Goal: Task Accomplishment & Management: Manage account settings

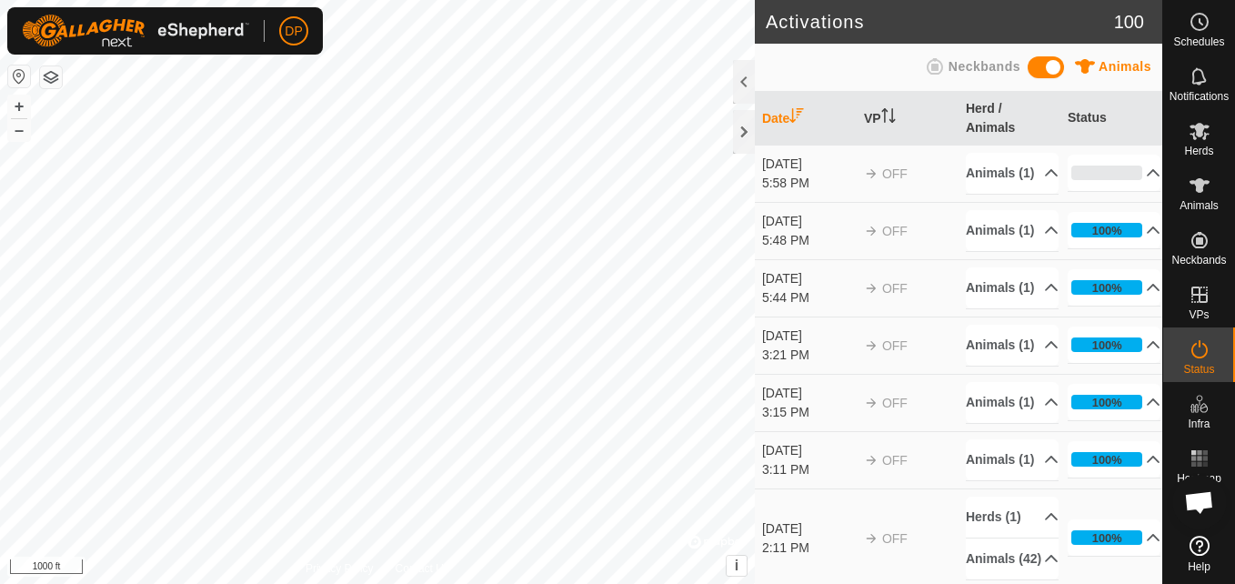
scroll to position [1854, 0]
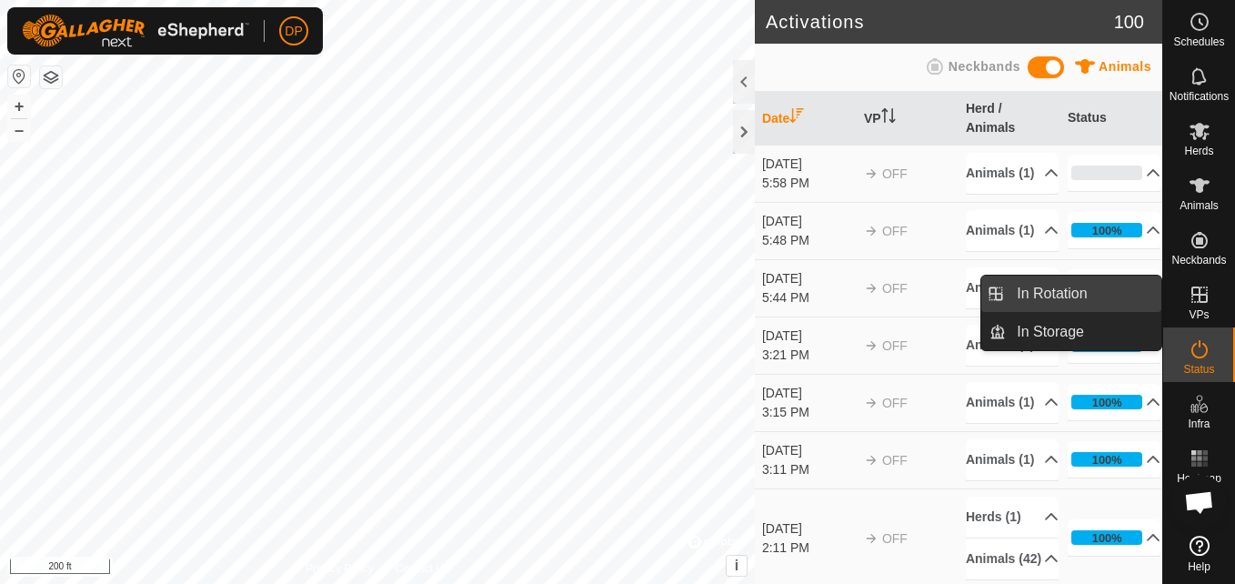
click at [1147, 288] on link "In Rotation" at bounding box center [1083, 293] width 155 height 36
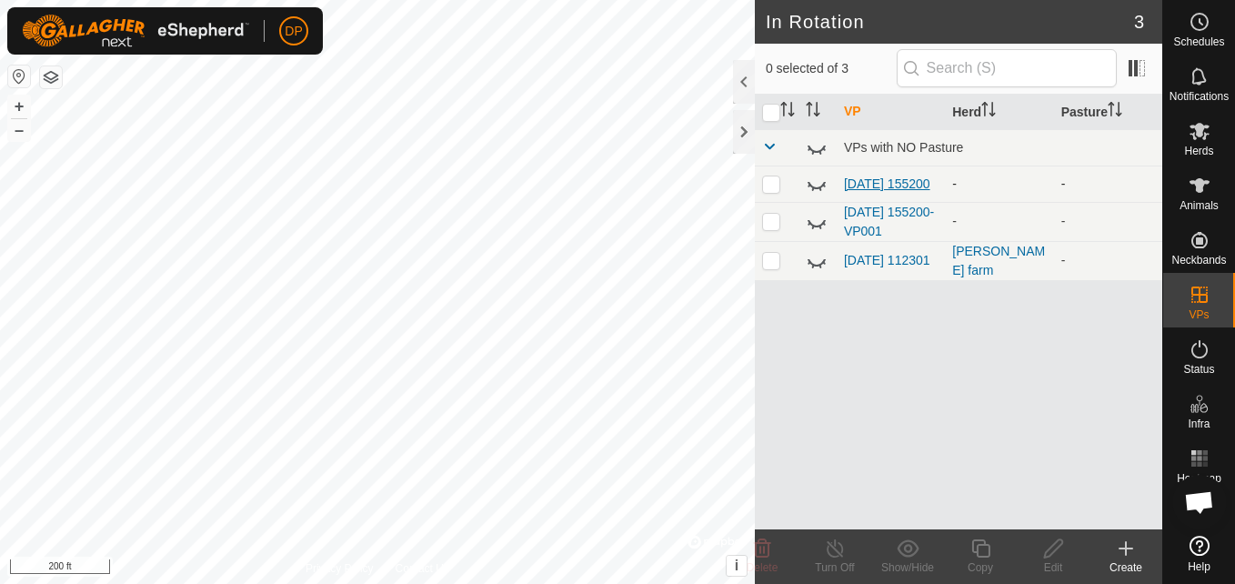
click at [868, 176] on link "[DATE] 155200" at bounding box center [887, 183] width 86 height 15
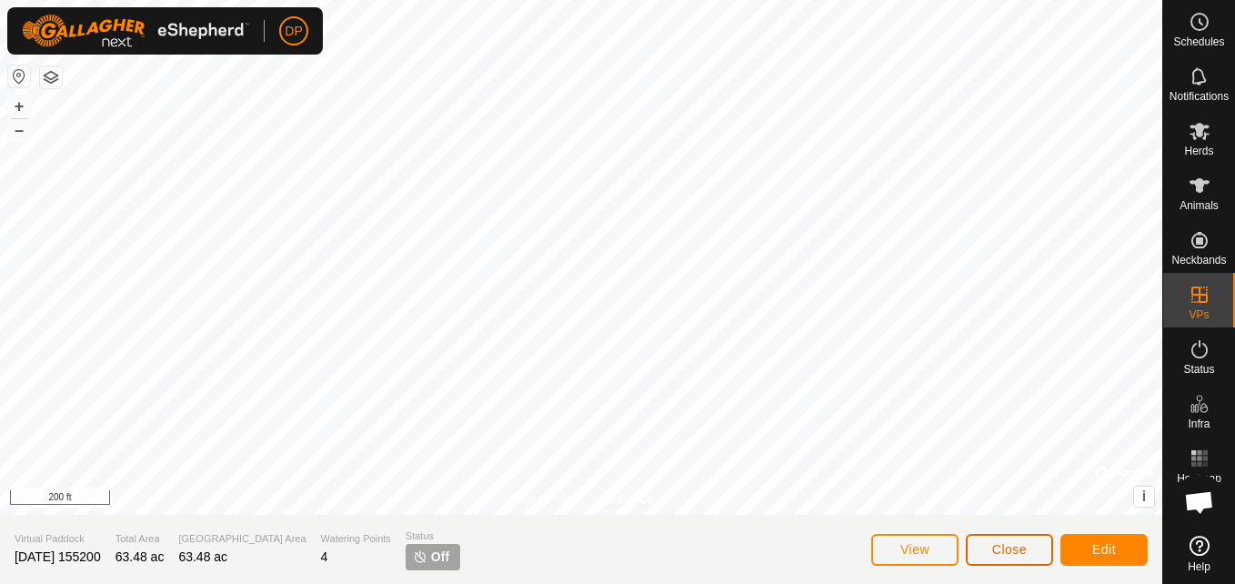
click at [1015, 544] on span "Close" at bounding box center [1009, 549] width 35 height 15
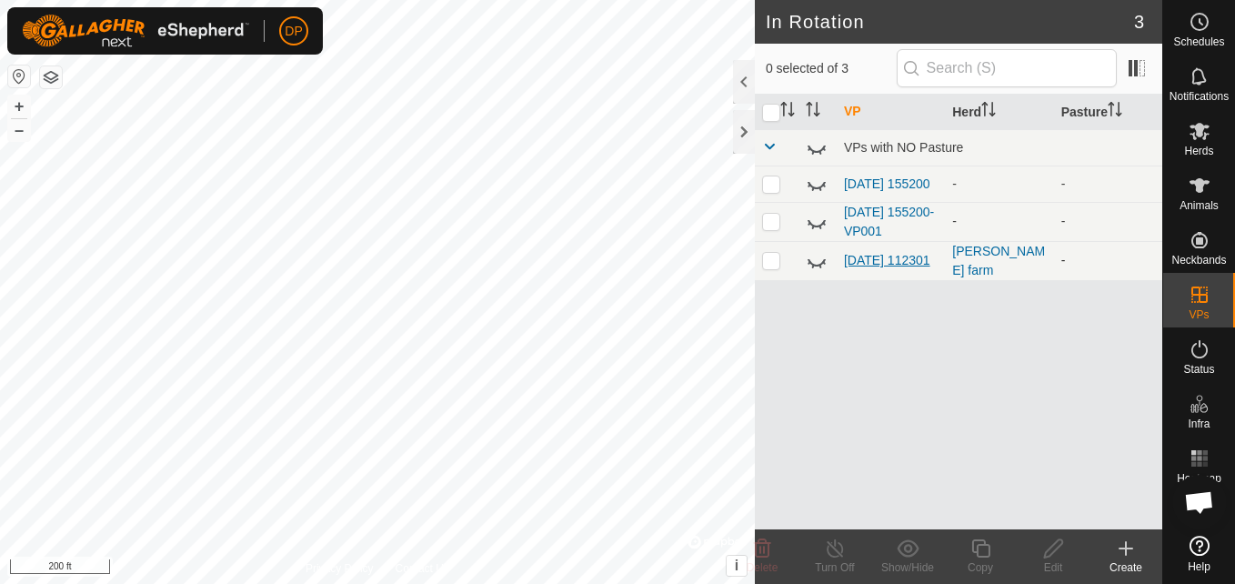
click at [855, 258] on link "[DATE] 112301" at bounding box center [887, 260] width 86 height 15
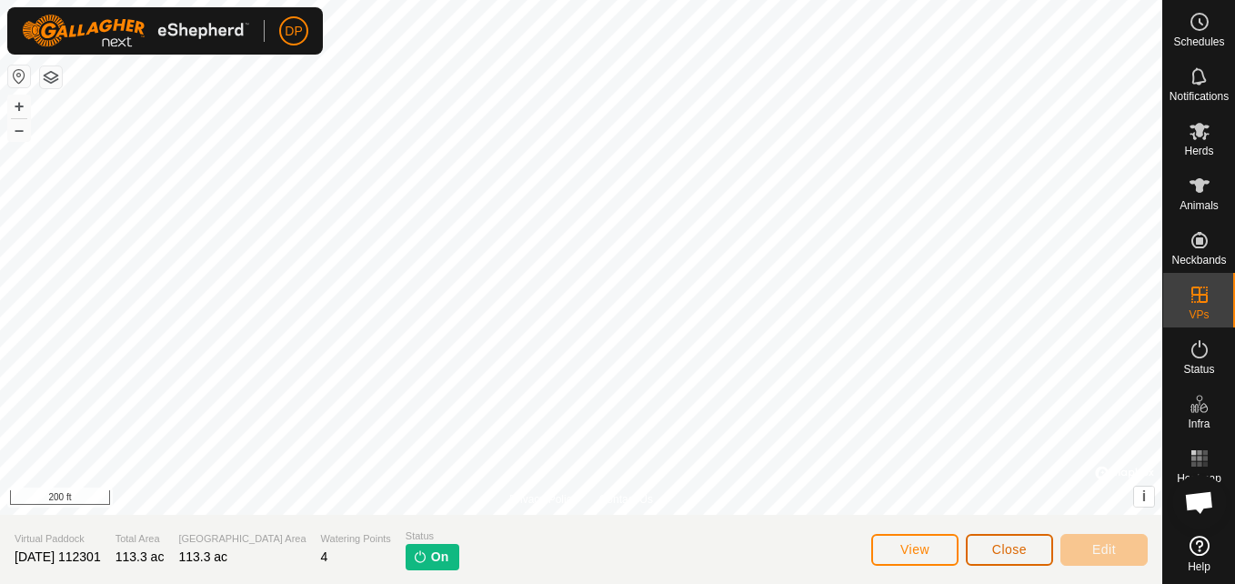
click at [1012, 545] on span "Close" at bounding box center [1009, 549] width 35 height 15
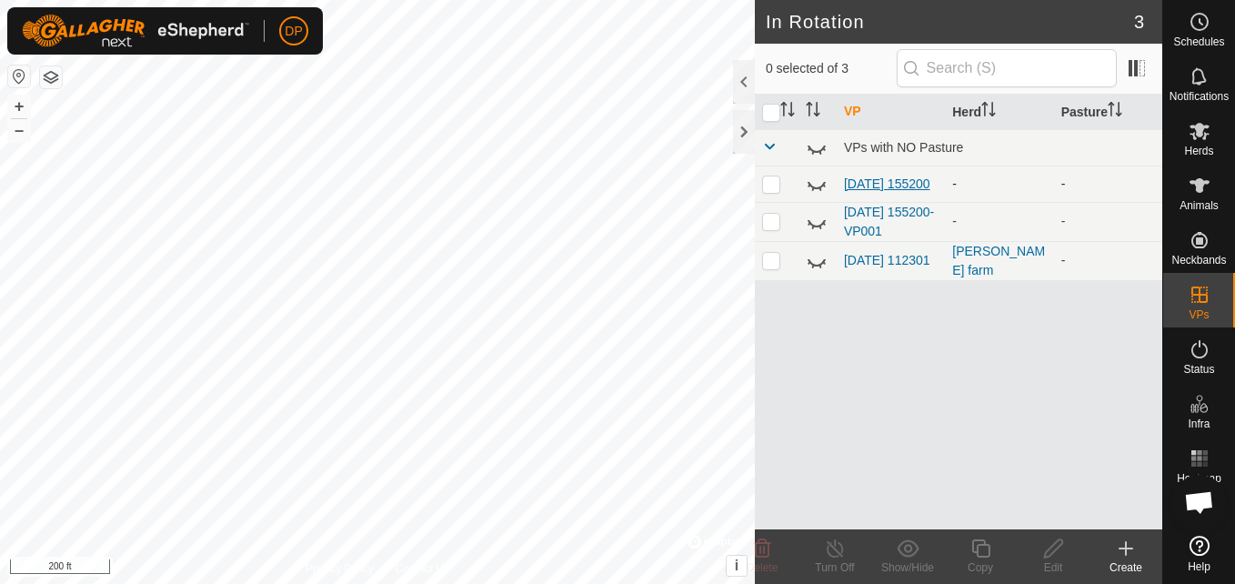
click at [853, 176] on link "2025-08-31 155200" at bounding box center [887, 183] width 86 height 15
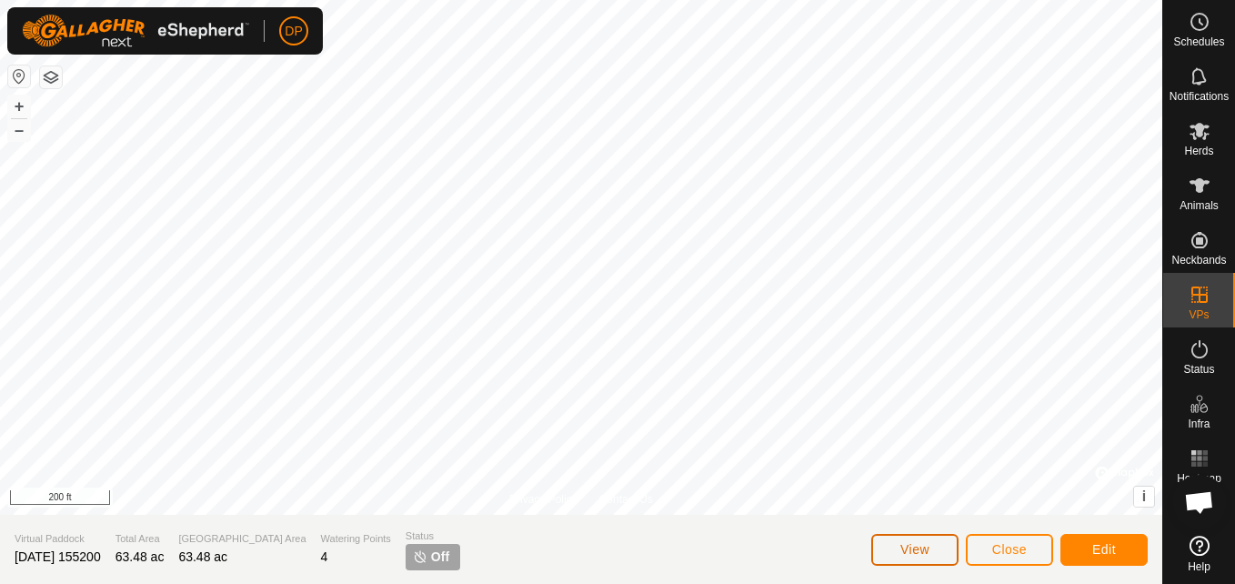
click at [932, 541] on button "View" at bounding box center [914, 550] width 87 height 32
click at [900, 542] on span "View" at bounding box center [914, 549] width 29 height 15
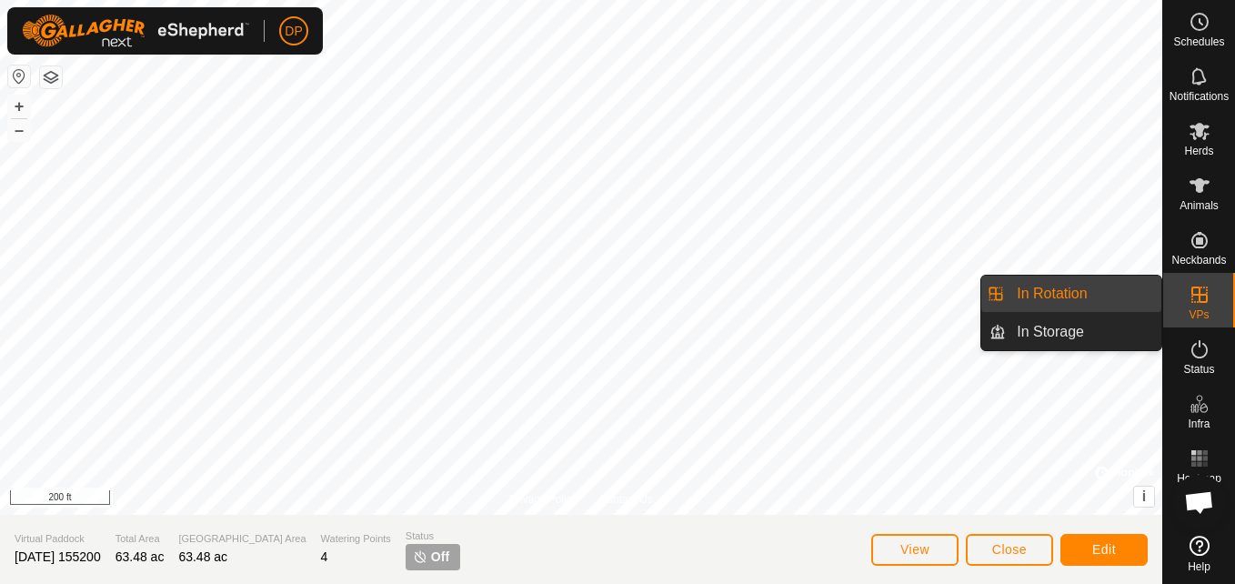
click at [1188, 295] on icon at bounding box center [1199, 295] width 22 height 22
click at [1149, 290] on link "In Rotation" at bounding box center [1083, 293] width 155 height 36
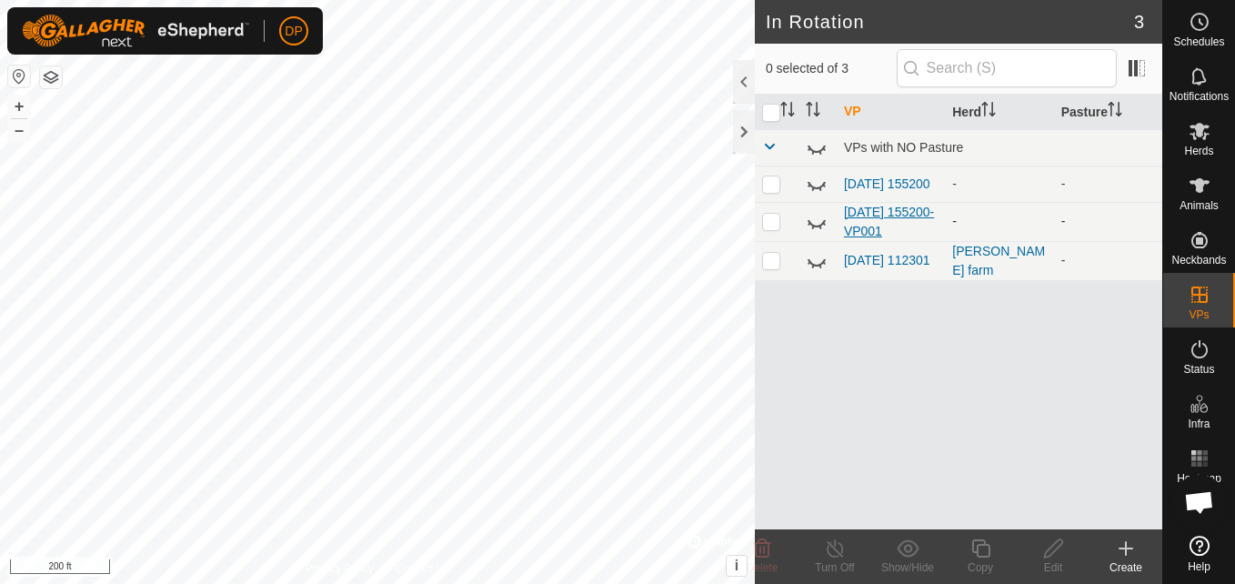
click at [885, 222] on link "[DATE] 155200-VP001" at bounding box center [889, 222] width 90 height 34
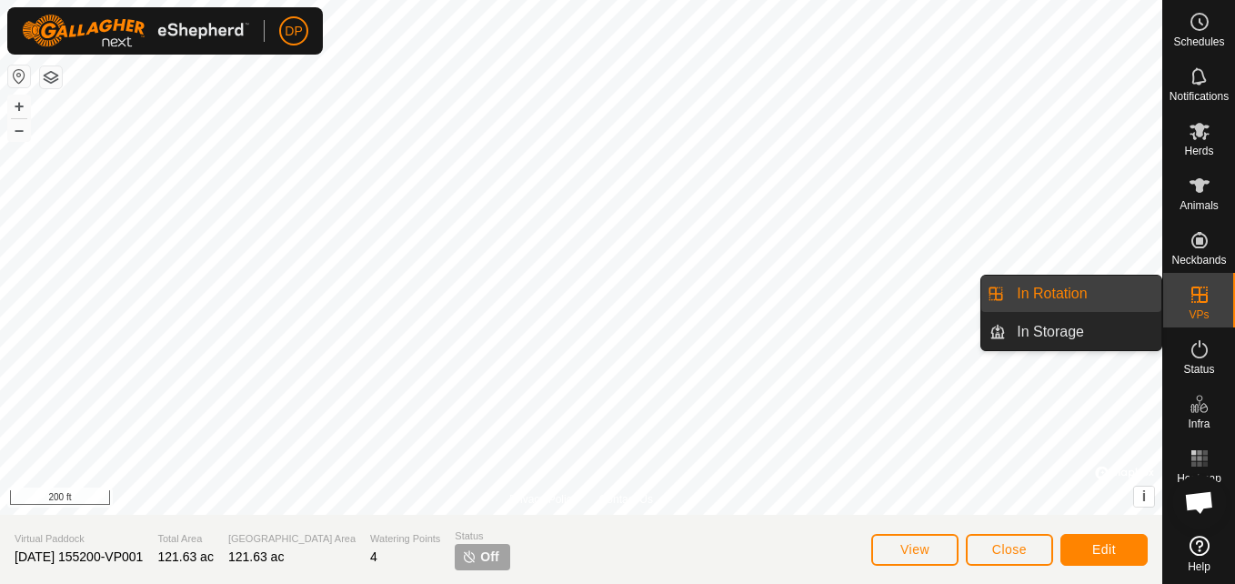
click at [1130, 282] on link "In Rotation" at bounding box center [1083, 293] width 155 height 36
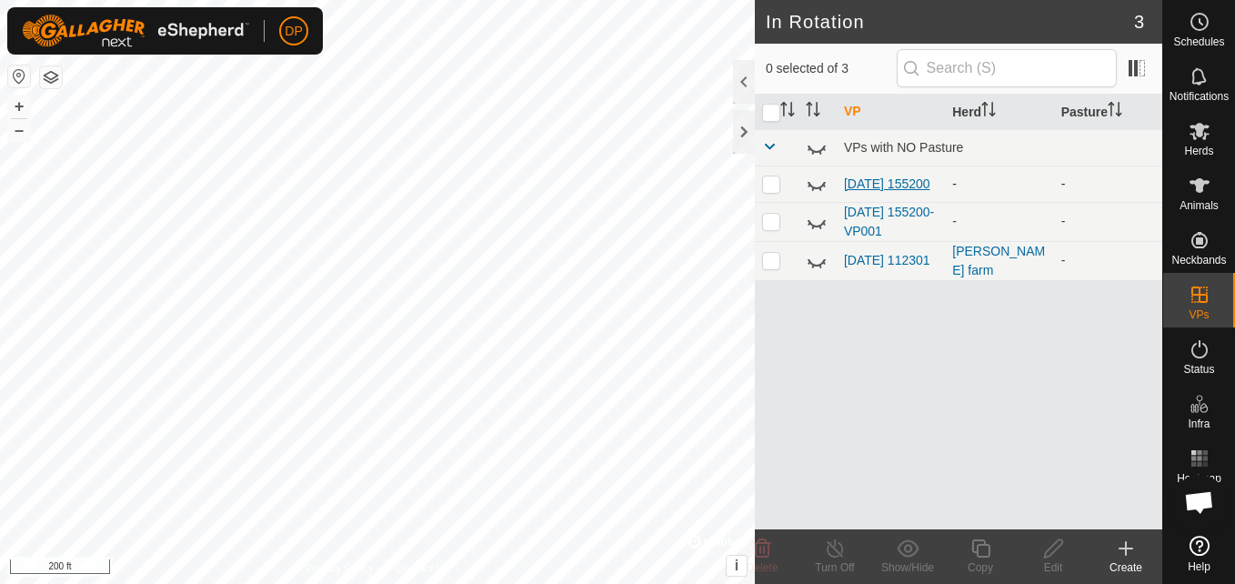
click at [872, 187] on link "[DATE] 155200" at bounding box center [887, 183] width 86 height 15
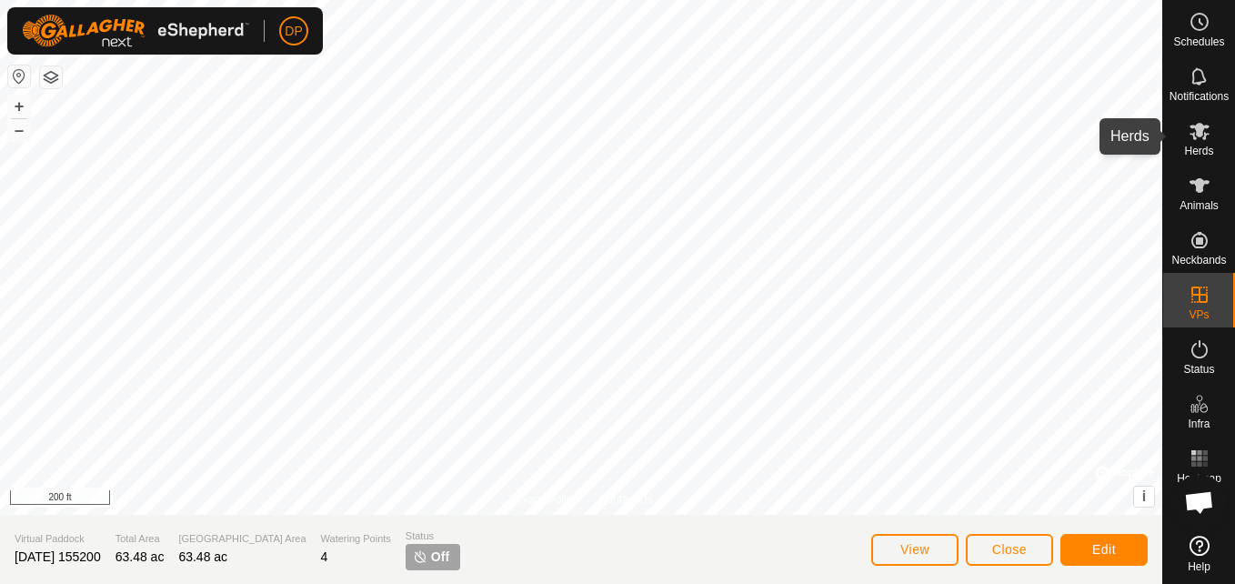
click at [1199, 122] on icon at bounding box center [1199, 131] width 22 height 22
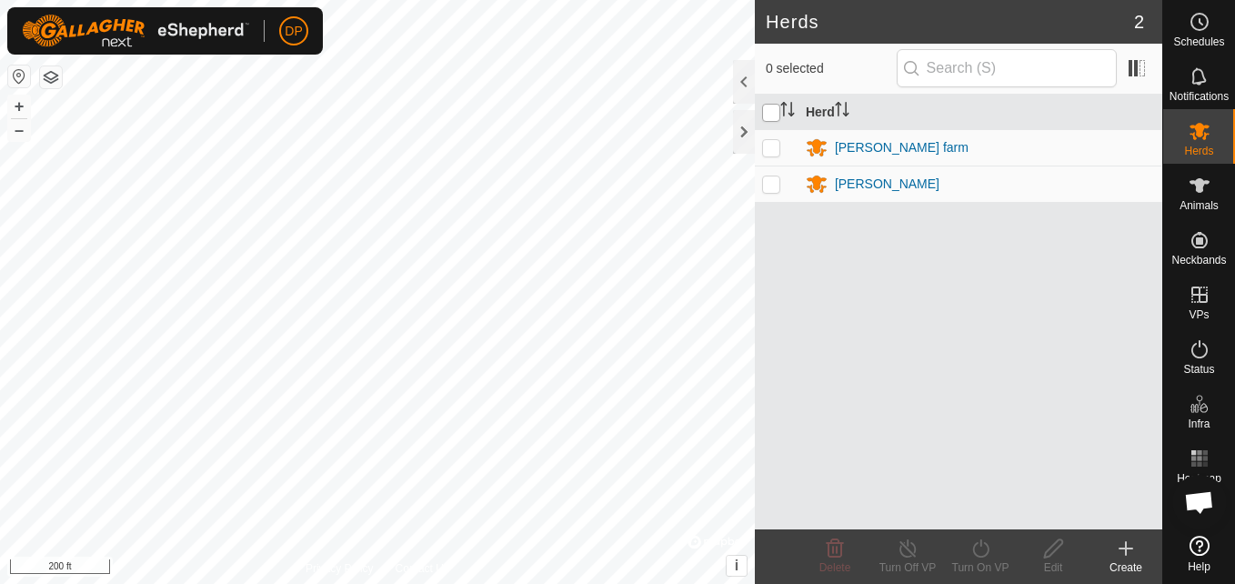
click at [766, 109] on input "checkbox" at bounding box center [771, 113] width 18 height 18
checkbox input "true"
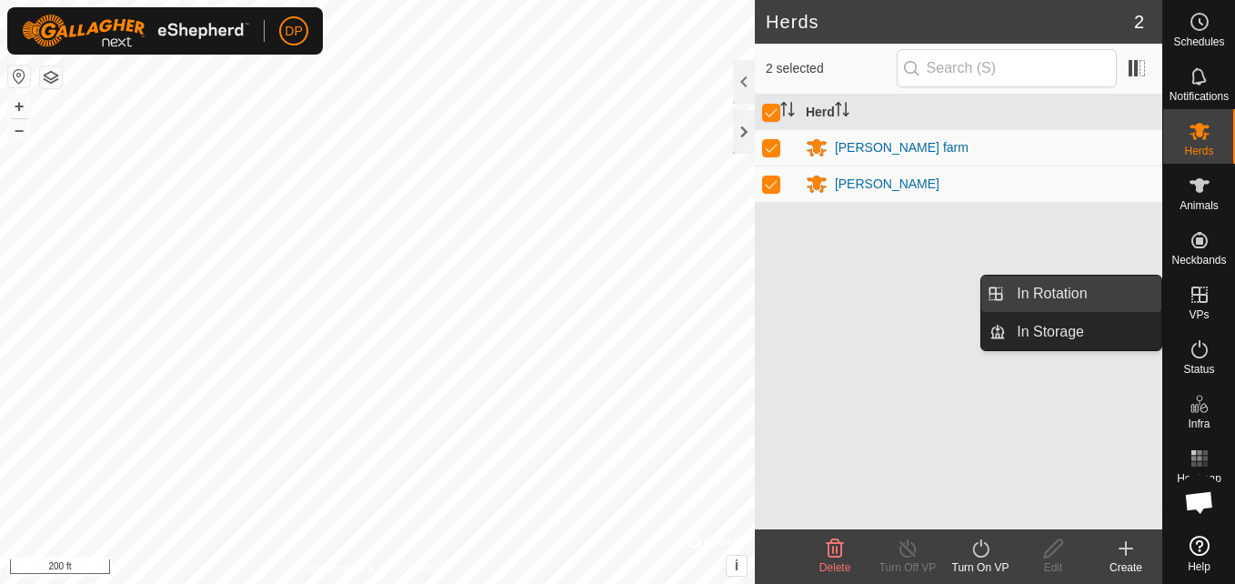
click at [1119, 285] on link "In Rotation" at bounding box center [1083, 293] width 155 height 36
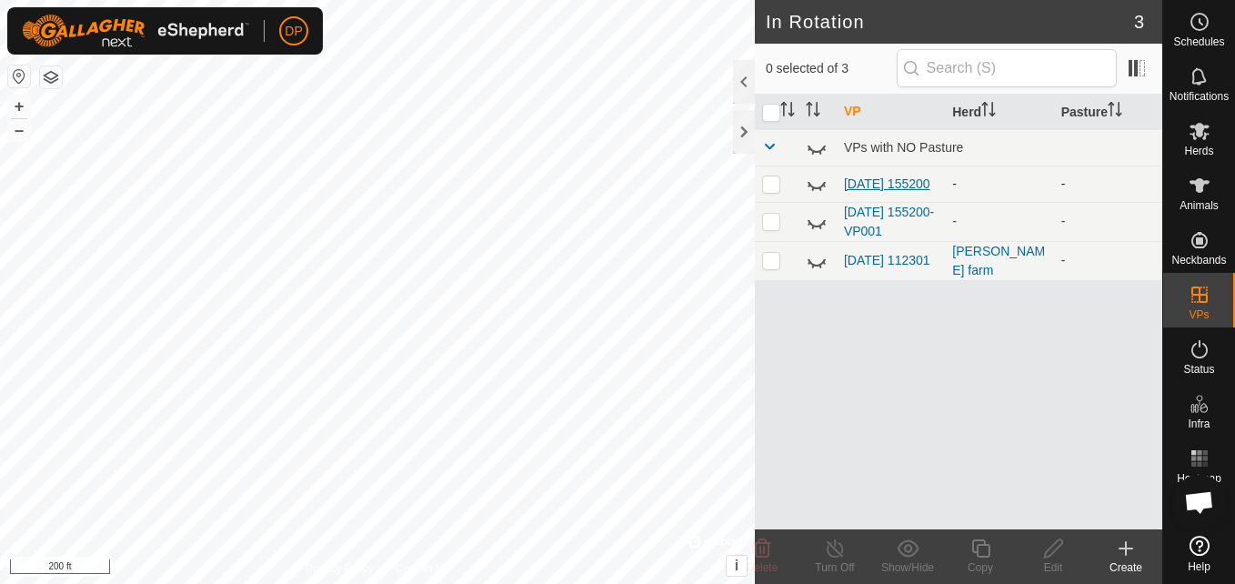
click at [868, 177] on link "[DATE] 155200" at bounding box center [887, 183] width 86 height 15
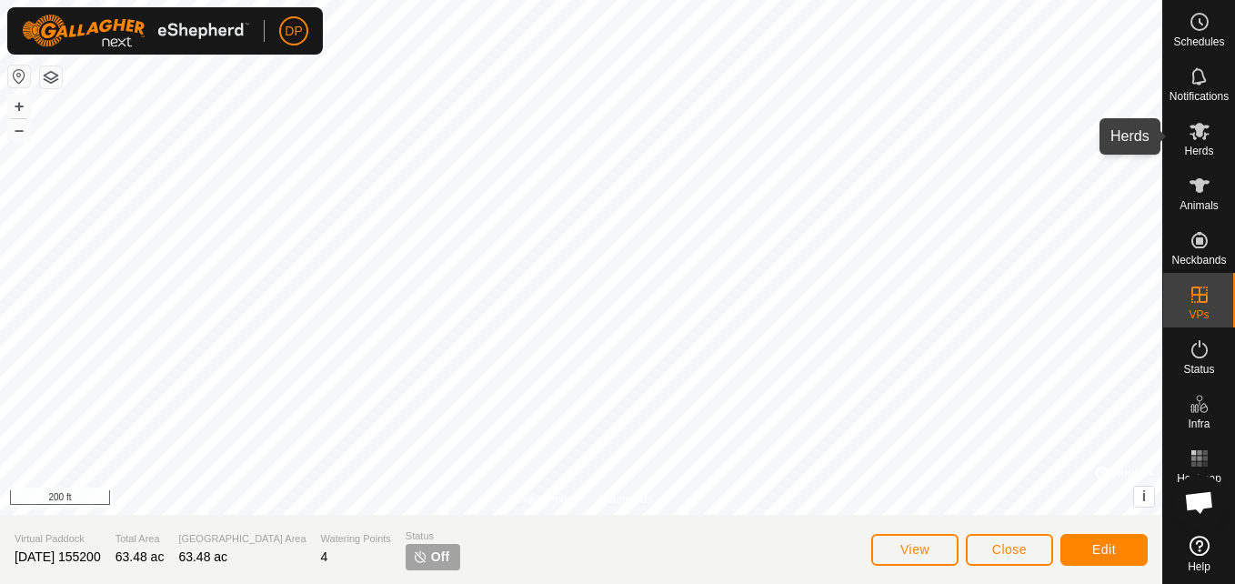
click at [1196, 143] on es-mob-svg-icon at bounding box center [1199, 130] width 33 height 29
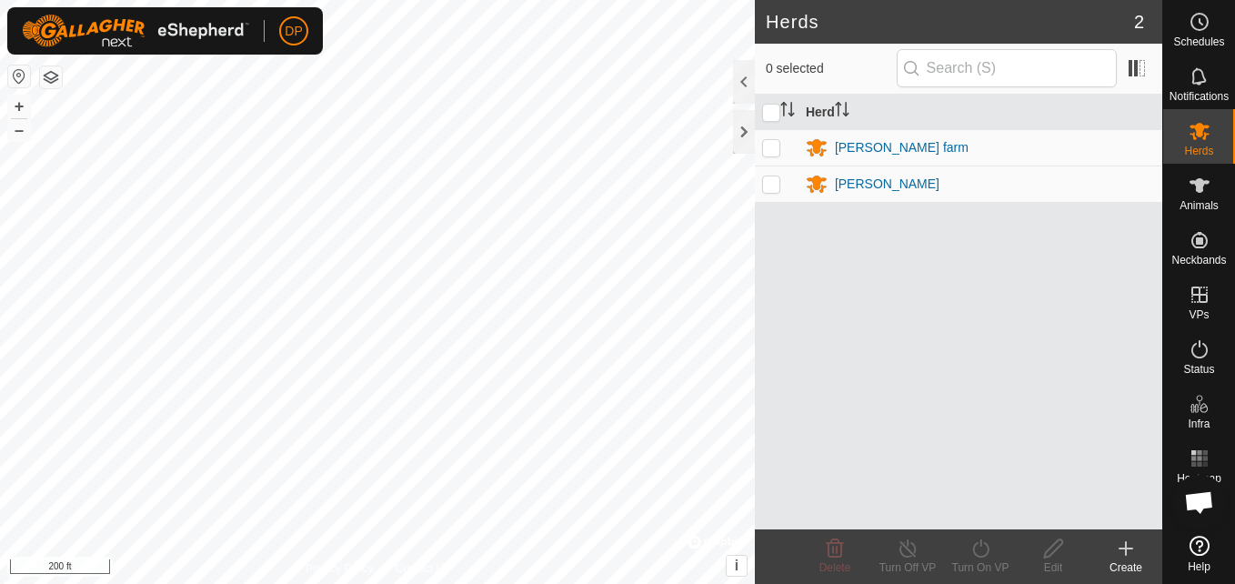
click at [765, 149] on p-checkbox at bounding box center [771, 147] width 18 height 15
checkbox input "true"
click at [979, 545] on icon at bounding box center [980, 548] width 23 height 22
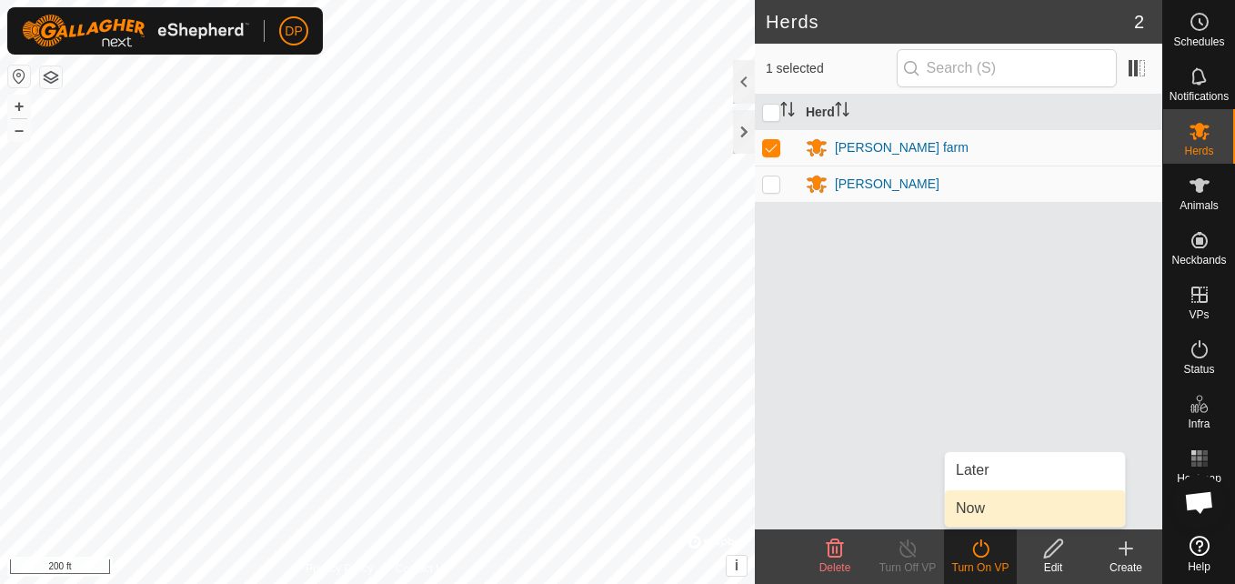
click at [985, 513] on link "Now" at bounding box center [1035, 508] width 180 height 36
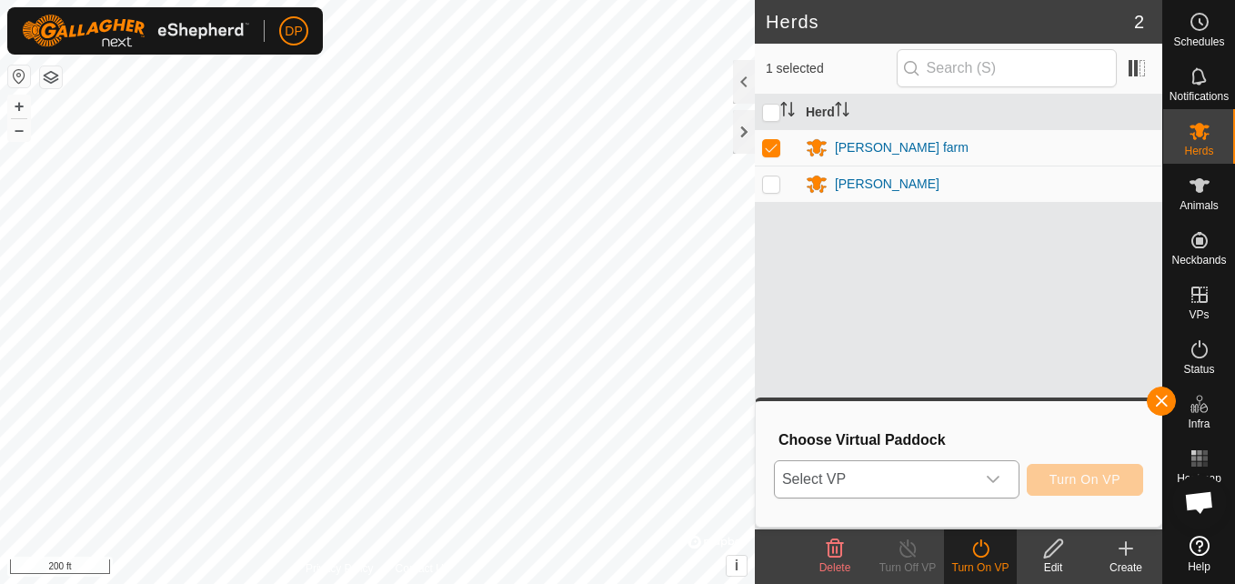
click at [982, 473] on div "dropdown trigger" at bounding box center [993, 479] width 36 height 36
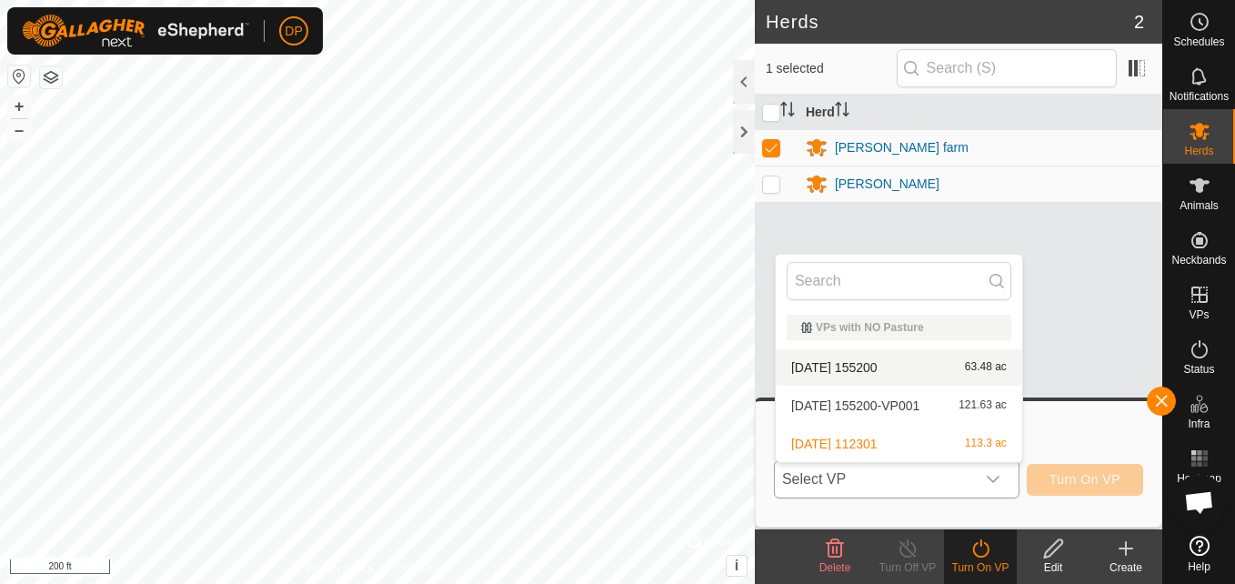
click at [918, 364] on li "2025-08-31 155200 63.48 ac" at bounding box center [899, 367] width 246 height 36
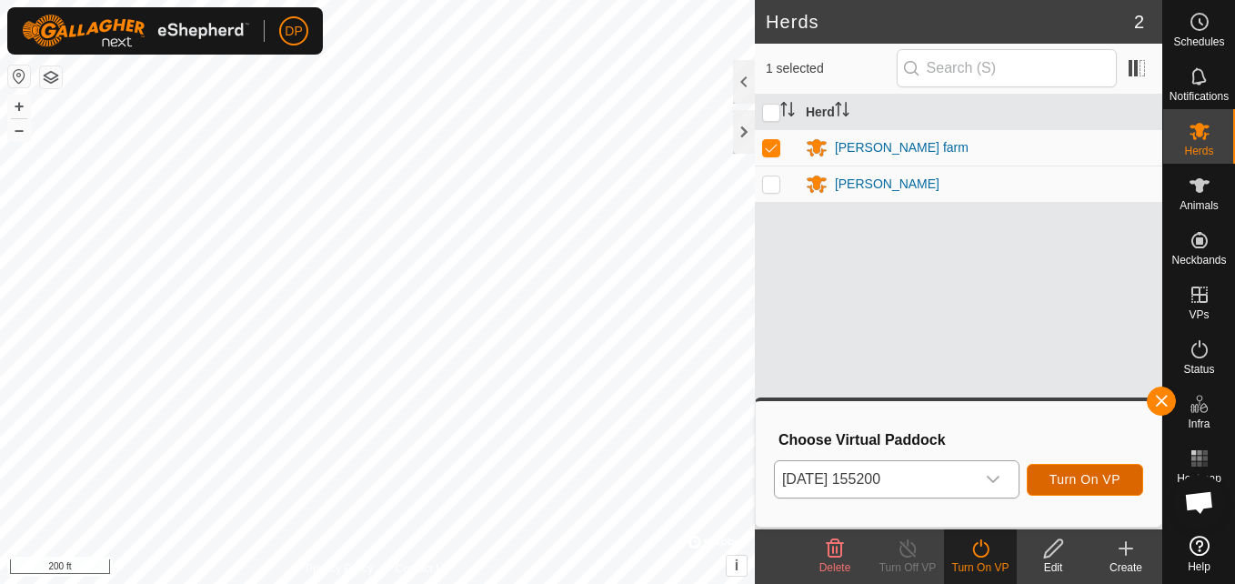
click at [1079, 476] on span "Turn On VP" at bounding box center [1084, 479] width 71 height 15
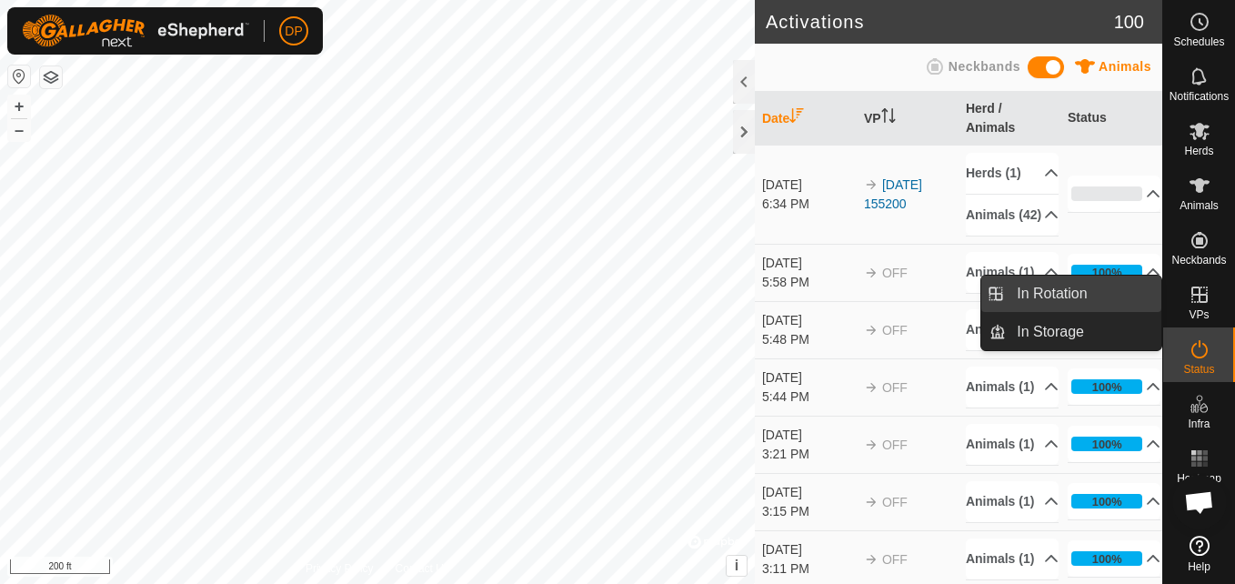
click at [1096, 288] on link "In Rotation" at bounding box center [1083, 293] width 155 height 36
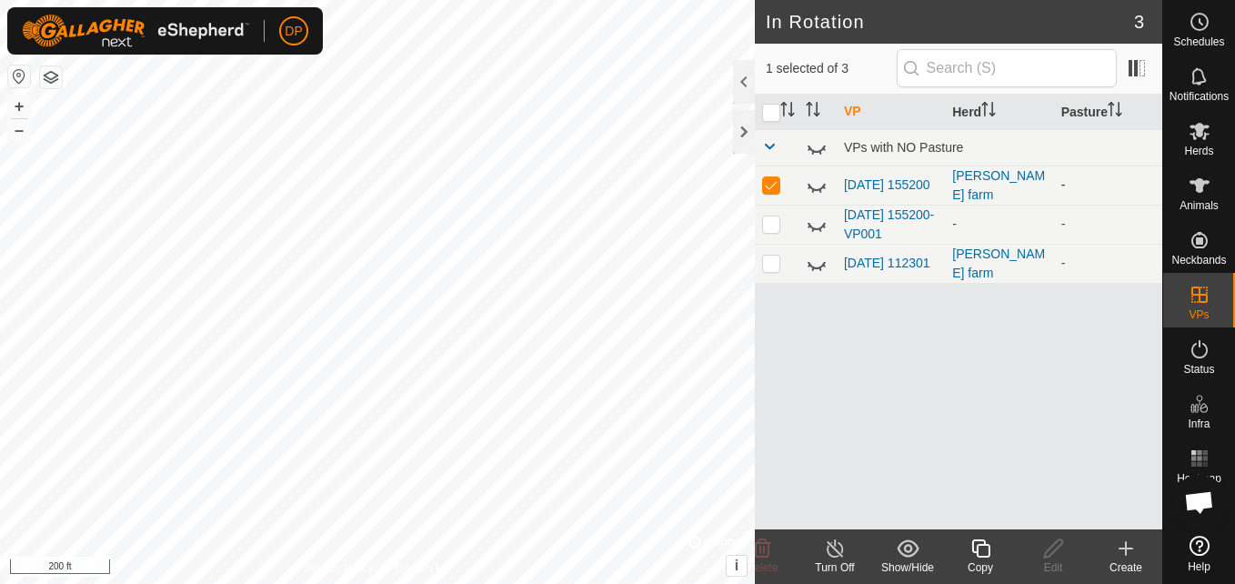
click at [812, 181] on icon at bounding box center [817, 186] width 22 height 22
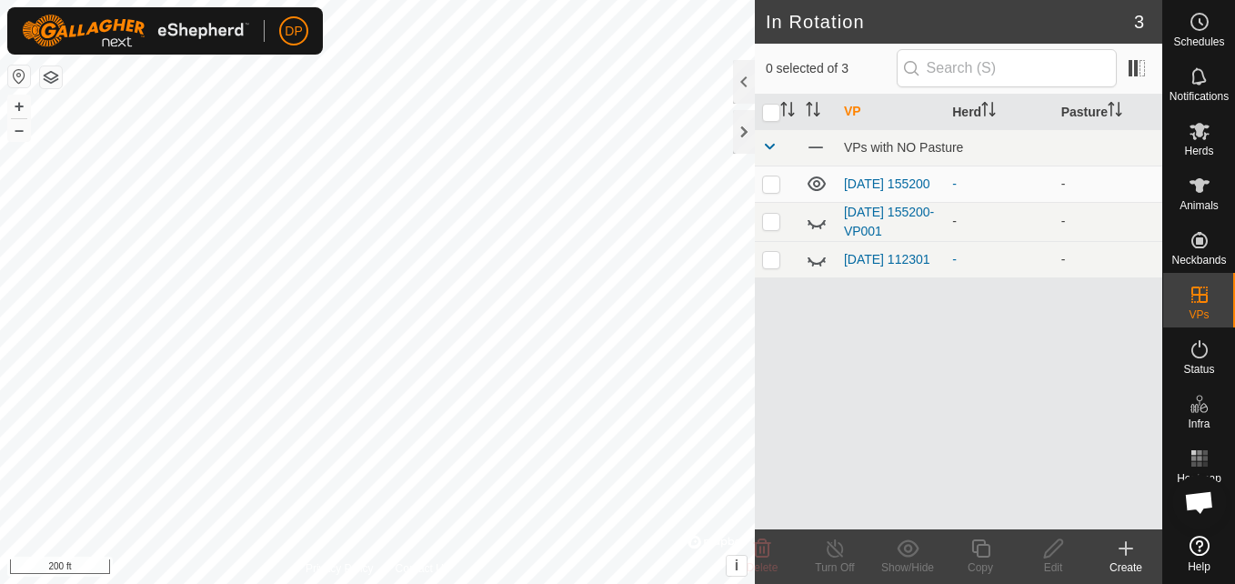
scroll to position [1854, 0]
click at [894, 252] on link "[DATE] 112301" at bounding box center [887, 259] width 86 height 15
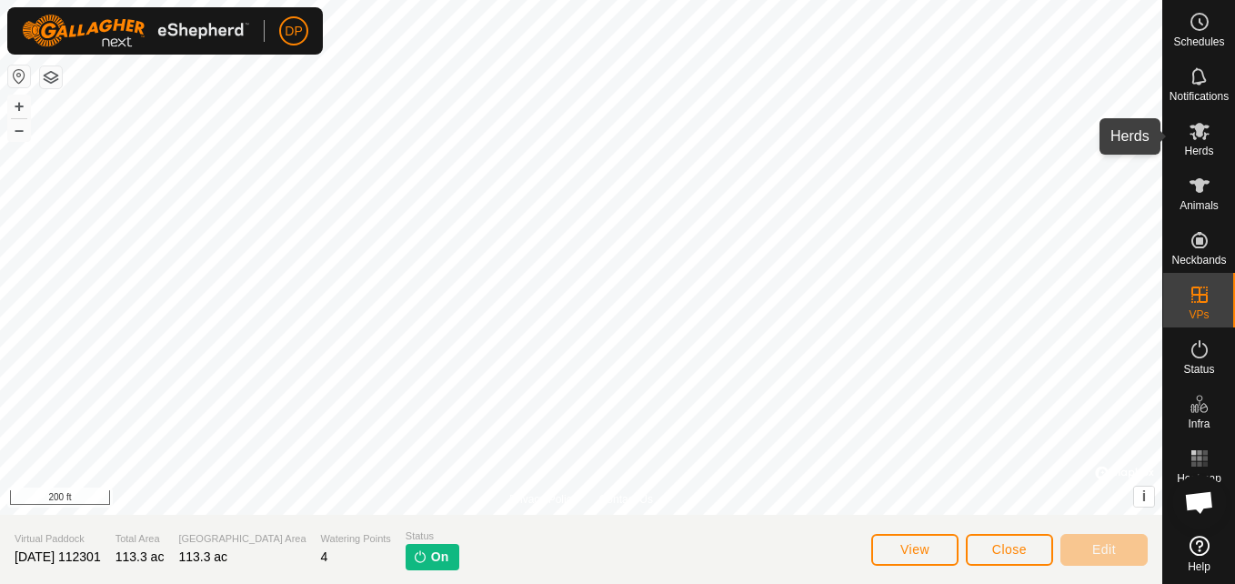
click at [1200, 125] on icon at bounding box center [1199, 131] width 20 height 17
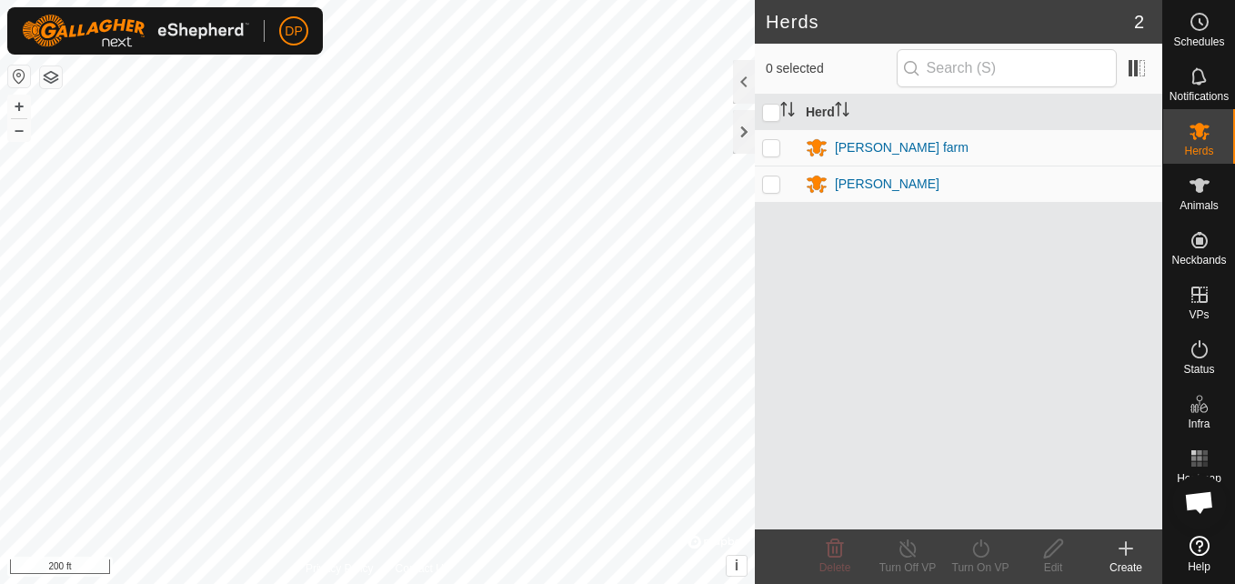
click at [770, 141] on p-checkbox at bounding box center [771, 147] width 18 height 15
checkbox input "true"
click at [1196, 346] on icon at bounding box center [1199, 349] width 22 height 22
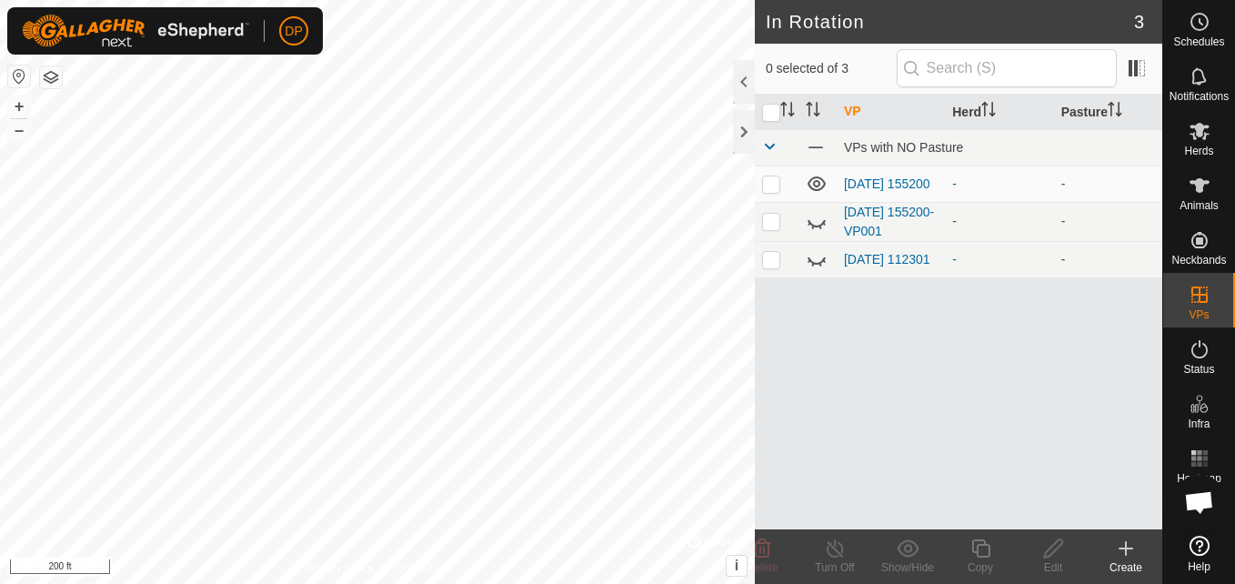
scroll to position [1854, 0]
click at [886, 257] on link "[DATE] 112301" at bounding box center [887, 259] width 86 height 15
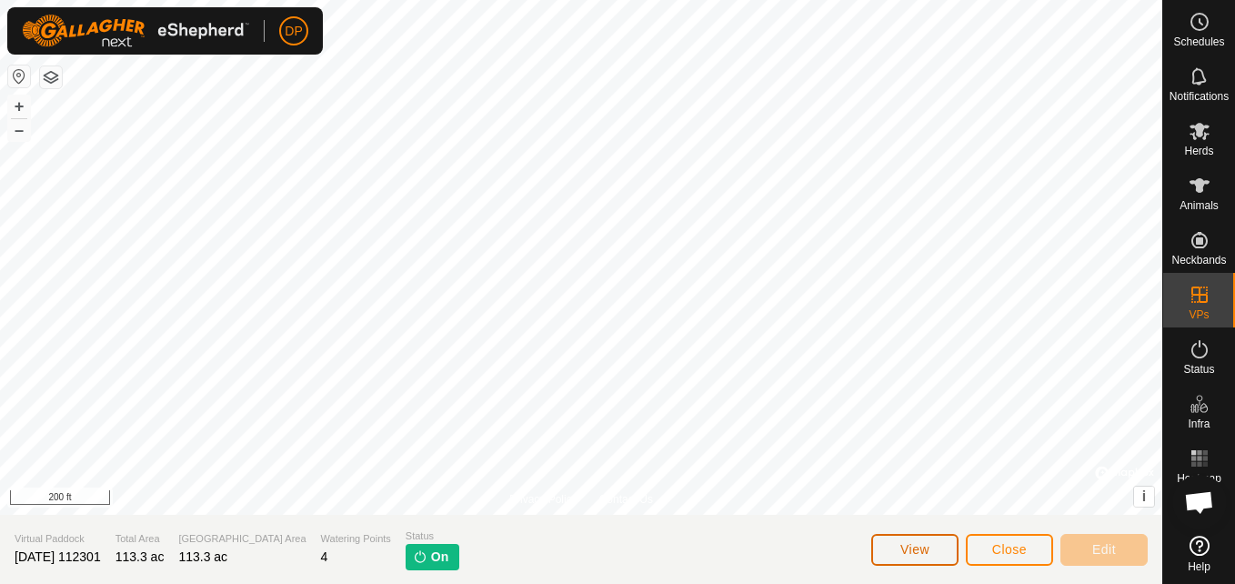
click at [931, 546] on button "View" at bounding box center [914, 550] width 87 height 32
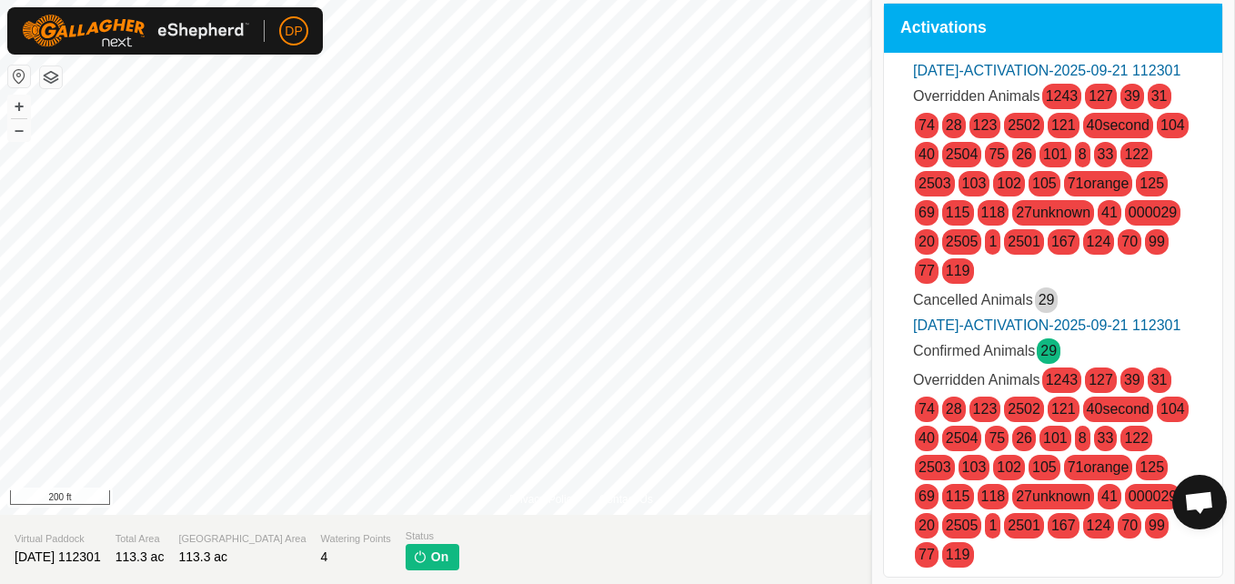
click at [1139, 475] on link "125" at bounding box center [1151, 466] width 25 height 15
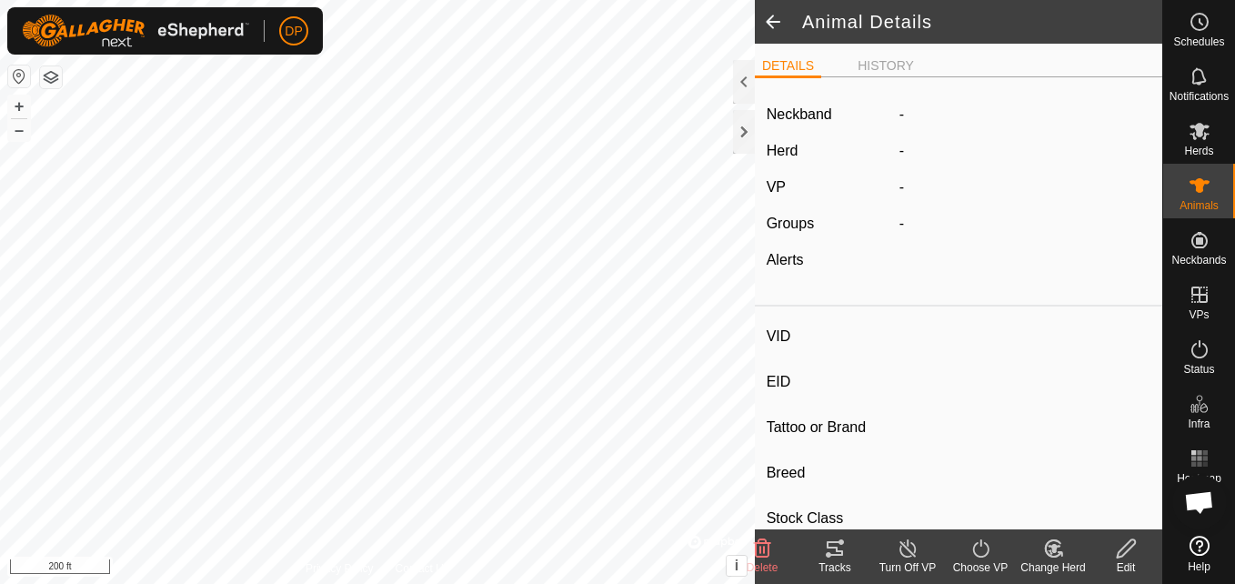
type input "125"
type input "-"
type input "angus"
type input "-"
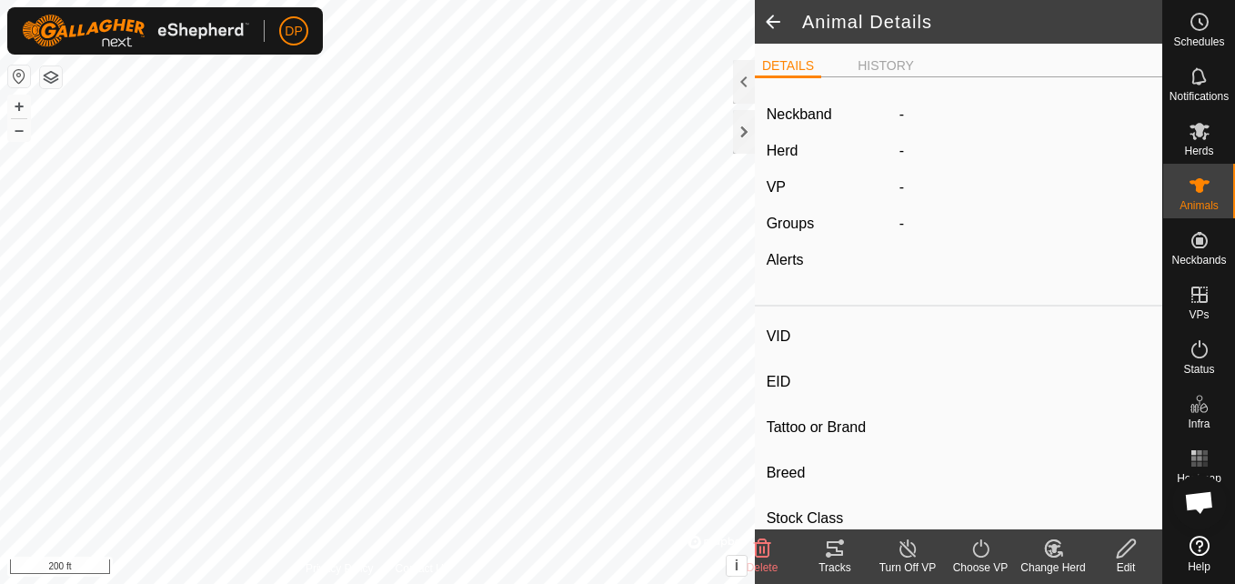
type input "0 kg"
type input "-"
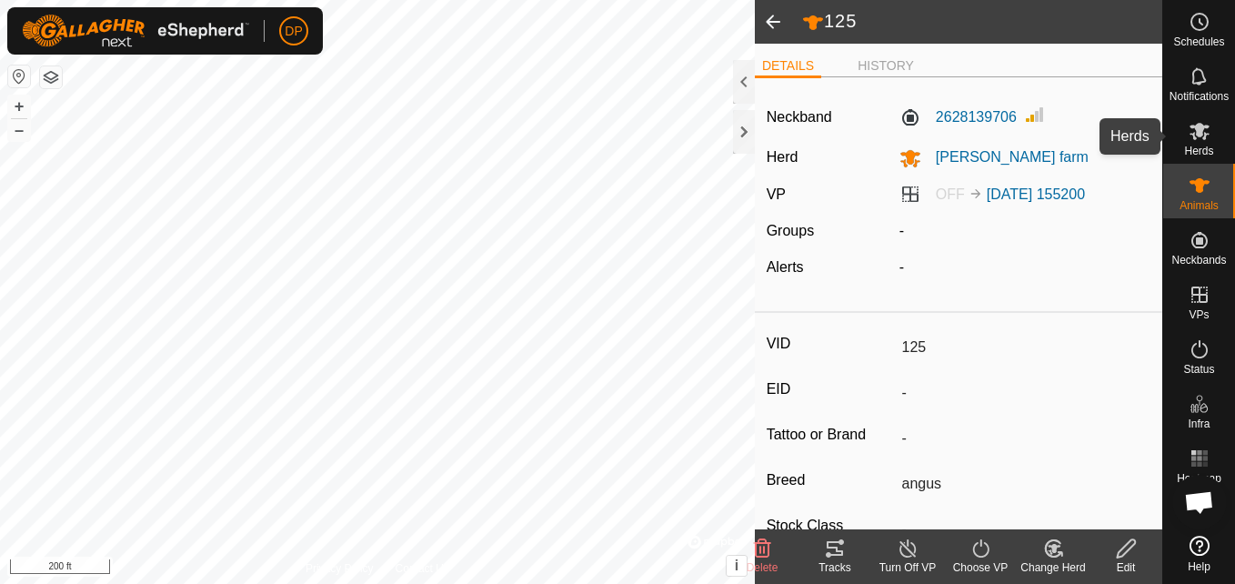
click at [1193, 128] on icon at bounding box center [1199, 131] width 20 height 17
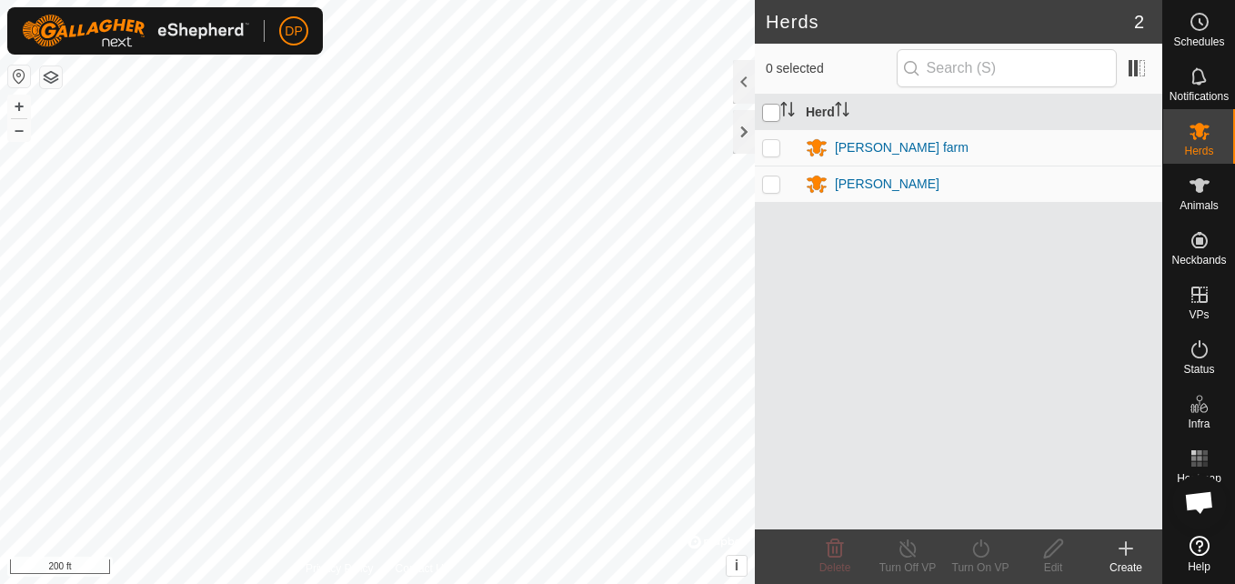
click at [777, 109] on input "checkbox" at bounding box center [771, 113] width 18 height 18
checkbox input "true"
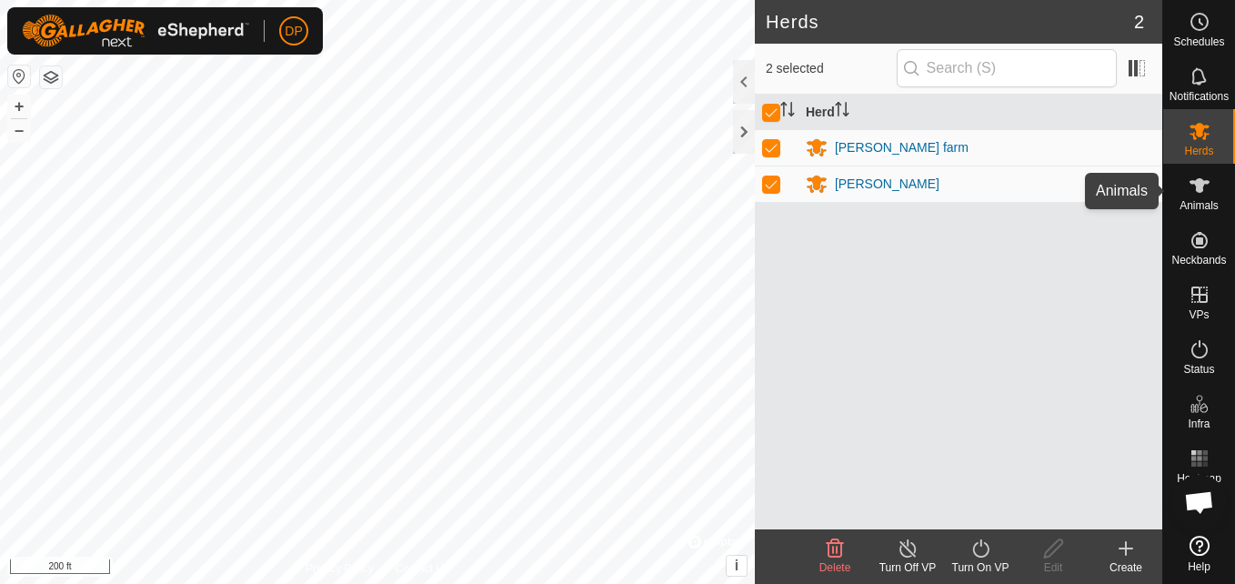
click at [1196, 186] on icon at bounding box center [1199, 185] width 20 height 15
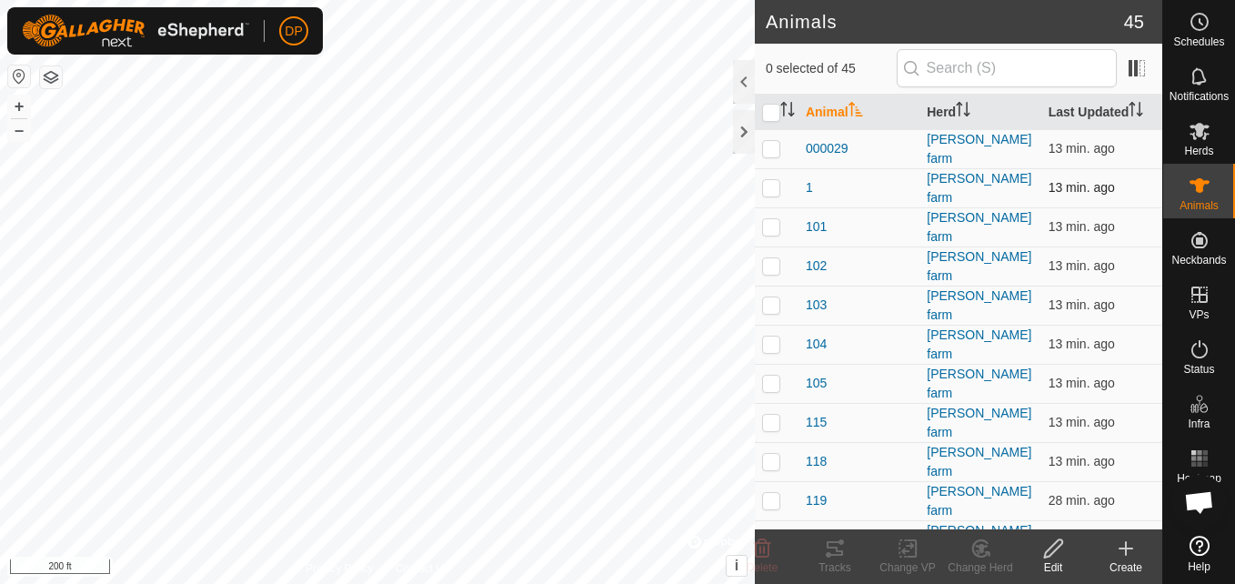
click at [771, 183] on p-checkbox at bounding box center [771, 187] width 18 height 15
checkbox input "true"
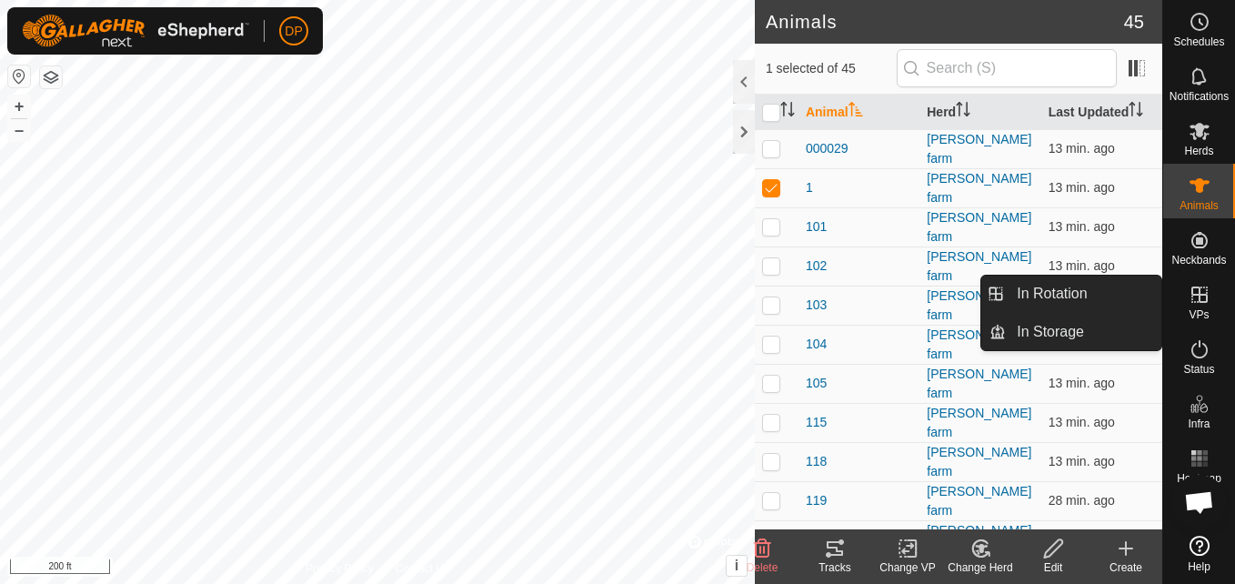
drag, startPoint x: 1191, startPoint y: 275, endPoint x: 1194, endPoint y: 286, distance: 11.2
click at [1194, 286] on icon at bounding box center [1199, 294] width 16 height 16
click at [1091, 323] on link "In Storage" at bounding box center [1083, 332] width 155 height 36
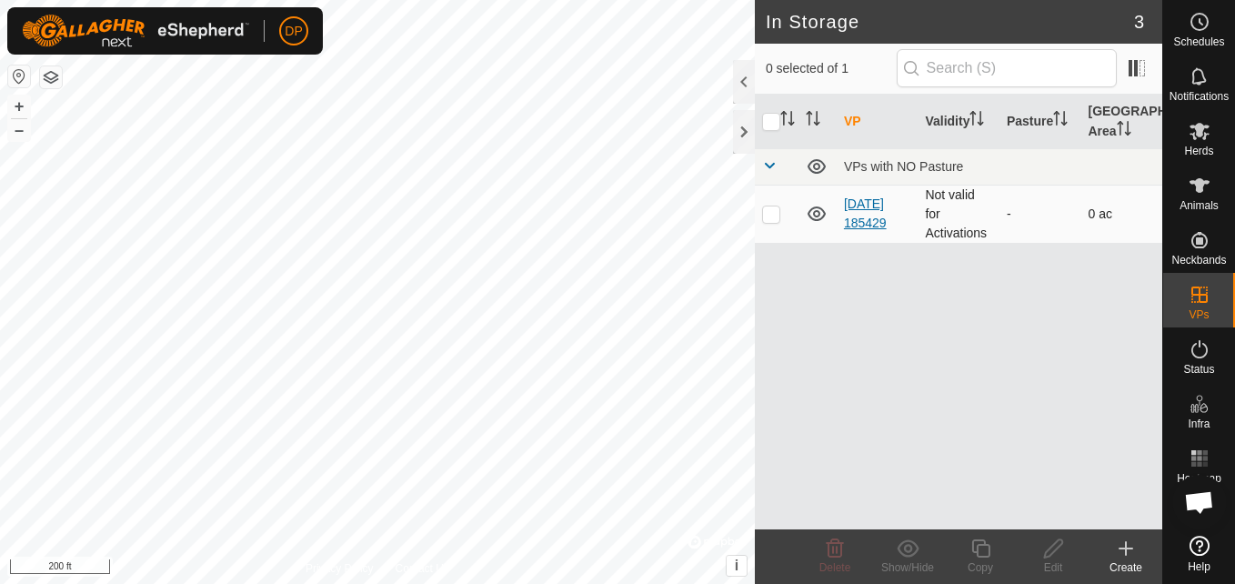
click at [869, 206] on link "2025-09-20 185429" at bounding box center [865, 213] width 43 height 34
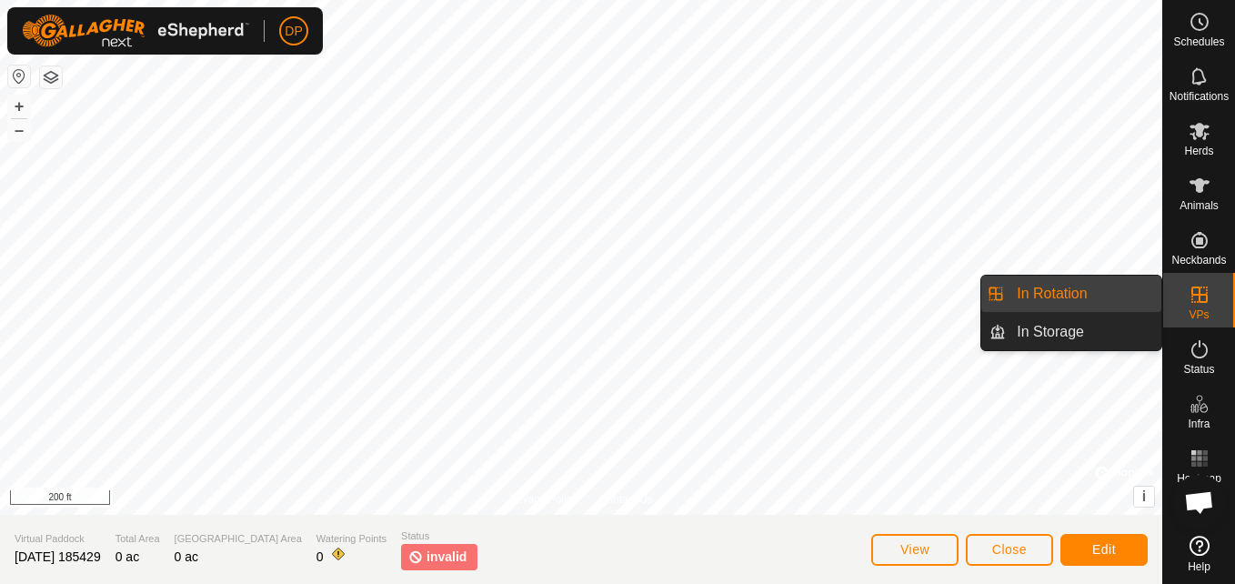
click at [1118, 285] on link "In Rotation" at bounding box center [1083, 293] width 155 height 36
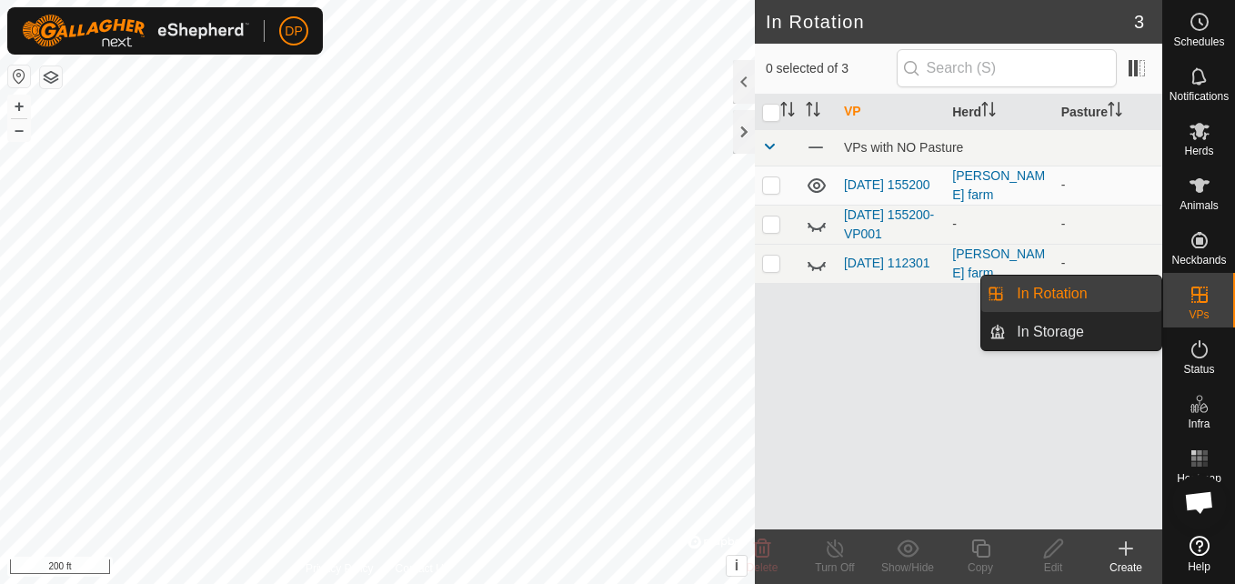
click at [1101, 285] on link "In Rotation" at bounding box center [1083, 293] width 155 height 36
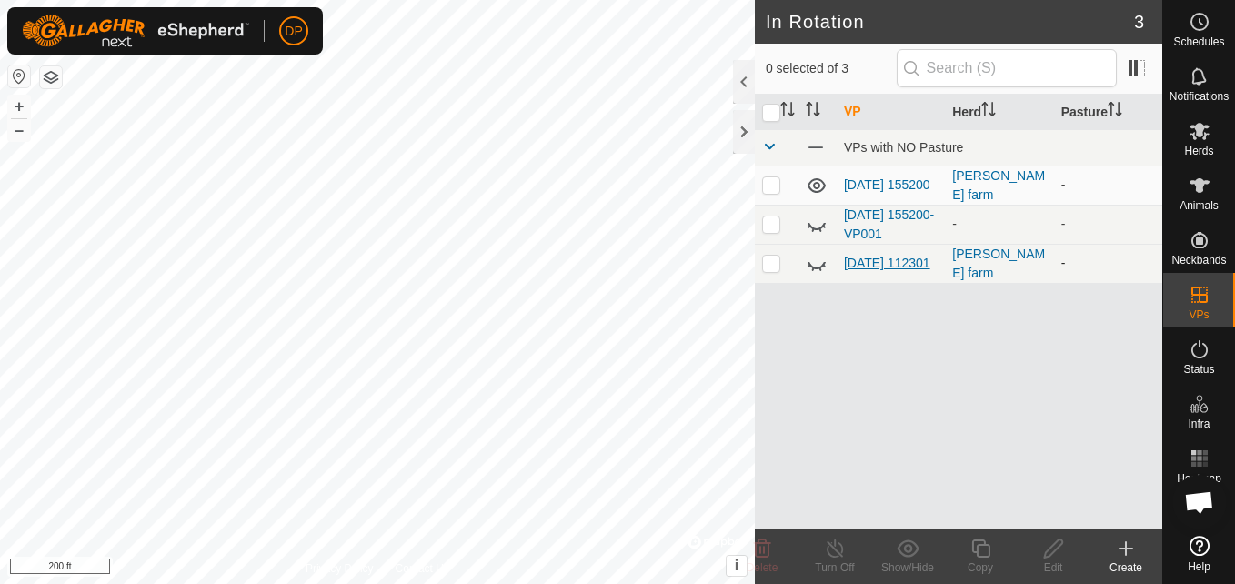
click at [877, 255] on link "[DATE] 112301" at bounding box center [887, 262] width 86 height 15
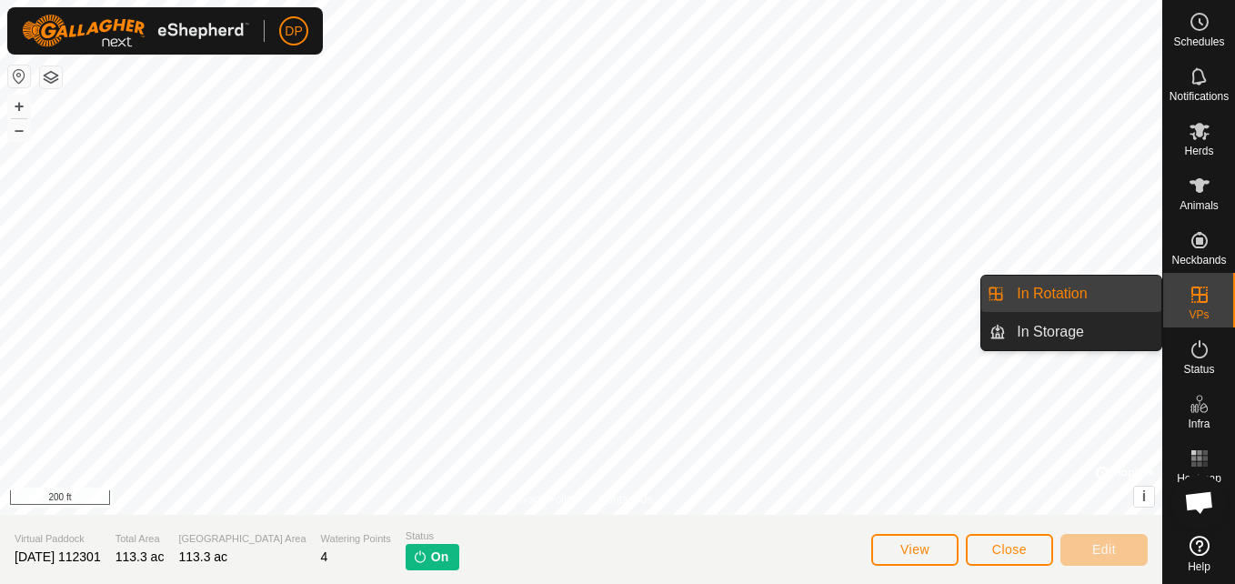
click at [1193, 295] on icon at bounding box center [1199, 294] width 16 height 16
click at [1148, 292] on link "In Rotation" at bounding box center [1083, 293] width 155 height 36
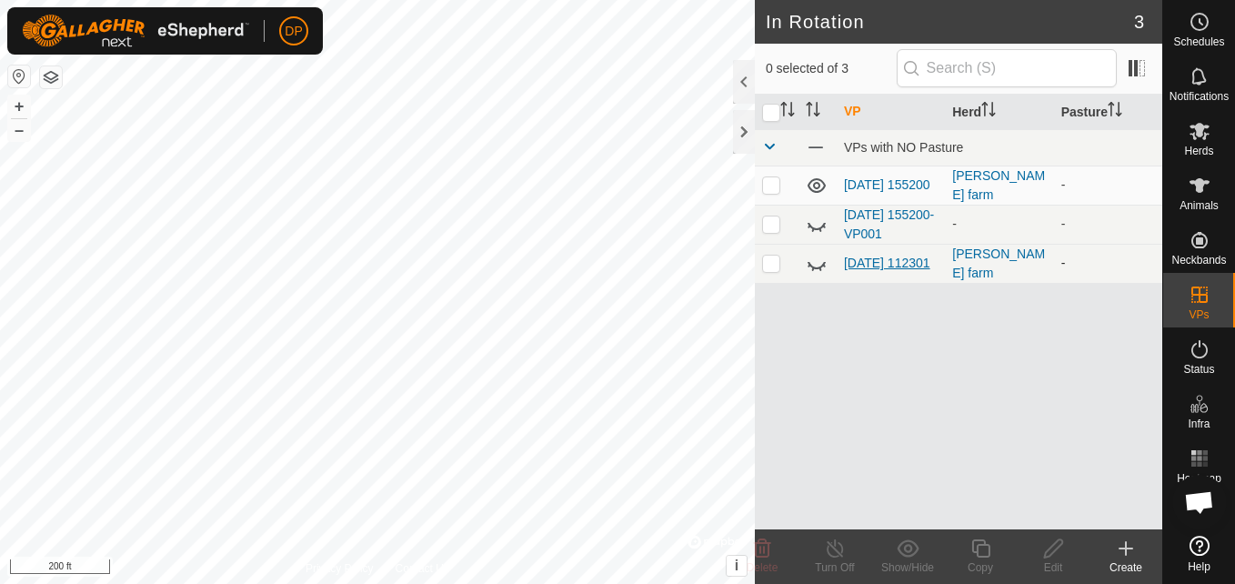
click at [860, 265] on link "[DATE] 112301" at bounding box center [887, 262] width 86 height 15
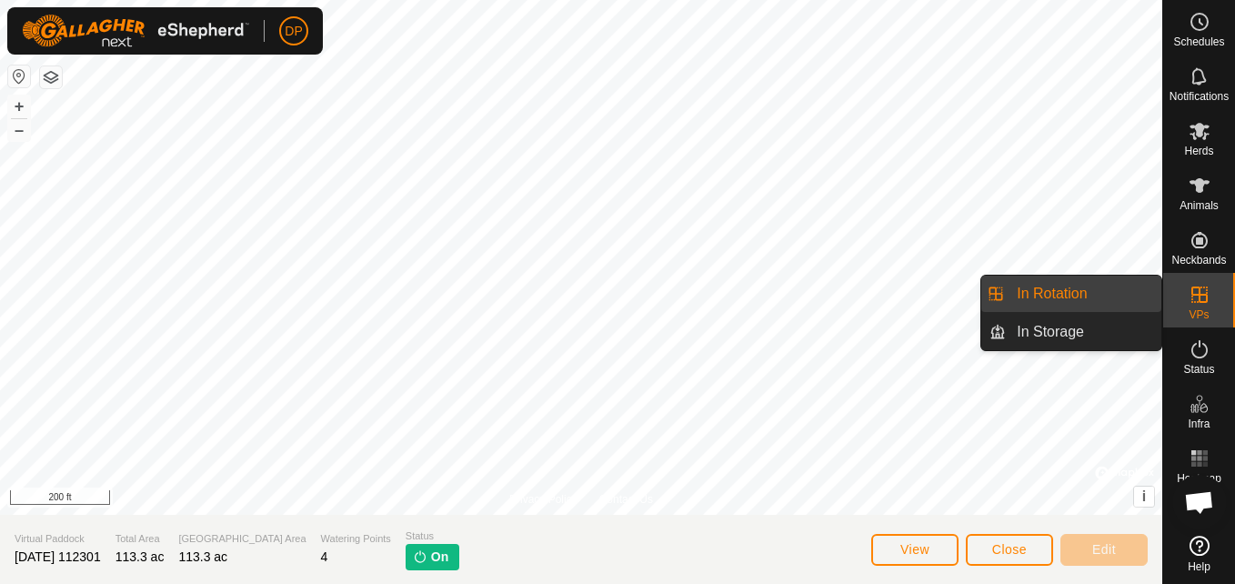
click at [1177, 287] on div "VPs" at bounding box center [1199, 300] width 72 height 55
click at [1126, 282] on link "In Rotation" at bounding box center [1083, 293] width 155 height 36
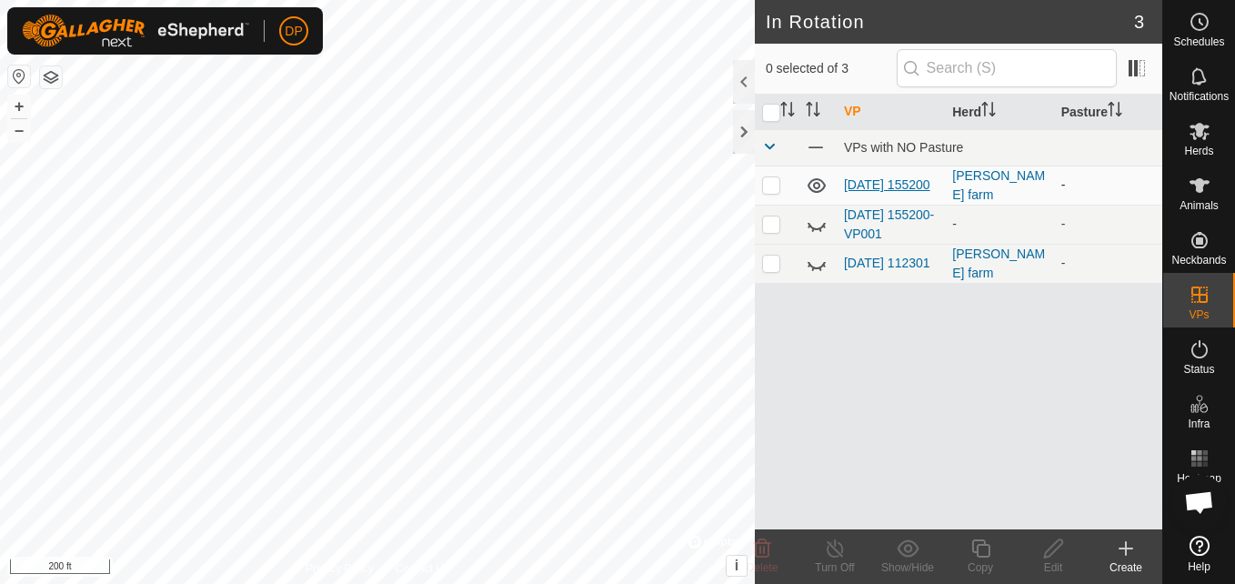
click at [906, 177] on link "[DATE] 155200" at bounding box center [887, 184] width 86 height 15
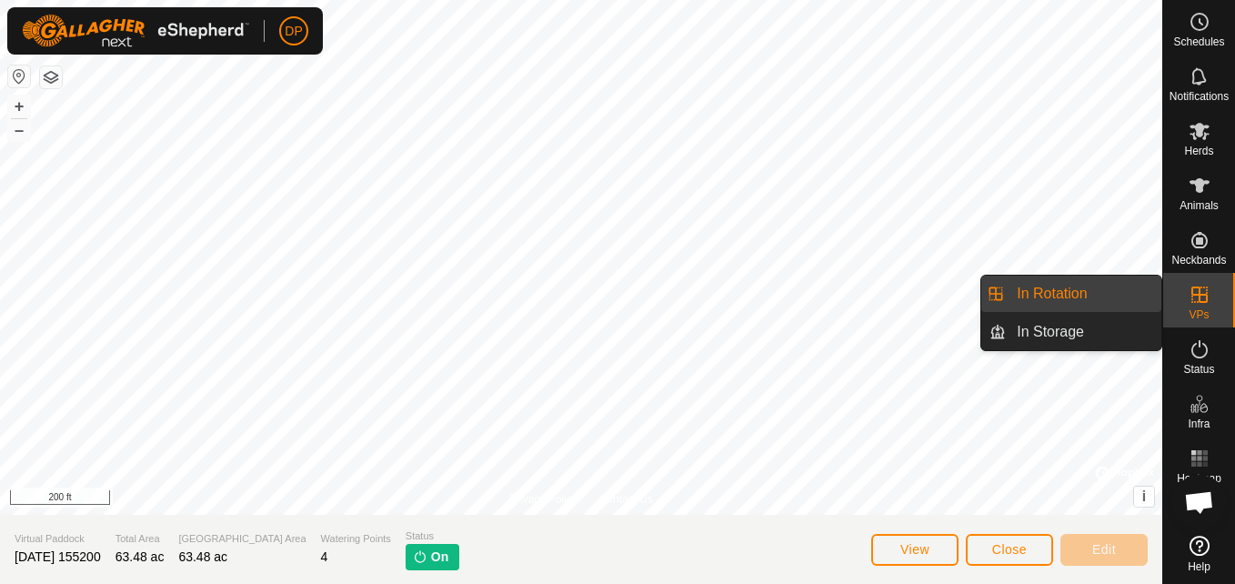
click at [1137, 295] on link "In Rotation" at bounding box center [1083, 293] width 155 height 36
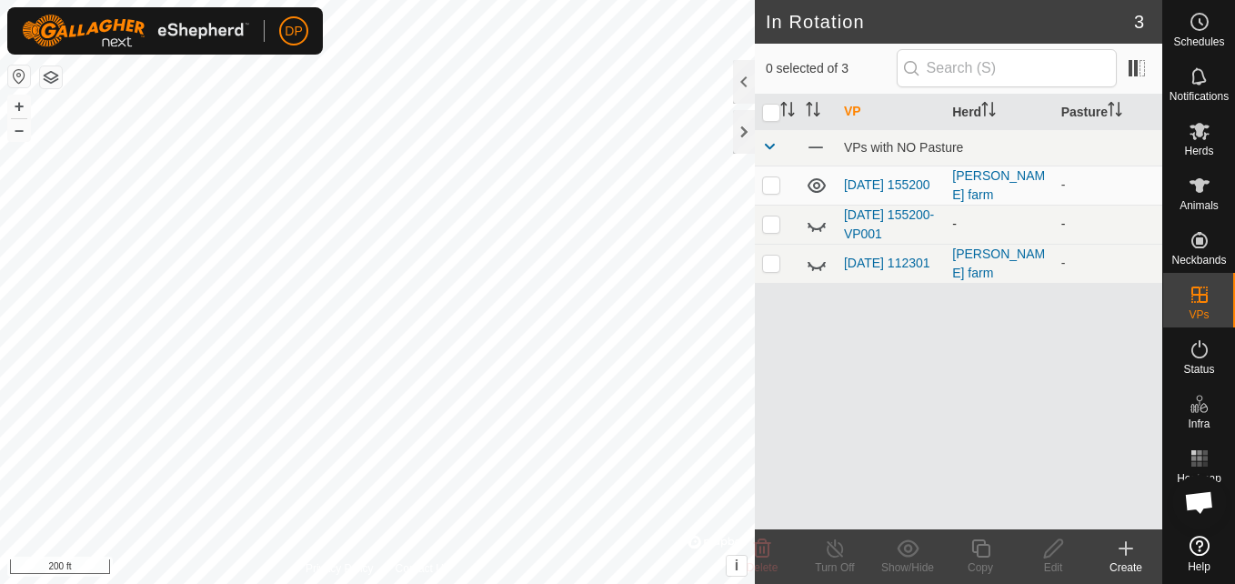
click at [922, 224] on td "[DATE] 155200-VP001" at bounding box center [890, 224] width 108 height 39
click at [888, 231] on link "[DATE] 155200-VP001" at bounding box center [889, 224] width 90 height 34
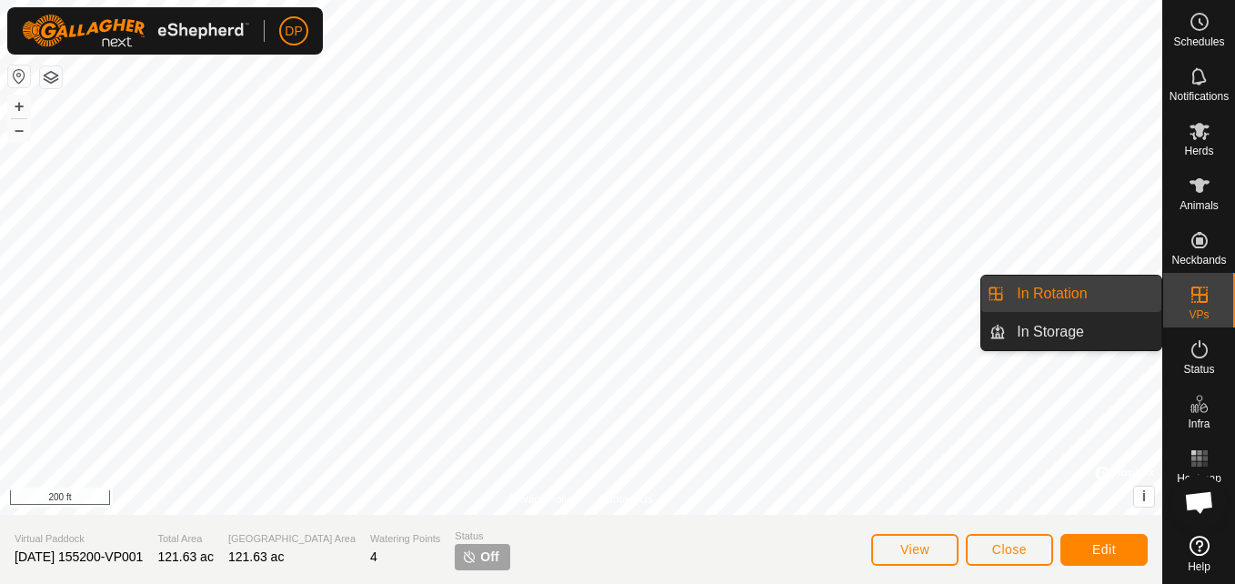
click at [1188, 283] on es-virtualpaddocks-svg-icon at bounding box center [1199, 294] width 33 height 29
click at [1065, 294] on link "In Rotation" at bounding box center [1083, 293] width 155 height 36
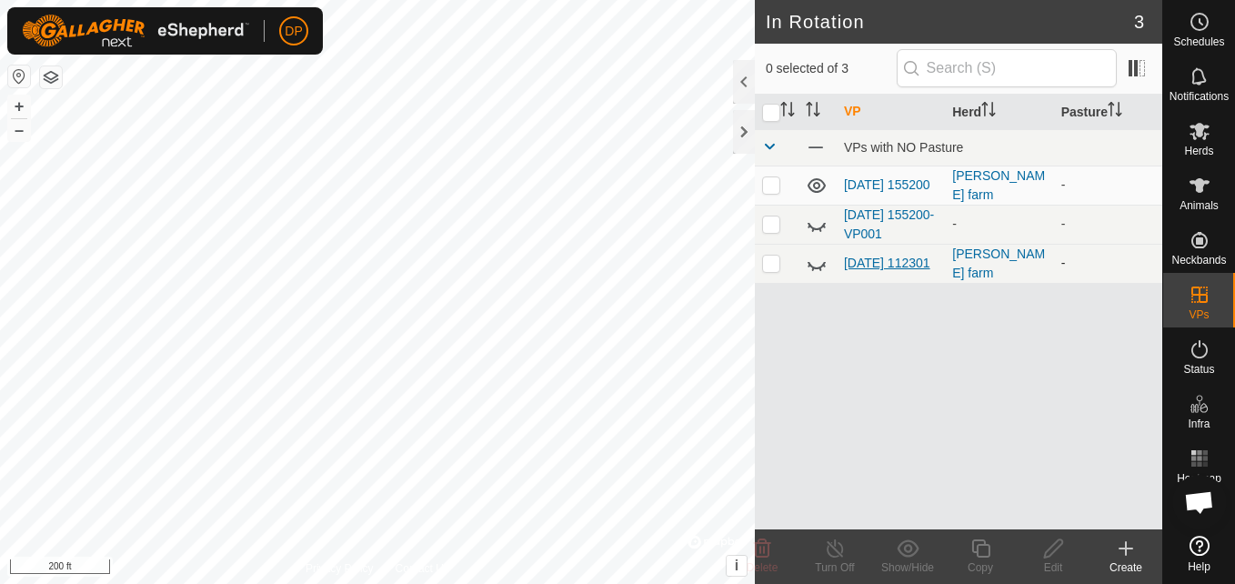
click at [876, 255] on link "[DATE] 112301" at bounding box center [887, 262] width 86 height 15
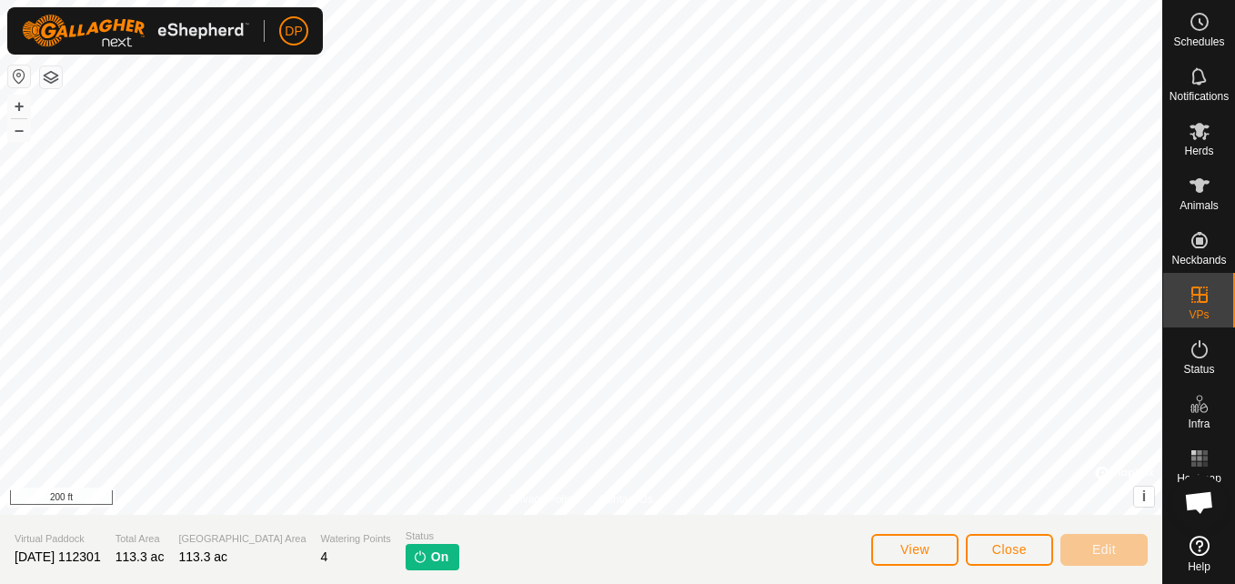
click at [317, 0] on html "DP Schedules Notifications Herds Animals Neckbands VPs Status Infra Heatmap Hel…" at bounding box center [617, 292] width 1235 height 584
click at [993, 544] on div "Privacy Policy Contact Us + – ⇧ i © Mapbox , © OpenStreetMap , Improve this map…" at bounding box center [581, 292] width 1162 height 584
click at [406, 545] on p-tag "On" at bounding box center [433, 557] width 54 height 26
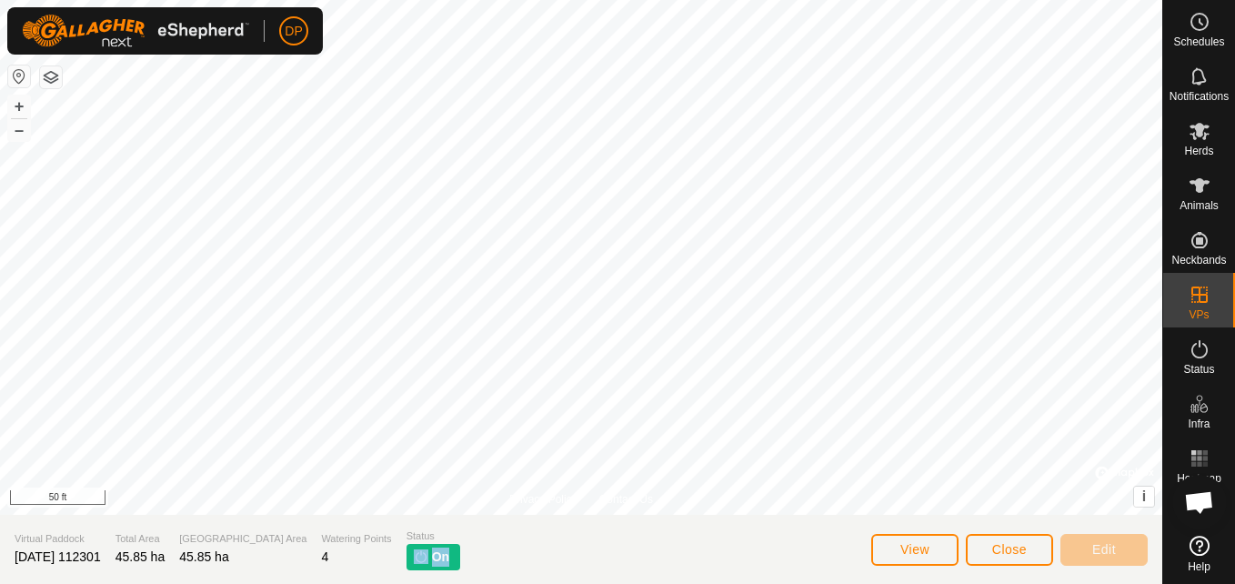
click at [406, 554] on p-tag "On" at bounding box center [433, 557] width 54 height 26
click at [414, 555] on img at bounding box center [421, 556] width 15 height 15
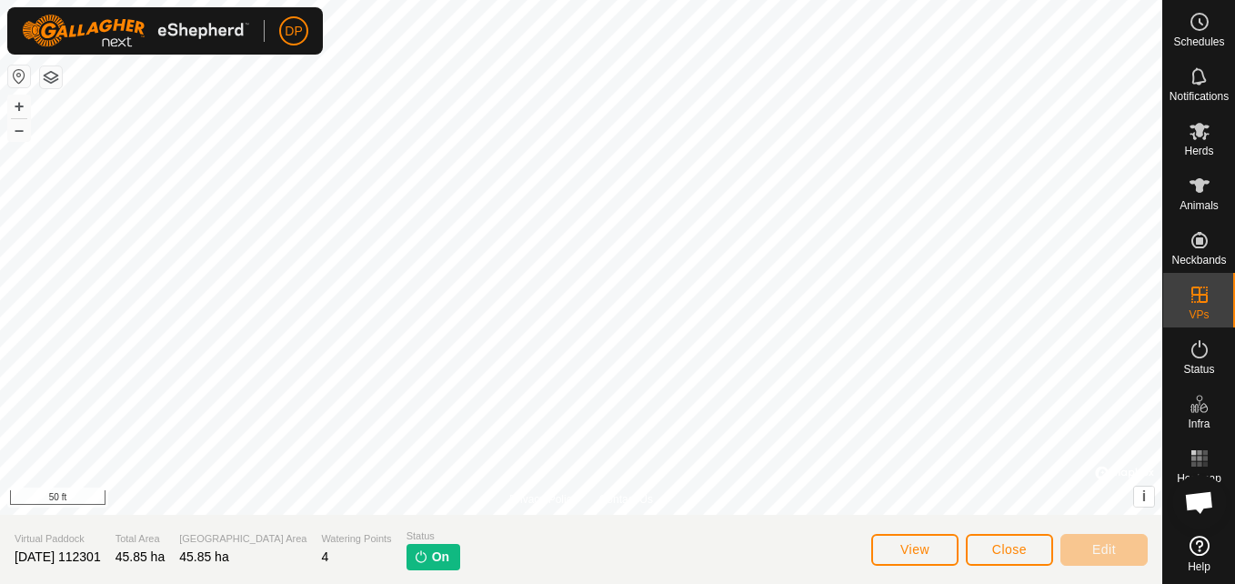
click at [414, 555] on img at bounding box center [421, 556] width 15 height 15
click at [432, 553] on span "On" at bounding box center [440, 556] width 17 height 19
click at [414, 562] on img at bounding box center [421, 556] width 15 height 15
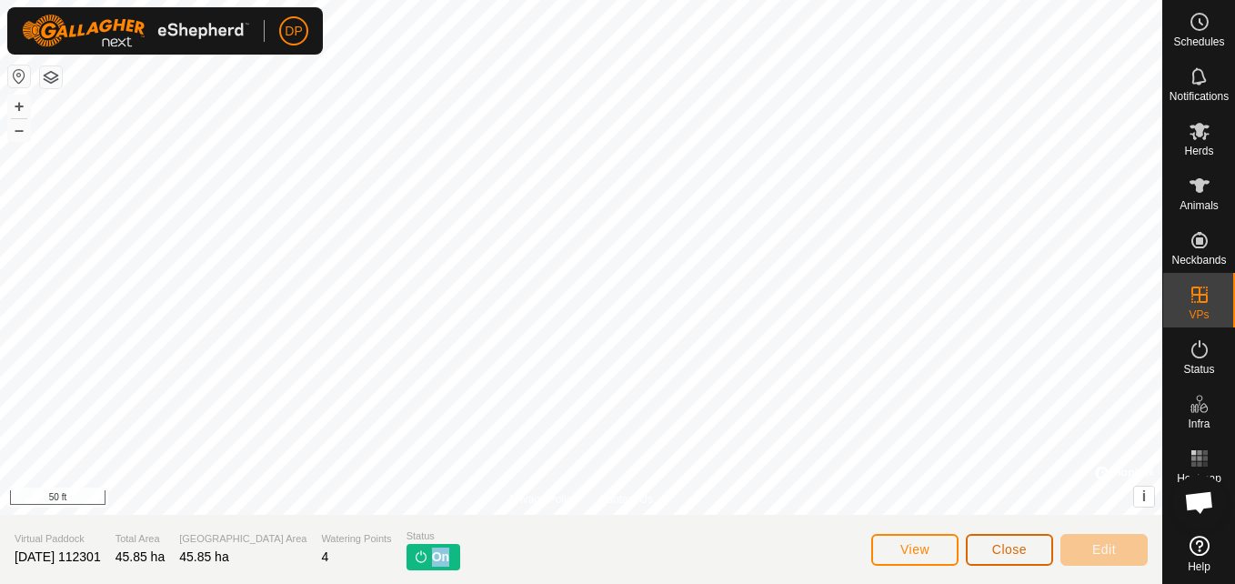
click at [1006, 549] on span "Close" at bounding box center [1009, 549] width 35 height 15
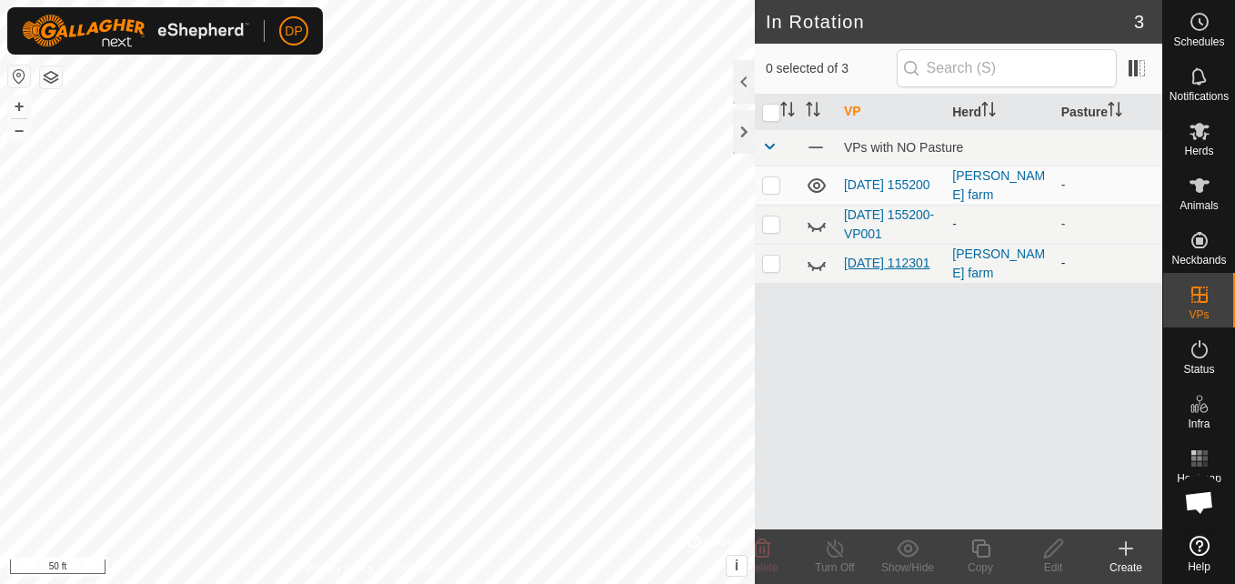
click at [866, 255] on link "[DATE] 112301" at bounding box center [887, 262] width 86 height 15
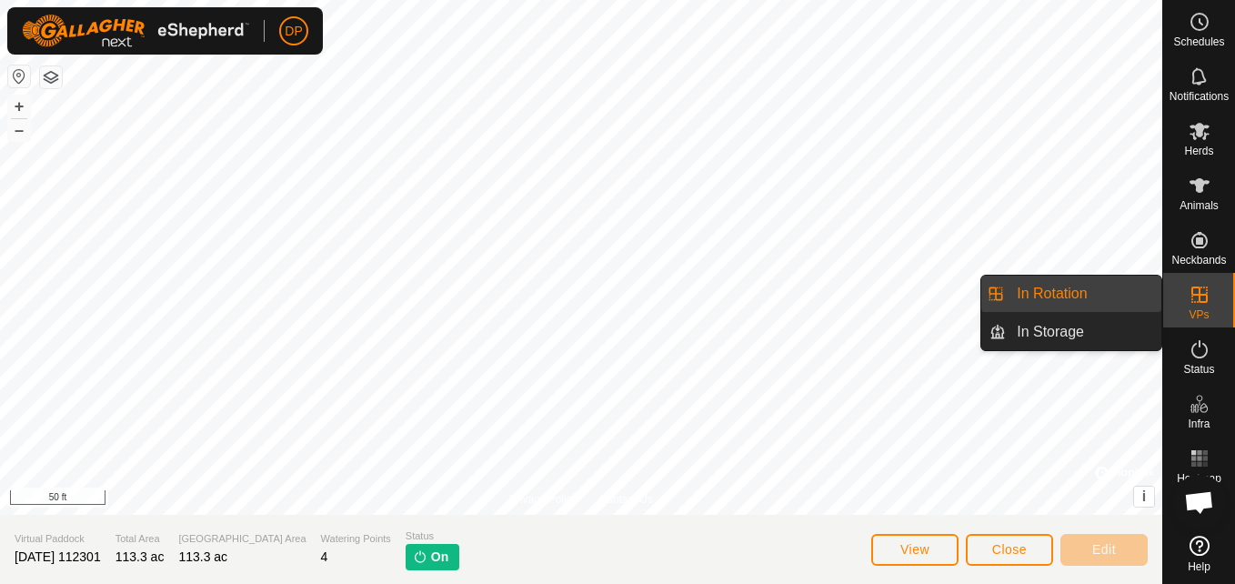
click at [1062, 294] on link "In Rotation" at bounding box center [1083, 293] width 155 height 36
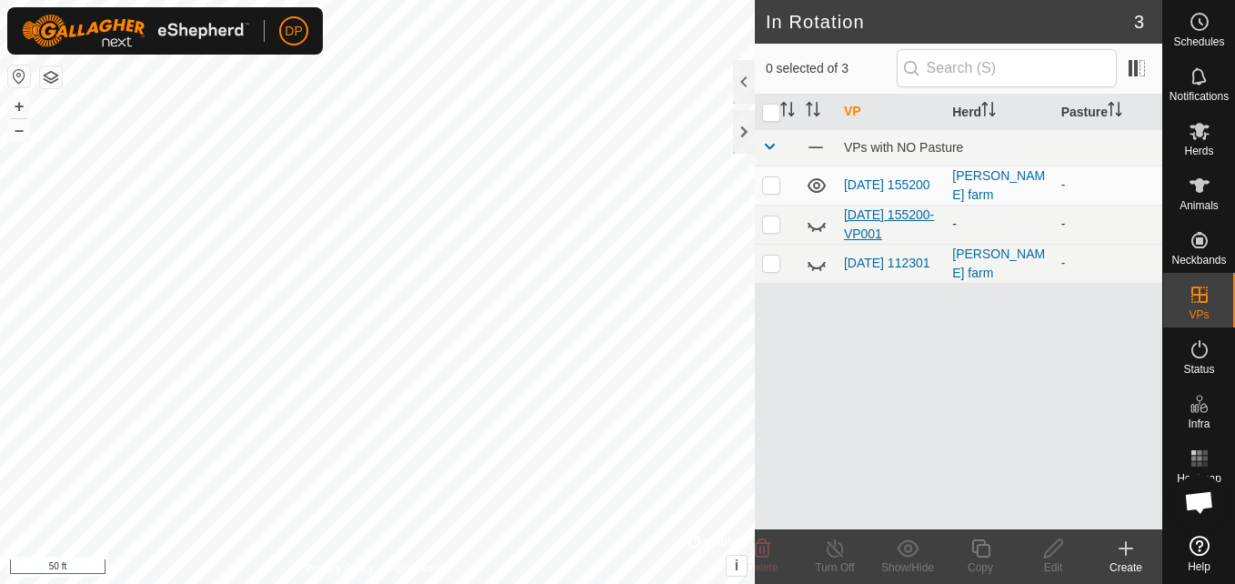
click at [893, 230] on link "[DATE] 155200-VP001" at bounding box center [889, 224] width 90 height 34
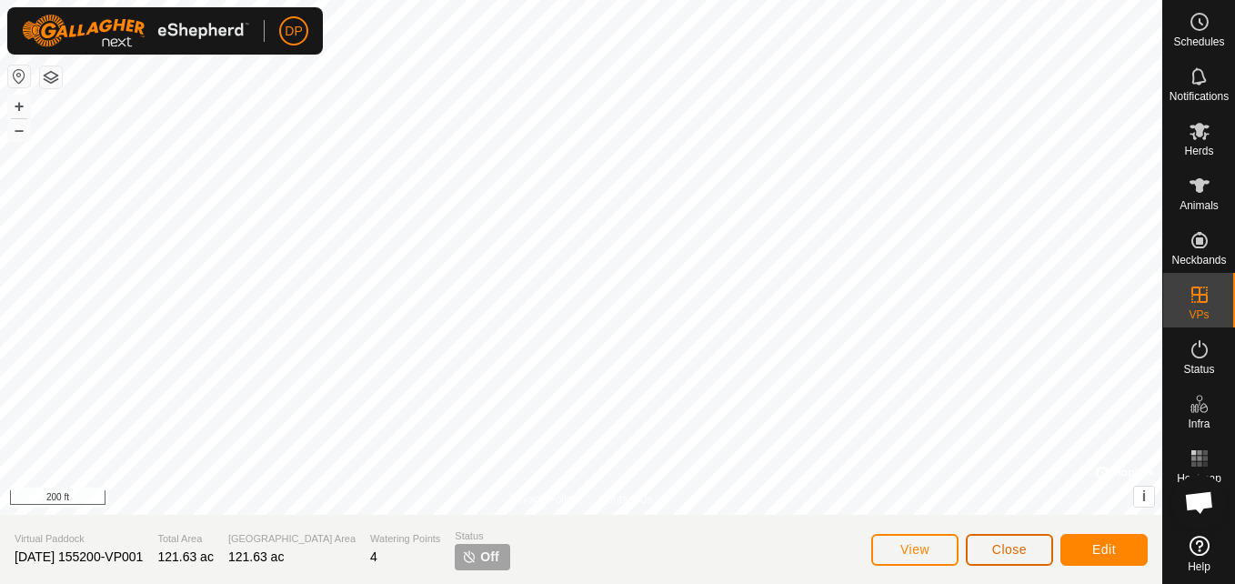
click at [999, 546] on span "Close" at bounding box center [1009, 549] width 35 height 15
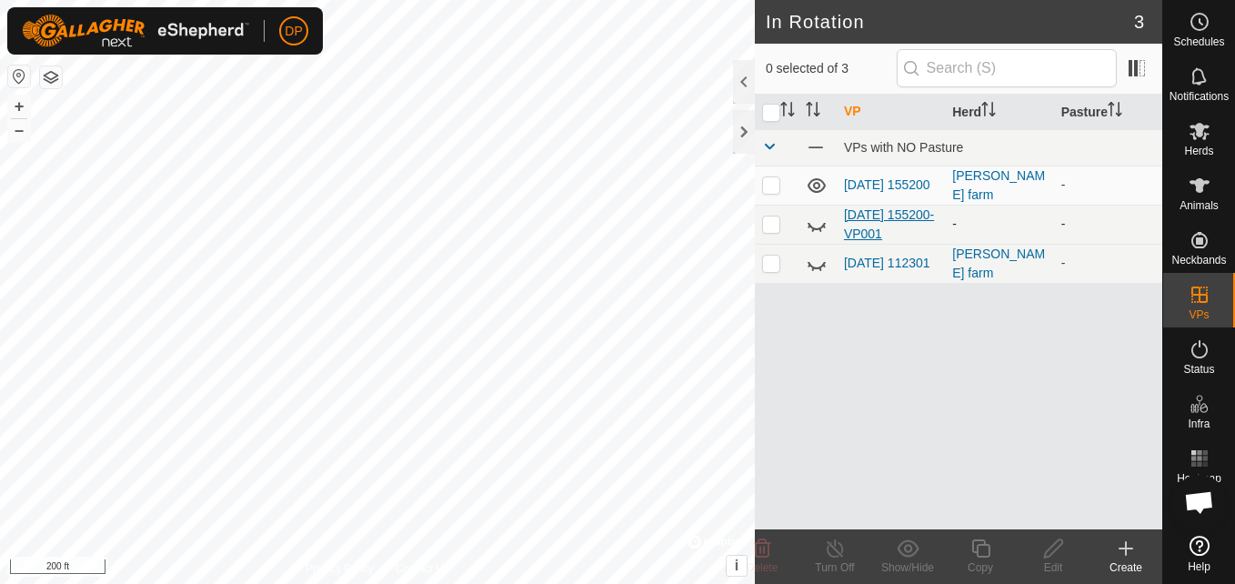
click at [871, 229] on link "[DATE] 155200-VP001" at bounding box center [889, 224] width 90 height 34
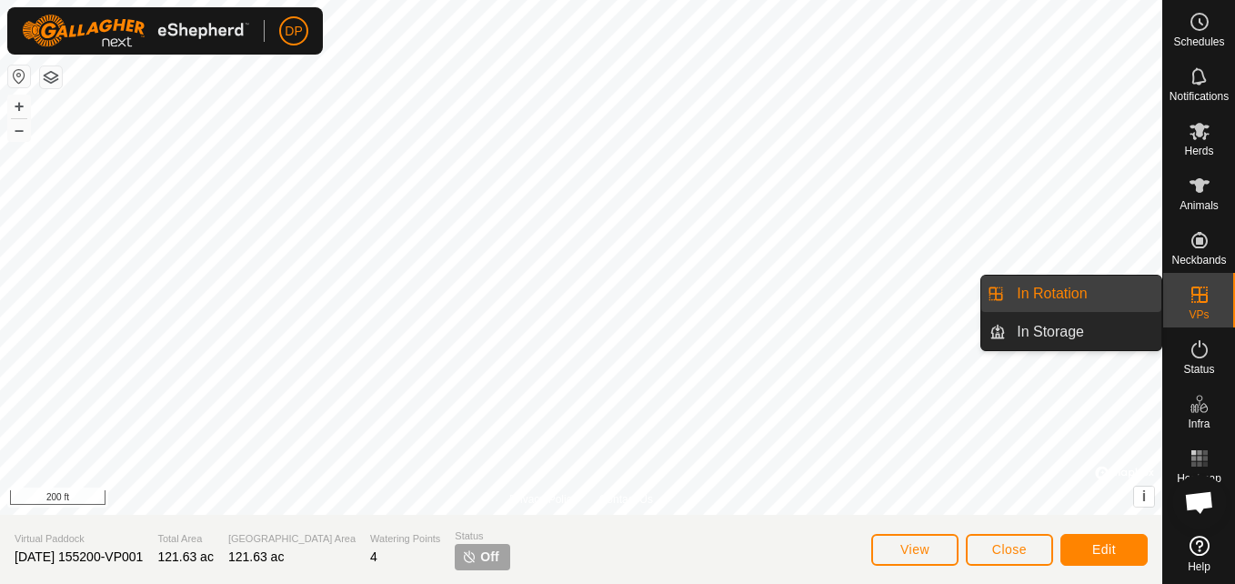
click at [1056, 300] on link "In Rotation" at bounding box center [1083, 293] width 155 height 36
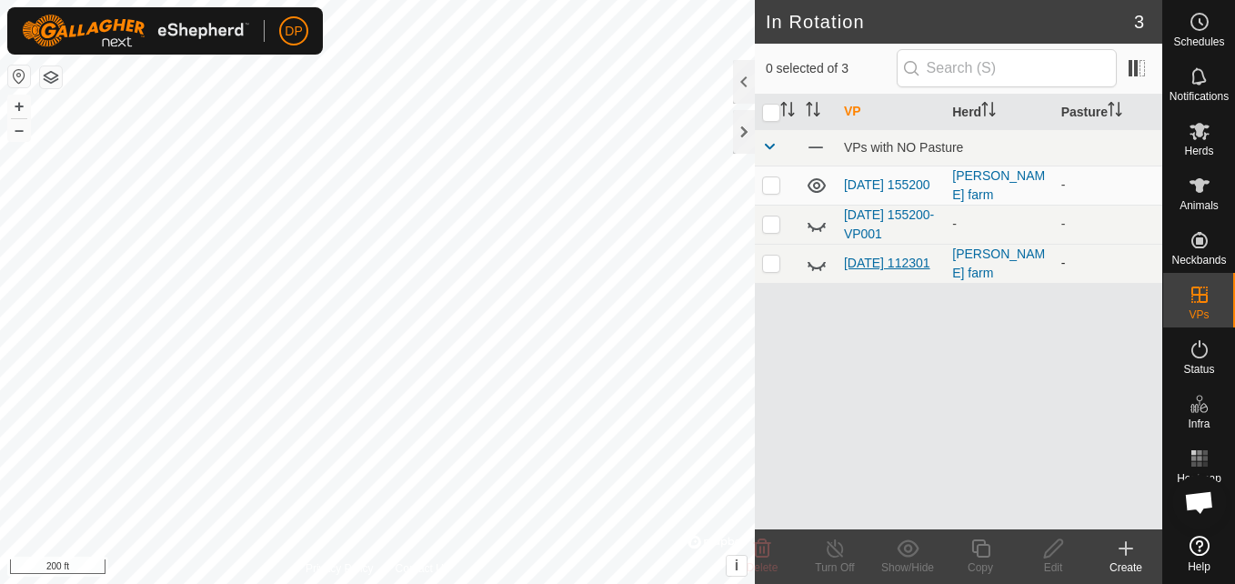
click at [866, 255] on link "[DATE] 112301" at bounding box center [887, 262] width 86 height 15
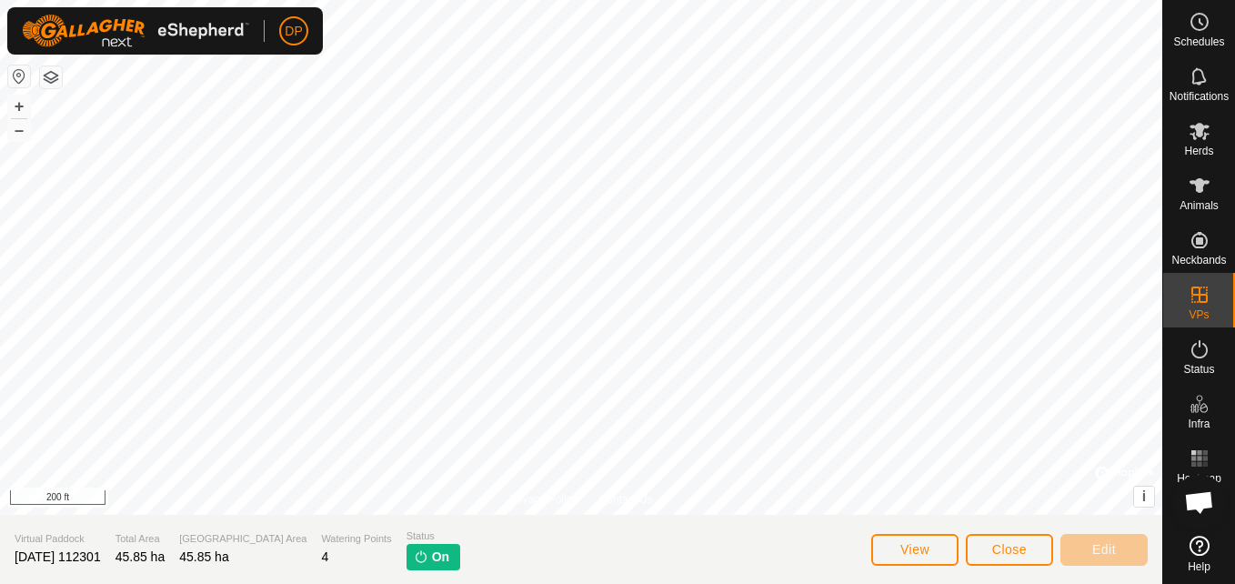
scroll to position [1854, 0]
click at [414, 553] on img at bounding box center [421, 556] width 15 height 15
click at [414, 555] on img at bounding box center [421, 556] width 15 height 15
click at [432, 552] on span "On" at bounding box center [440, 556] width 17 height 19
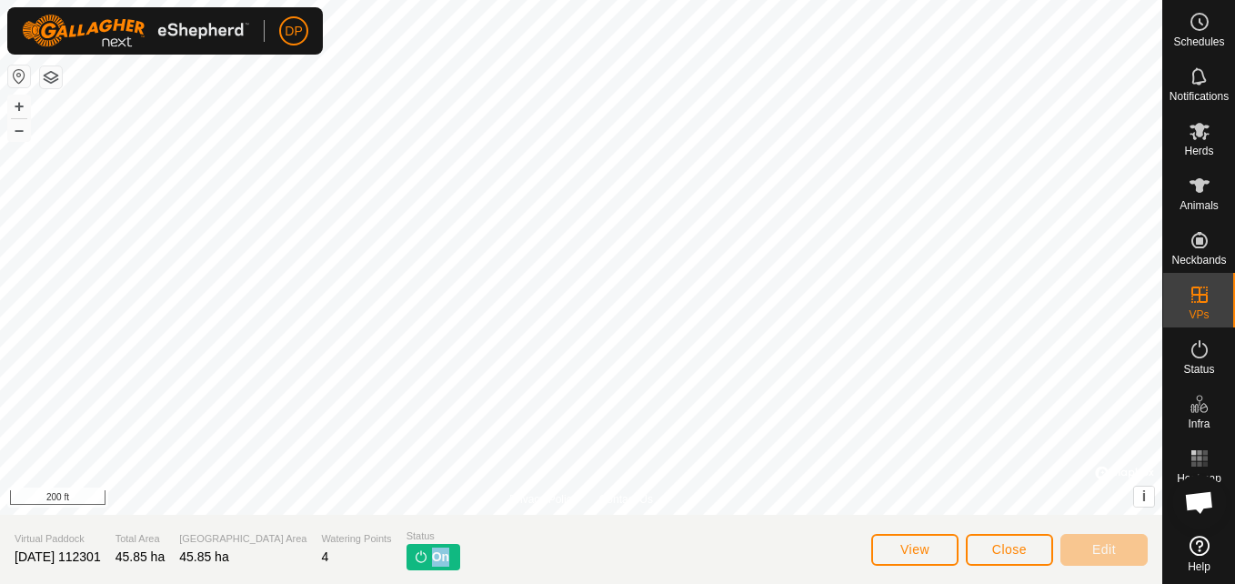
click at [432, 552] on span "On" at bounding box center [440, 556] width 17 height 19
click at [414, 551] on img at bounding box center [421, 556] width 15 height 15
click at [432, 558] on span "On" at bounding box center [440, 556] width 17 height 19
click at [432, 559] on span "On" at bounding box center [440, 556] width 17 height 19
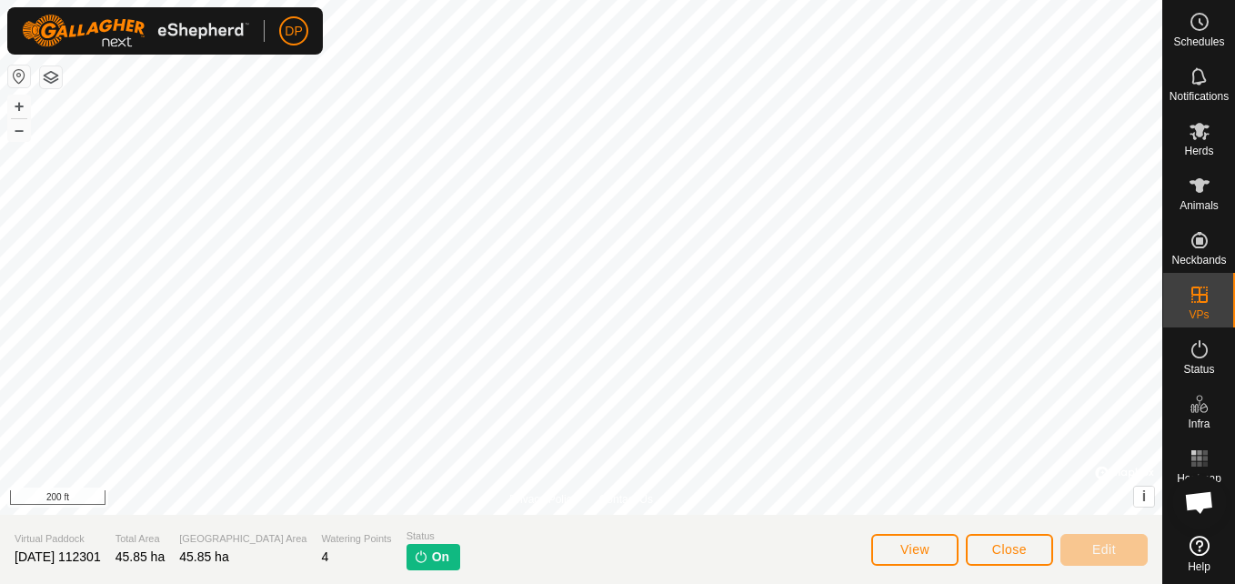
click at [432, 559] on span "On" at bounding box center [440, 556] width 17 height 19
click at [432, 554] on span "On" at bounding box center [440, 556] width 17 height 19
click at [1196, 22] on icon at bounding box center [1199, 22] width 22 height 22
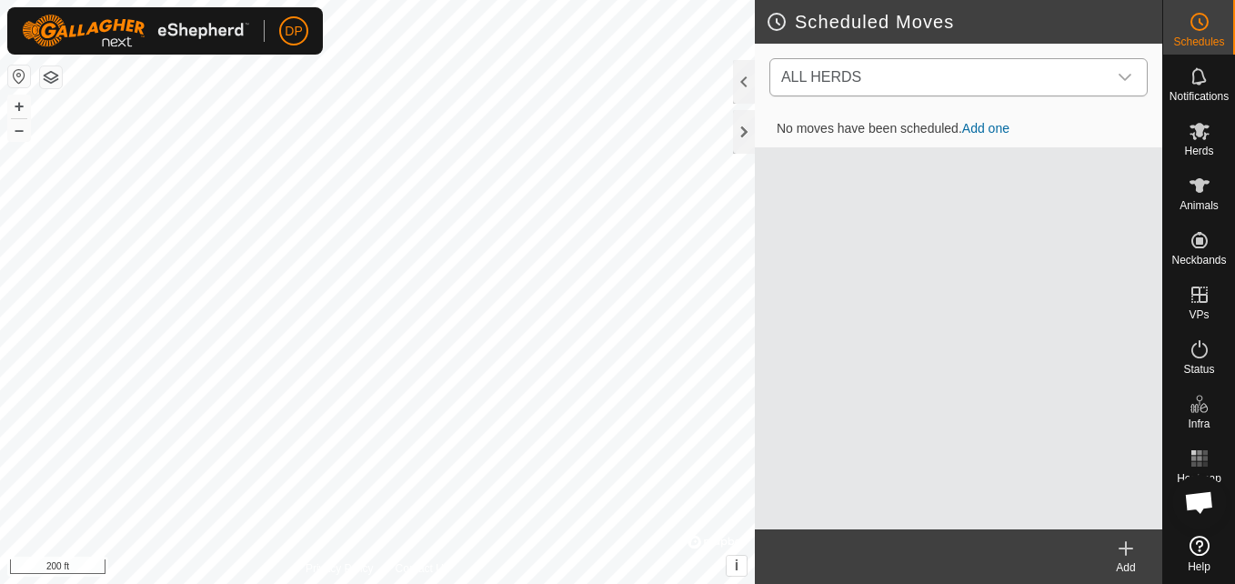
click at [1111, 75] on div "dropdown trigger" at bounding box center [1124, 77] width 36 height 36
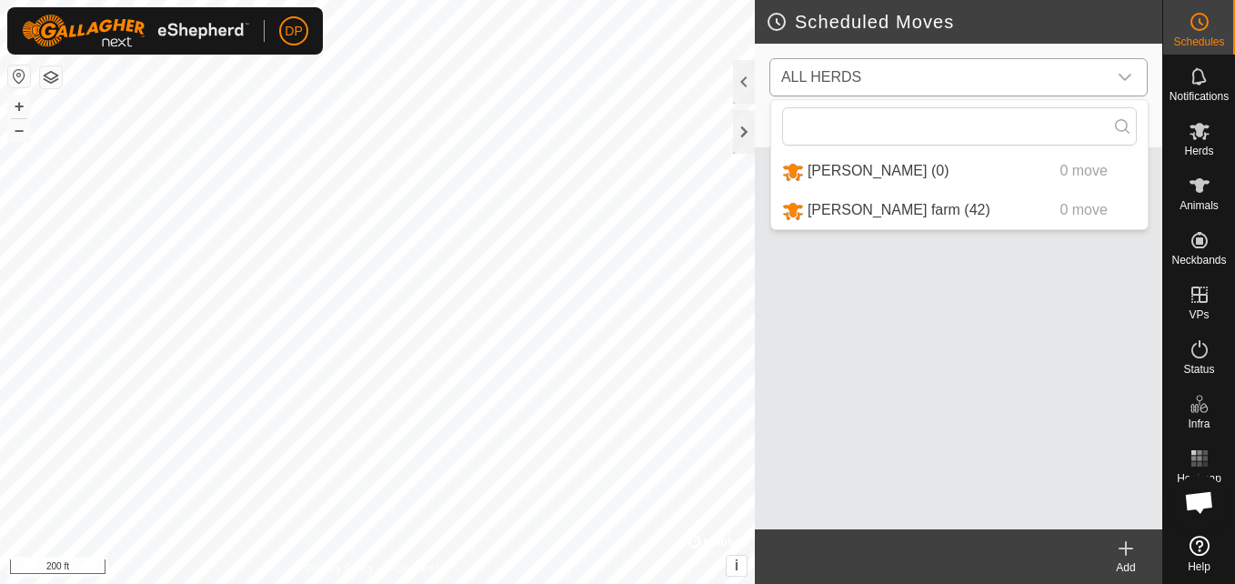
click at [822, 215] on li "payne farm (42) 0 move" at bounding box center [959, 210] width 376 height 37
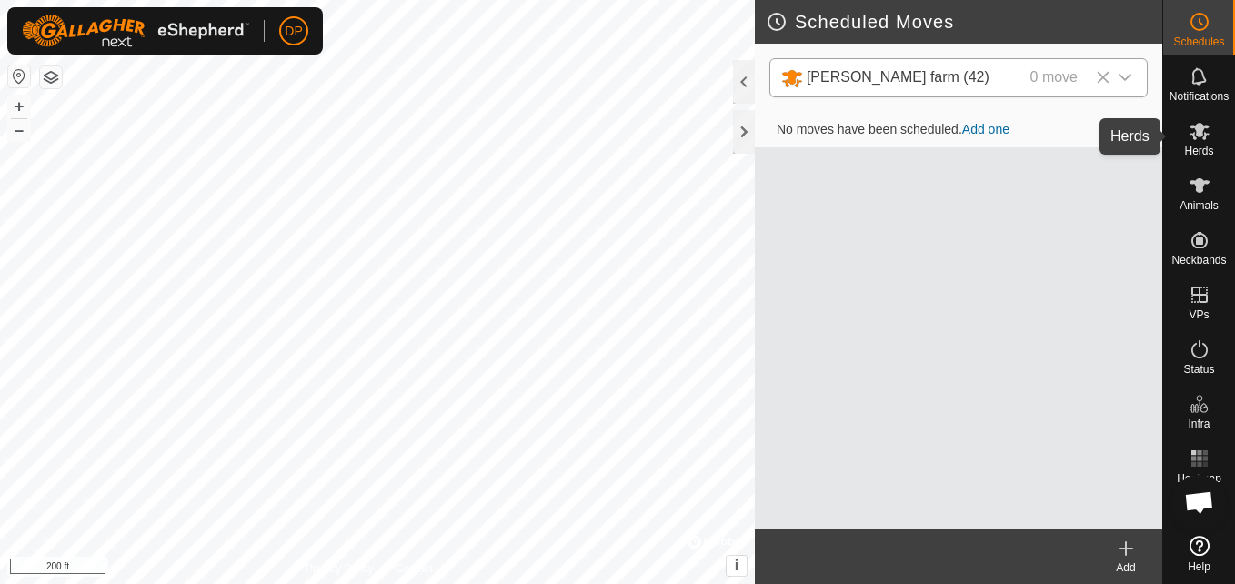
click at [1194, 141] on icon at bounding box center [1199, 131] width 22 height 22
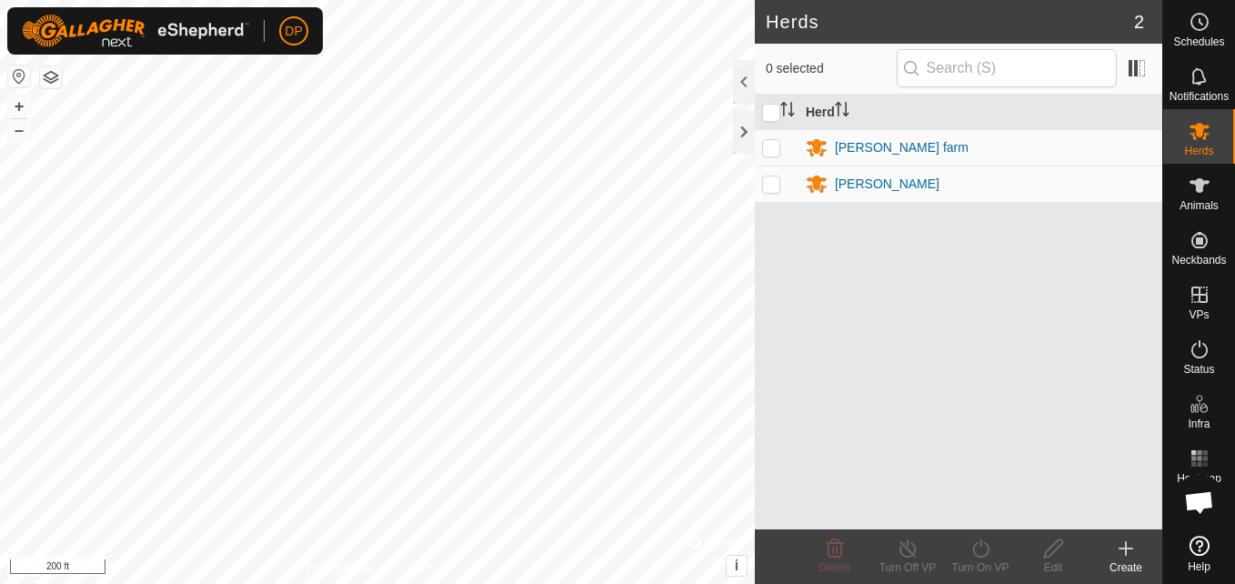
click at [765, 148] on p-checkbox at bounding box center [771, 147] width 18 height 15
checkbox input "true"
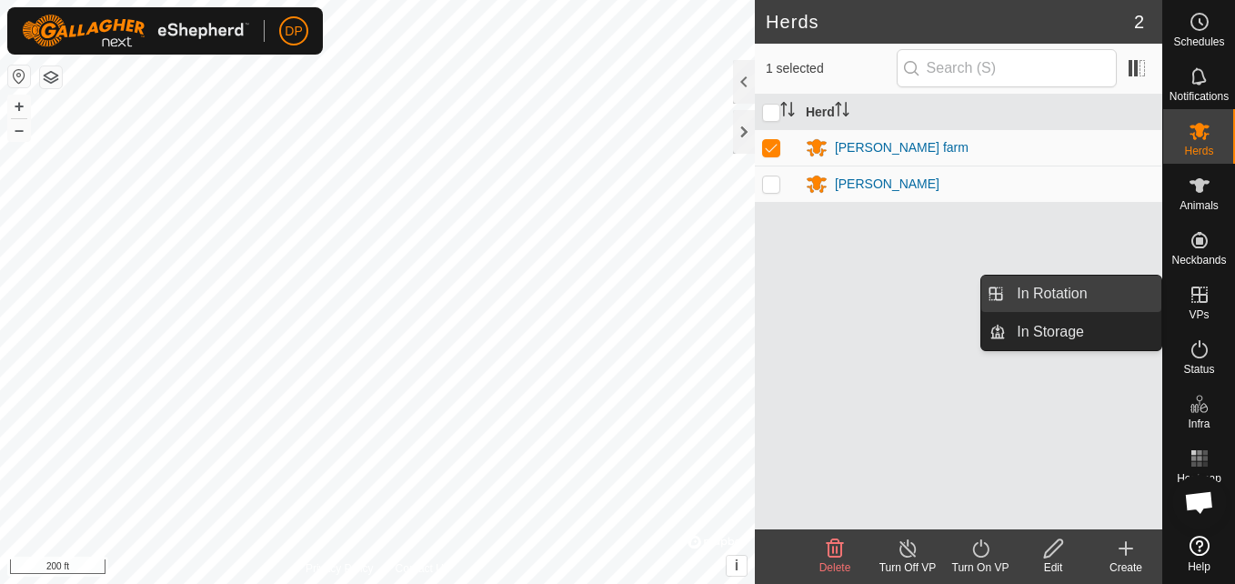
click at [1128, 298] on link "In Rotation" at bounding box center [1083, 293] width 155 height 36
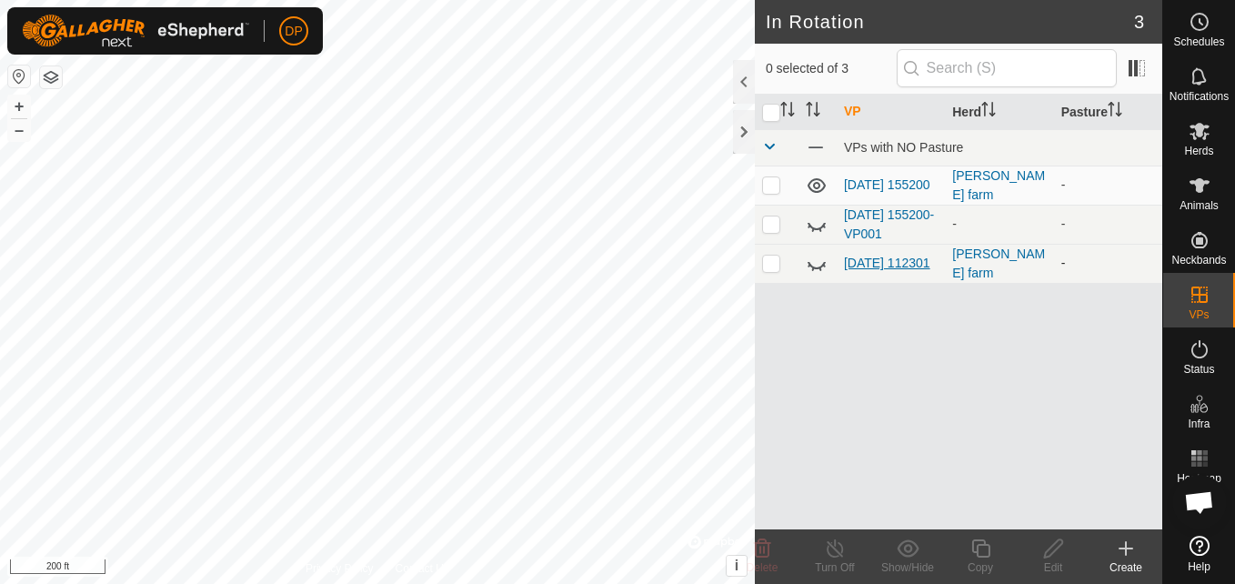
click at [873, 256] on link "[DATE] 112301" at bounding box center [887, 262] width 86 height 15
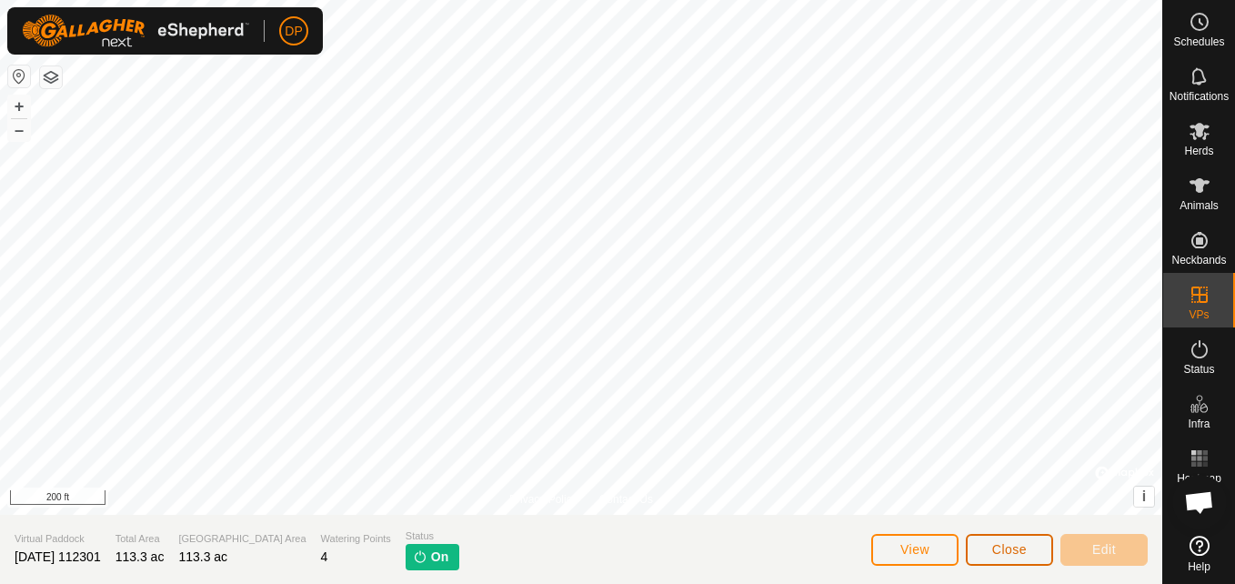
click at [1008, 547] on span "Close" at bounding box center [1009, 549] width 35 height 15
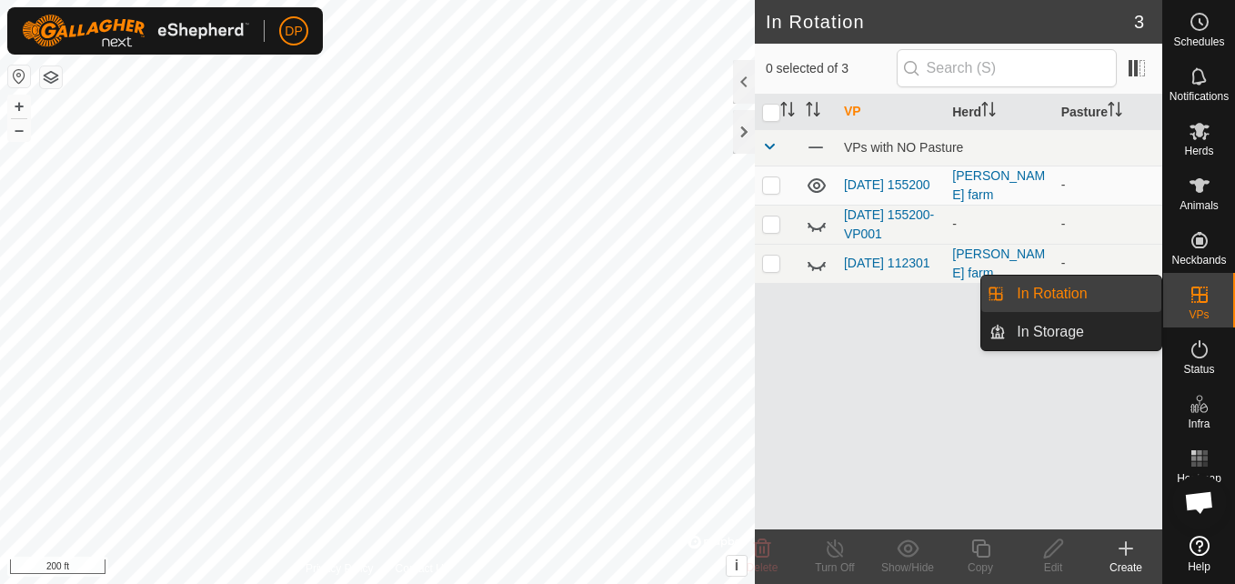
click at [1139, 283] on link "In Rotation" at bounding box center [1083, 293] width 155 height 36
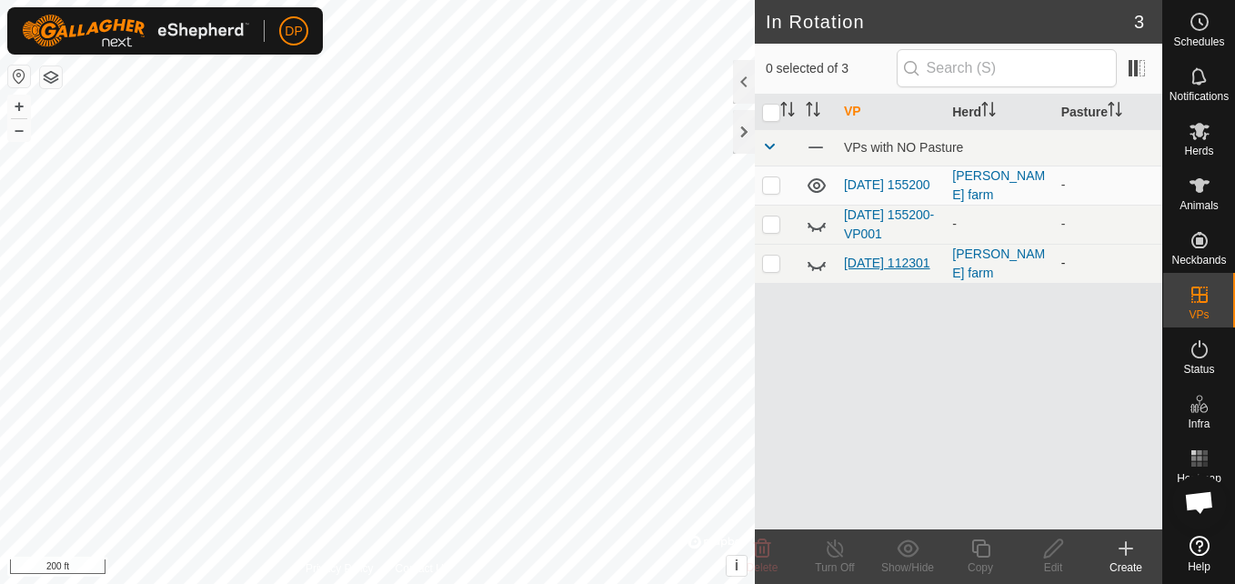
click at [852, 255] on link "[DATE] 112301" at bounding box center [887, 262] width 86 height 15
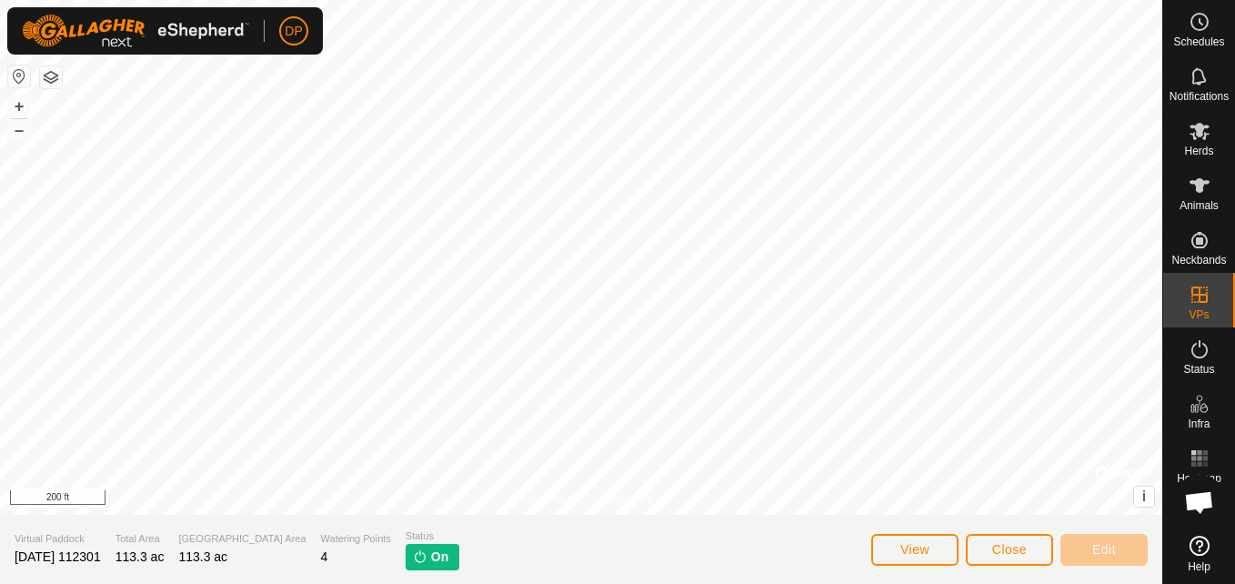
click at [413, 549] on img at bounding box center [420, 556] width 15 height 15
click at [431, 561] on span "On" at bounding box center [439, 556] width 17 height 19
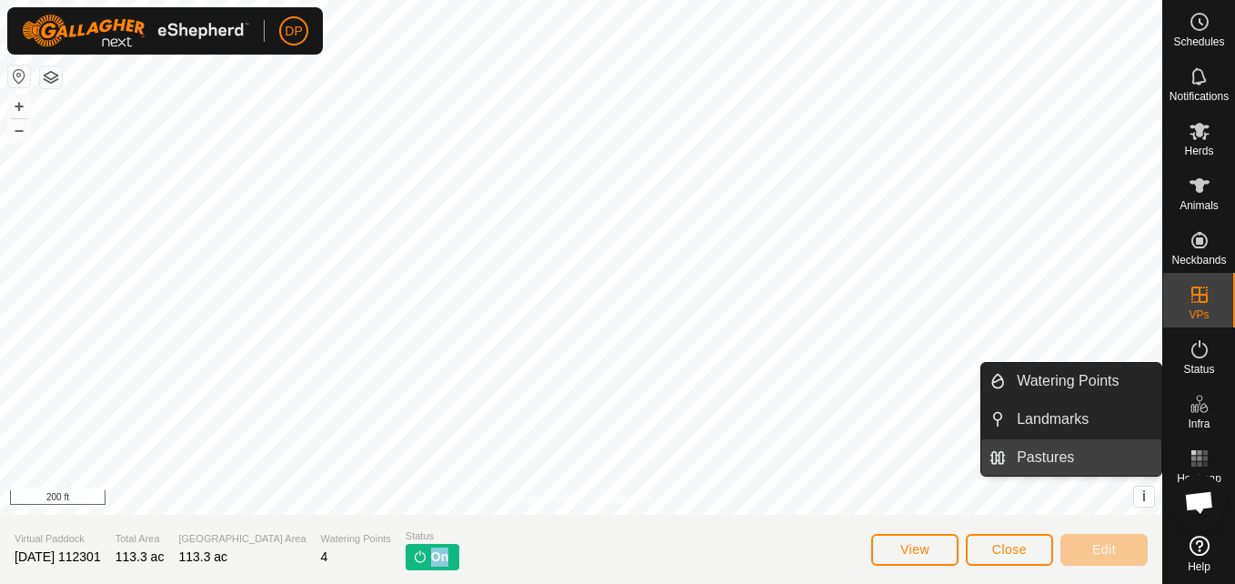
click at [1046, 462] on span "Pastures" at bounding box center [1044, 457] width 57 height 22
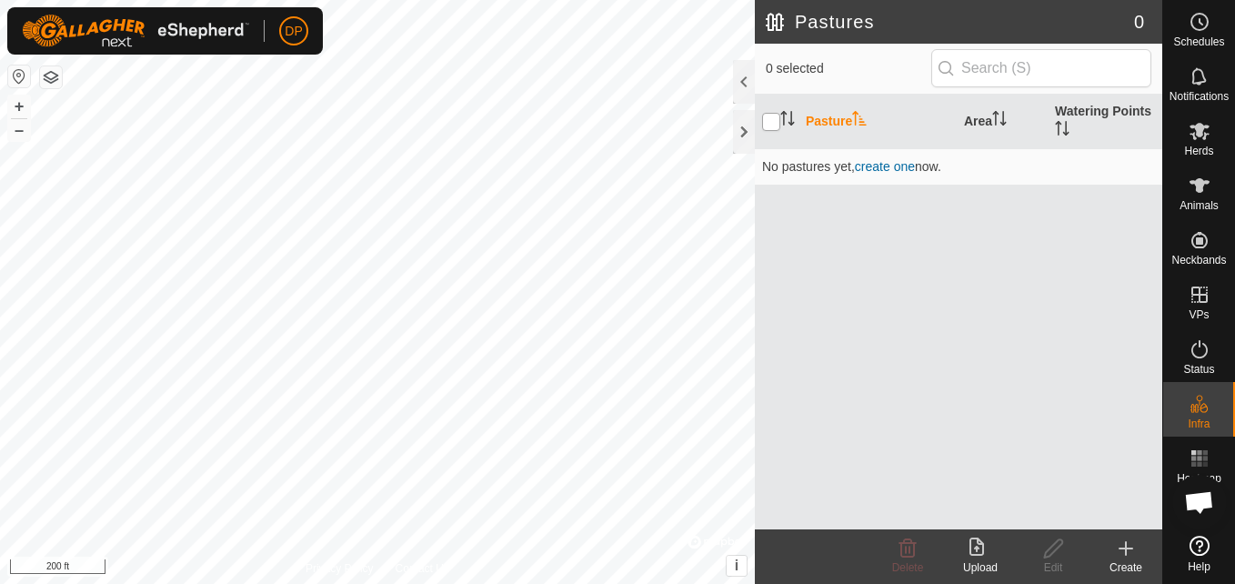
click at [776, 125] on input "checkbox" at bounding box center [771, 122] width 18 height 18
checkbox input "true"
click at [788, 119] on icon "Activate to sort" at bounding box center [787, 118] width 15 height 15
click at [896, 166] on span "create one" at bounding box center [885, 166] width 60 height 15
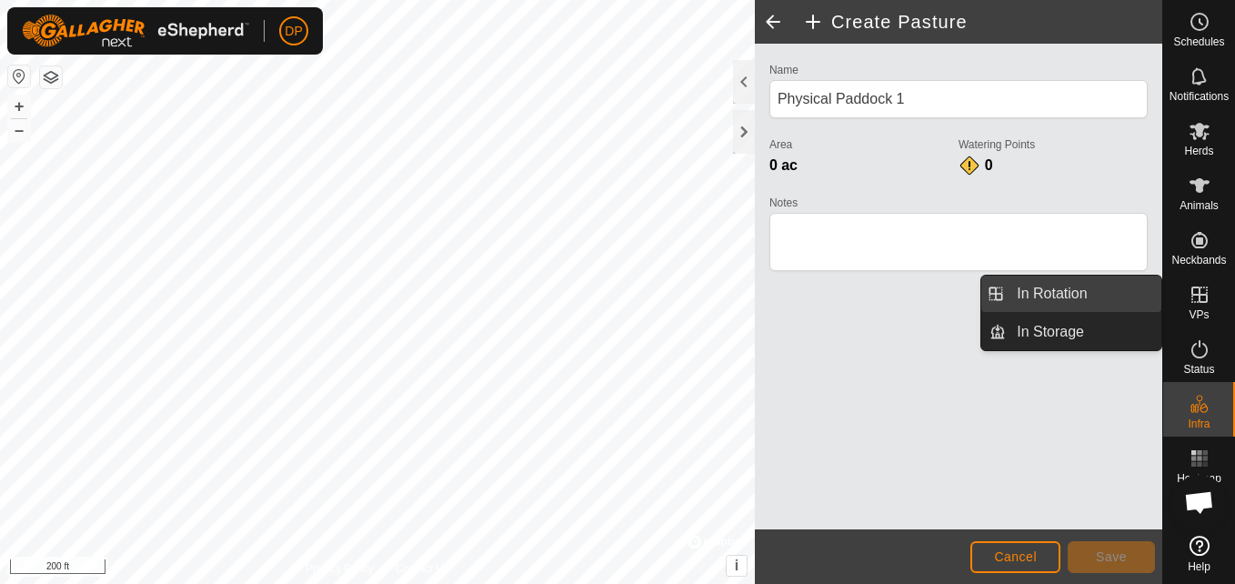
click at [1136, 291] on link "In Rotation" at bounding box center [1083, 293] width 155 height 36
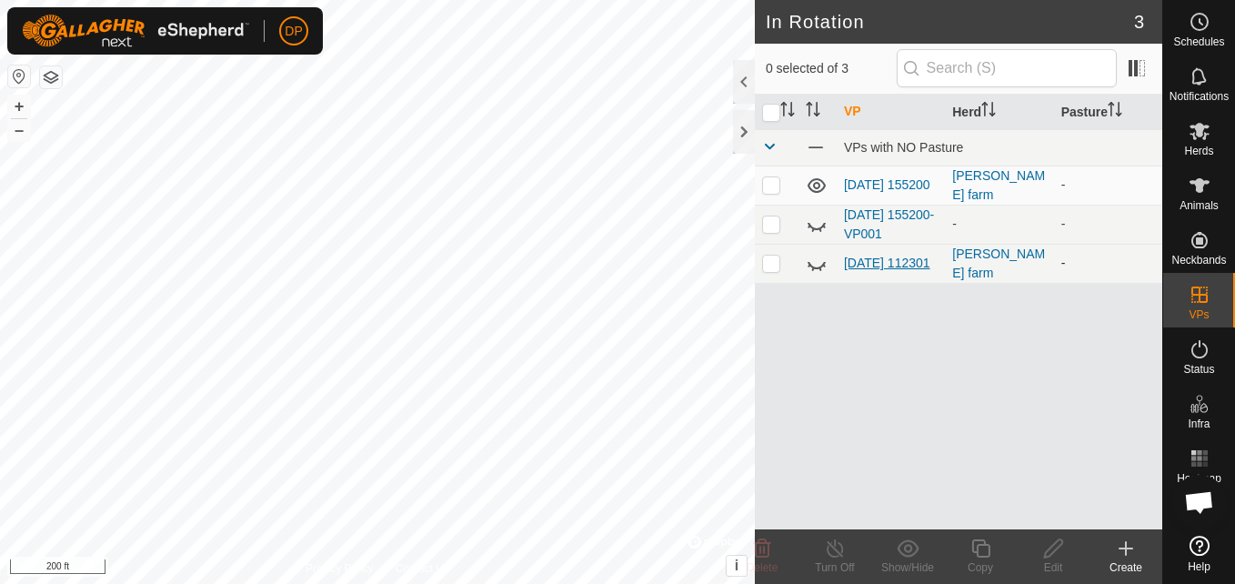
click at [869, 256] on link "[DATE] 112301" at bounding box center [887, 262] width 86 height 15
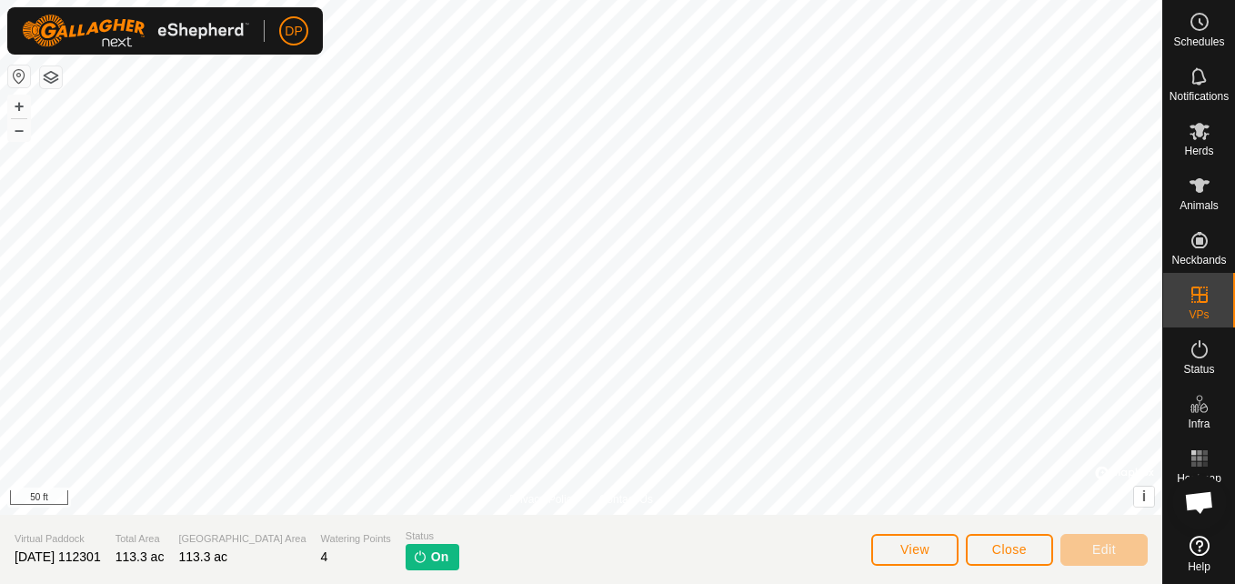
click at [431, 549] on span "On" at bounding box center [439, 556] width 17 height 19
click at [928, 545] on span "View" at bounding box center [914, 549] width 29 height 15
click at [990, 545] on button "Close" at bounding box center [1009, 550] width 87 height 32
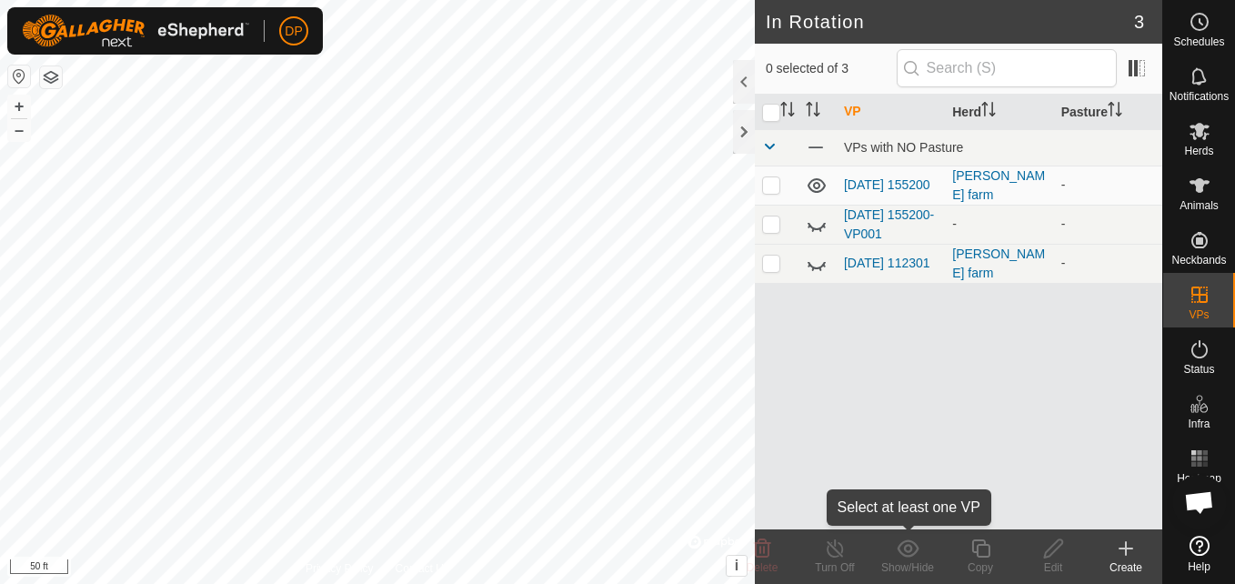
click at [901, 554] on icon at bounding box center [907, 547] width 22 height 17
click at [855, 255] on link "[DATE] 112301" at bounding box center [887, 262] width 86 height 15
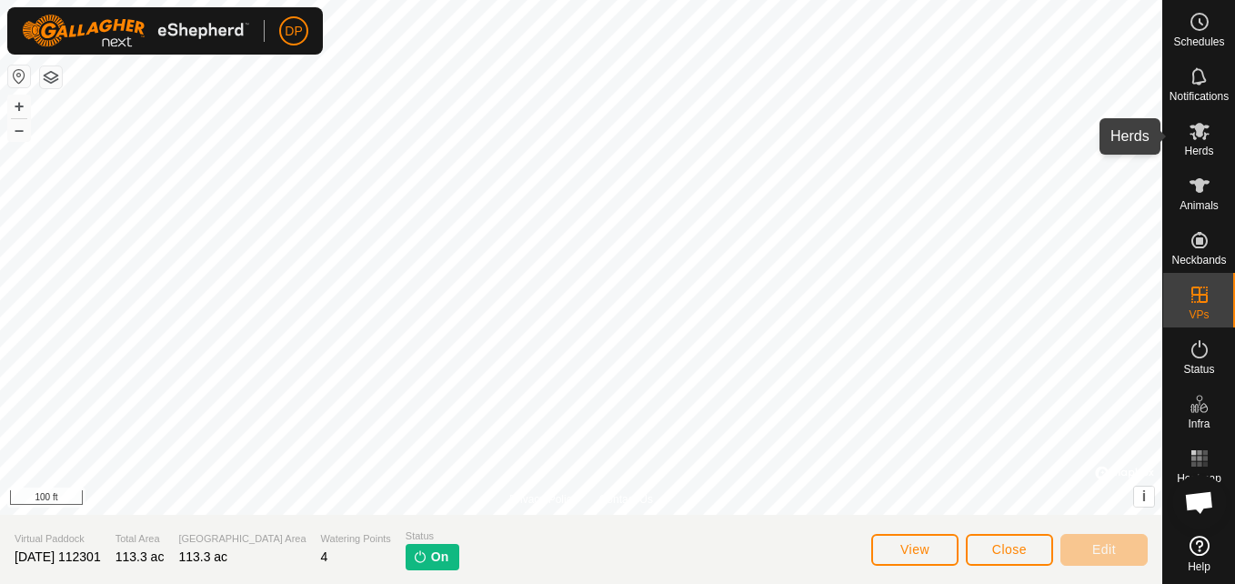
click at [1190, 131] on icon at bounding box center [1199, 131] width 22 height 22
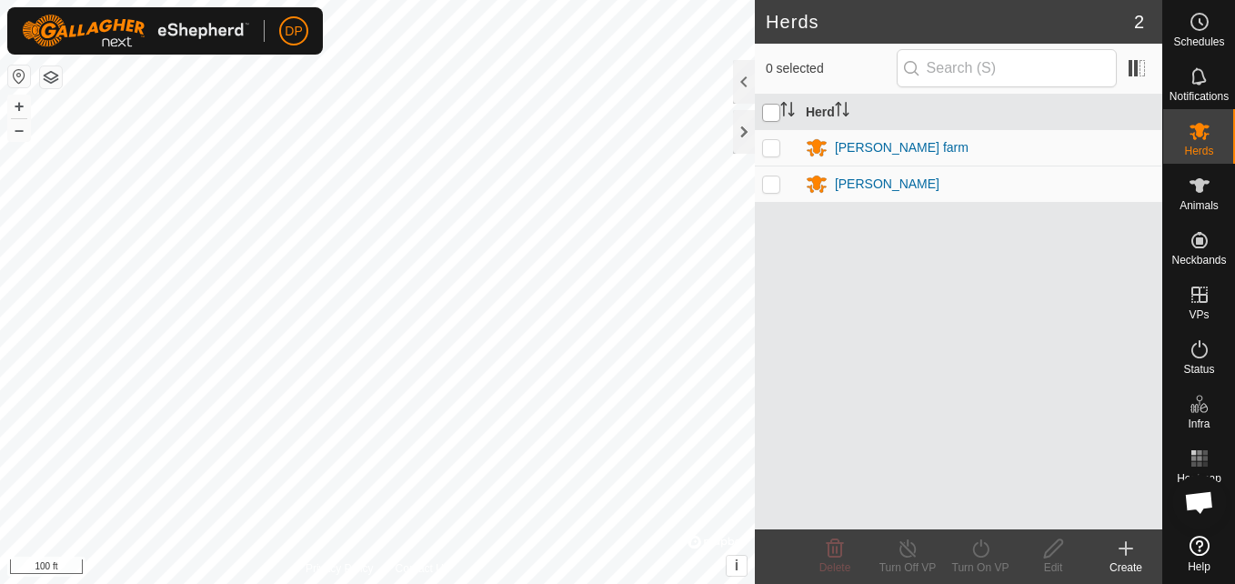
click at [768, 106] on input "checkbox" at bounding box center [771, 113] width 18 height 18
checkbox input "true"
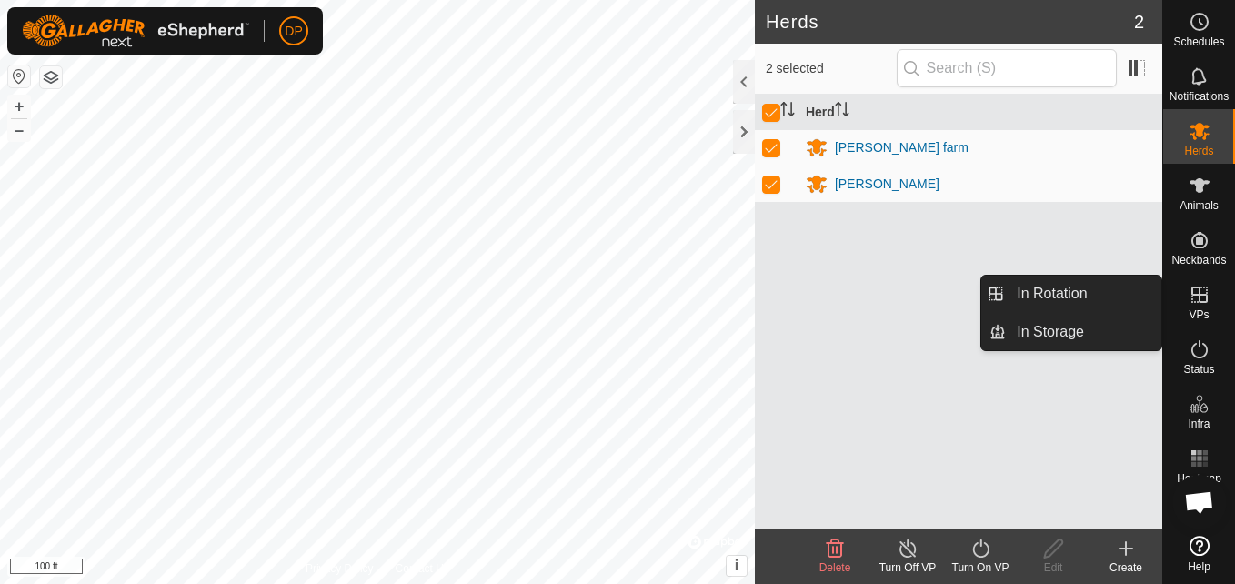
click at [1188, 297] on icon at bounding box center [1199, 295] width 22 height 22
click at [1099, 297] on link "In Rotation" at bounding box center [1083, 293] width 155 height 36
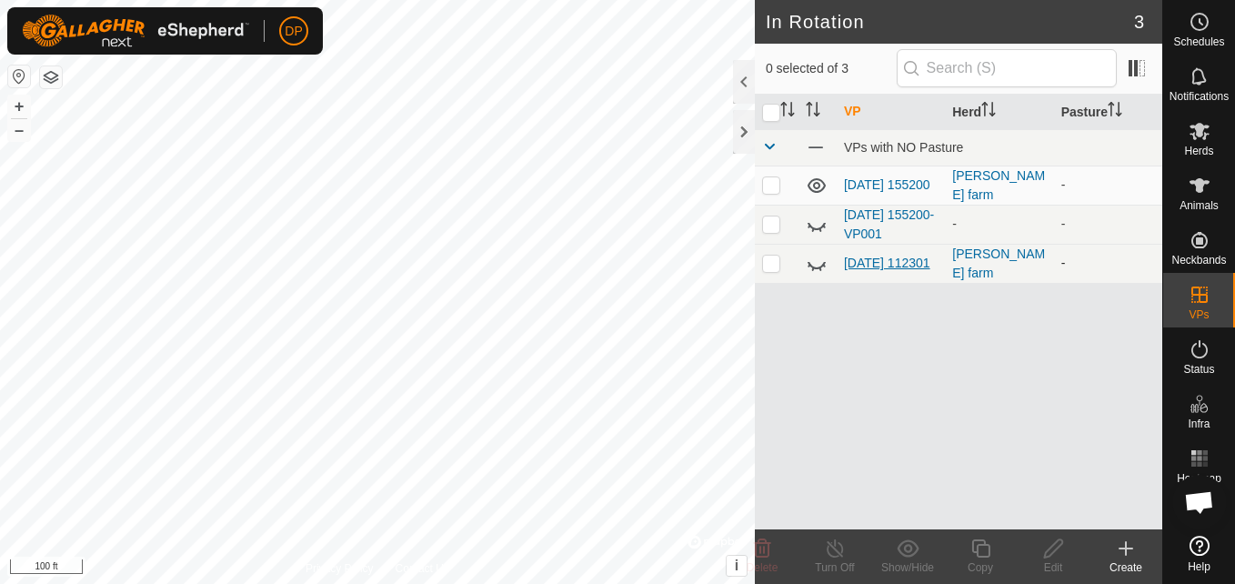
click at [885, 255] on link "[DATE] 112301" at bounding box center [887, 262] width 86 height 15
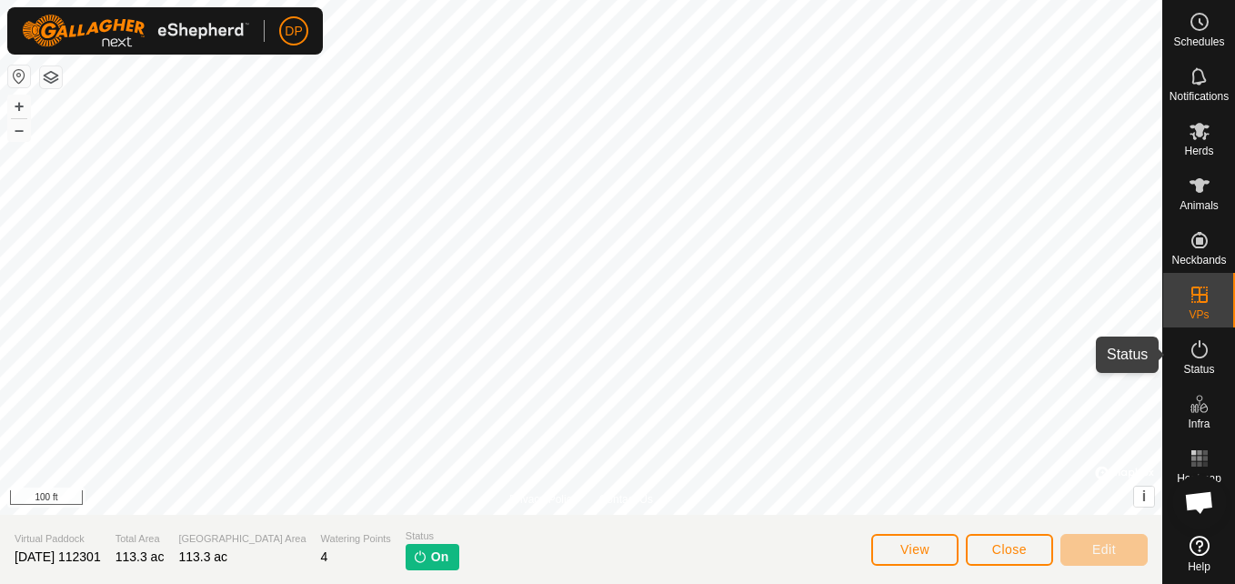
click at [1206, 348] on icon at bounding box center [1199, 349] width 16 height 18
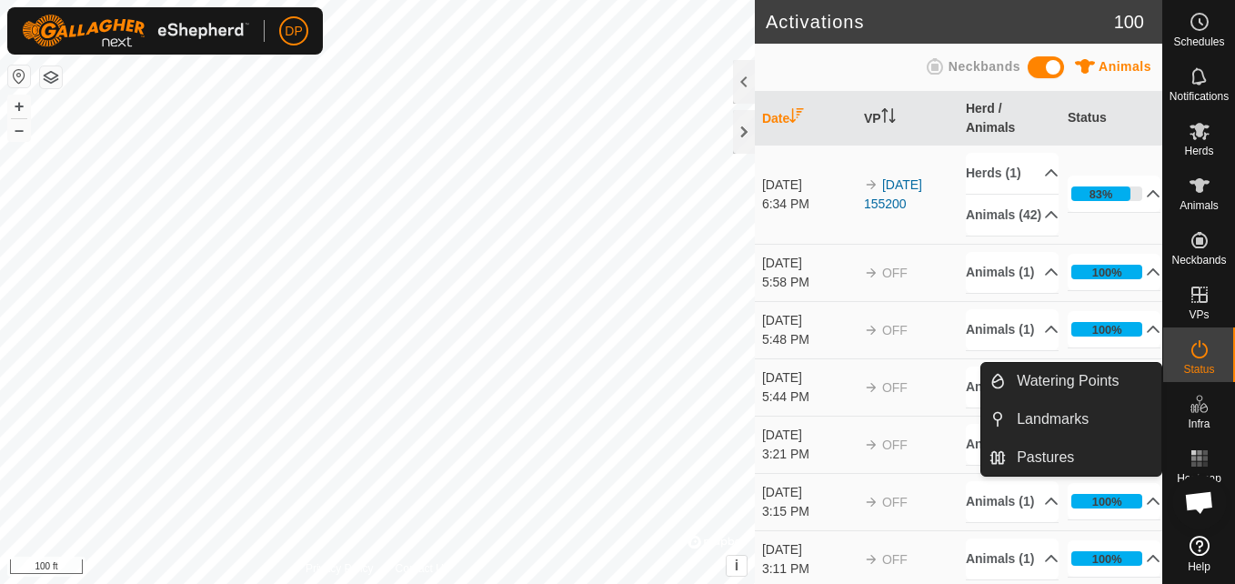
scroll to position [430, 0]
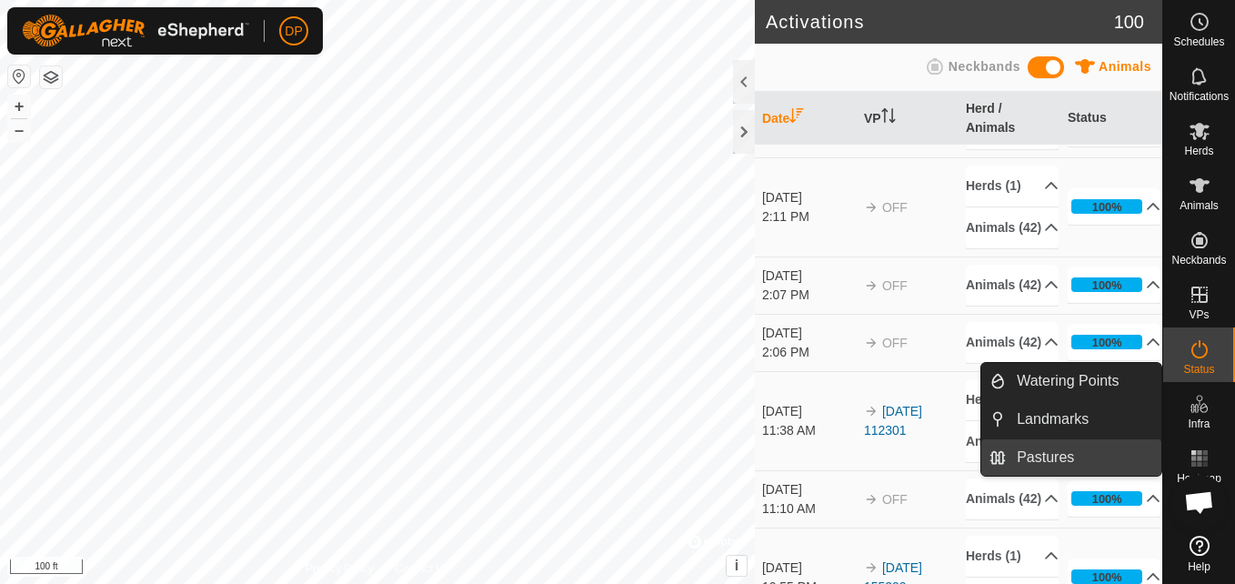
drag, startPoint x: 1161, startPoint y: 421, endPoint x: 1107, endPoint y: 457, distance: 64.8
click at [1108, 457] on link "Pastures" at bounding box center [1083, 457] width 155 height 36
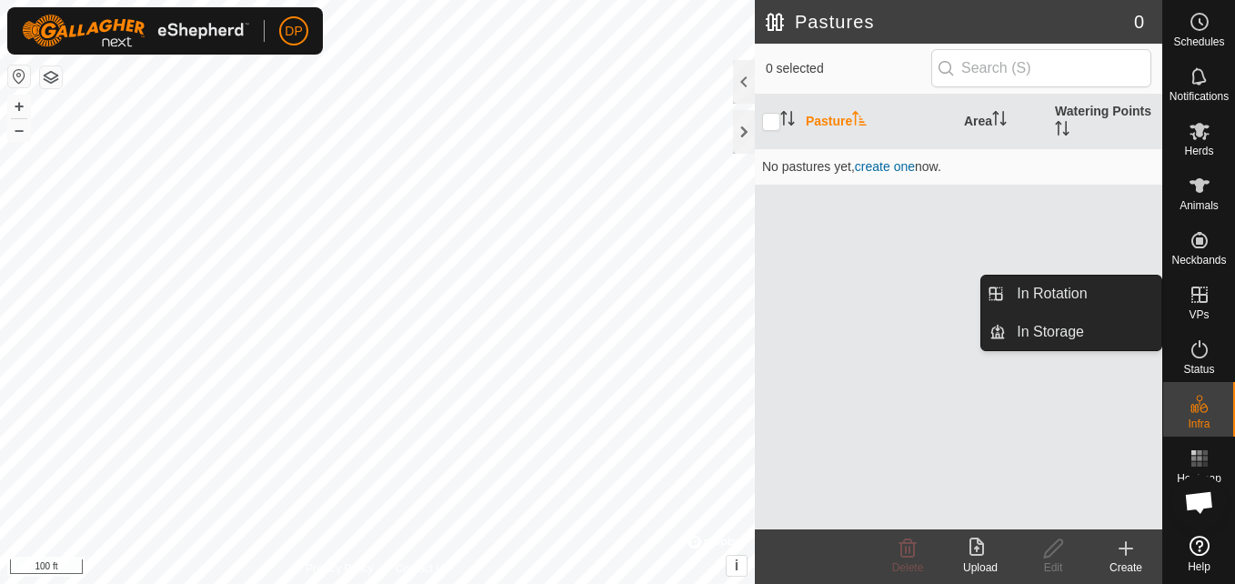
click at [1193, 298] on icon at bounding box center [1199, 295] width 22 height 22
click at [1129, 286] on link "In Rotation" at bounding box center [1083, 293] width 155 height 36
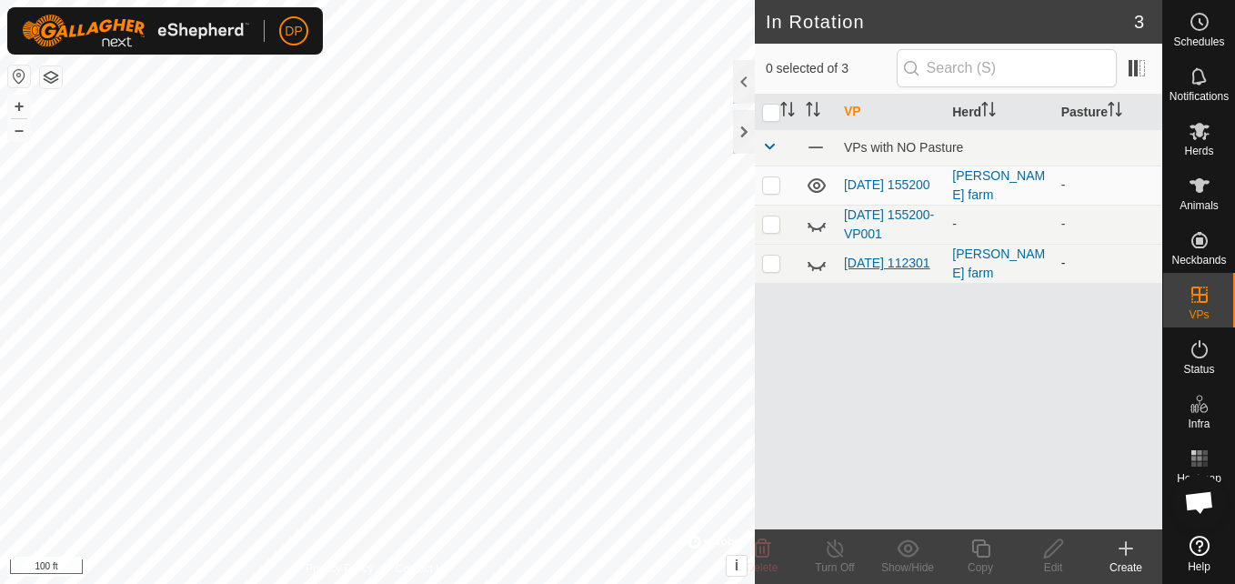
click at [876, 255] on link "[DATE] 112301" at bounding box center [887, 262] width 86 height 15
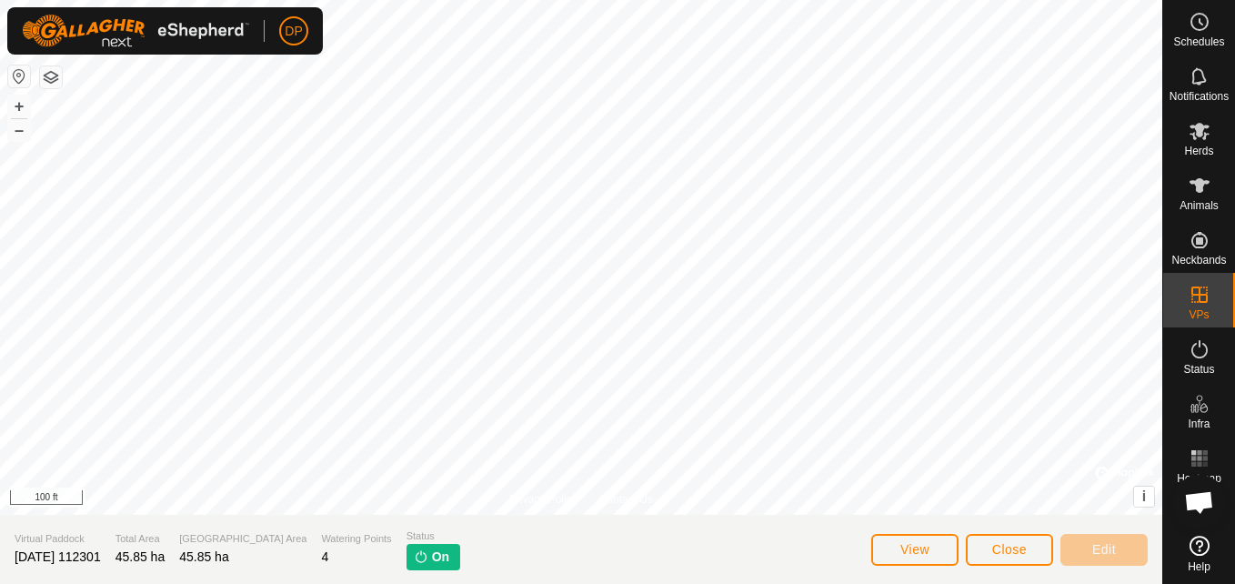
scroll to position [1854, 0]
click at [1194, 141] on icon at bounding box center [1199, 131] width 22 height 22
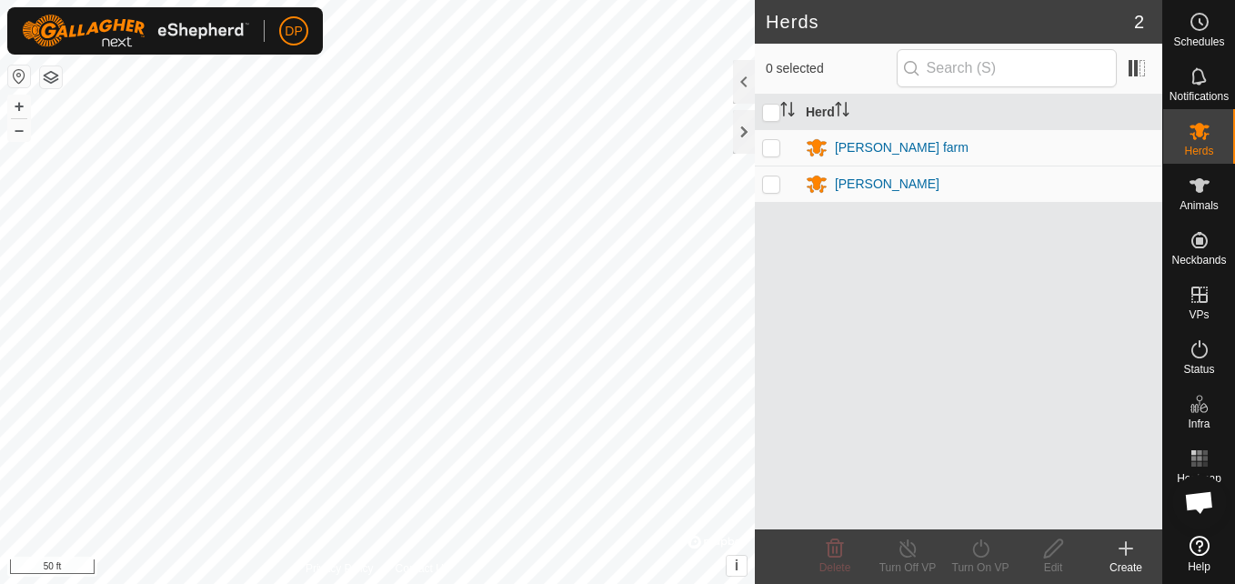
click at [782, 142] on td at bounding box center [777, 147] width 44 height 36
click at [766, 147] on p-checkbox at bounding box center [771, 147] width 18 height 15
checkbox input "true"
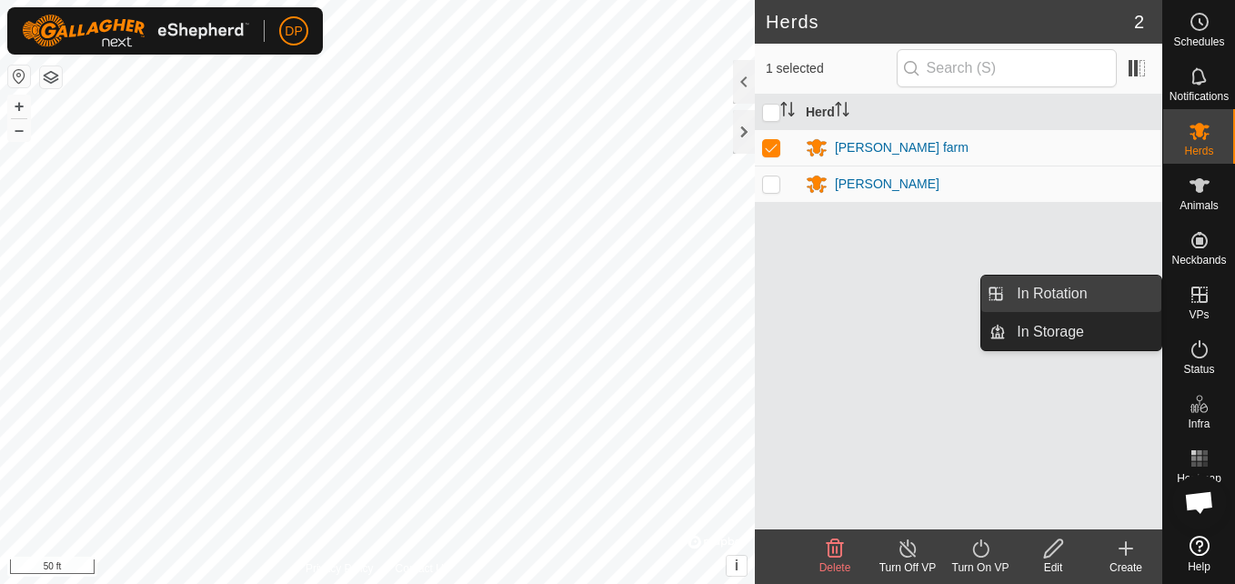
click at [1108, 293] on link "In Rotation" at bounding box center [1083, 293] width 155 height 36
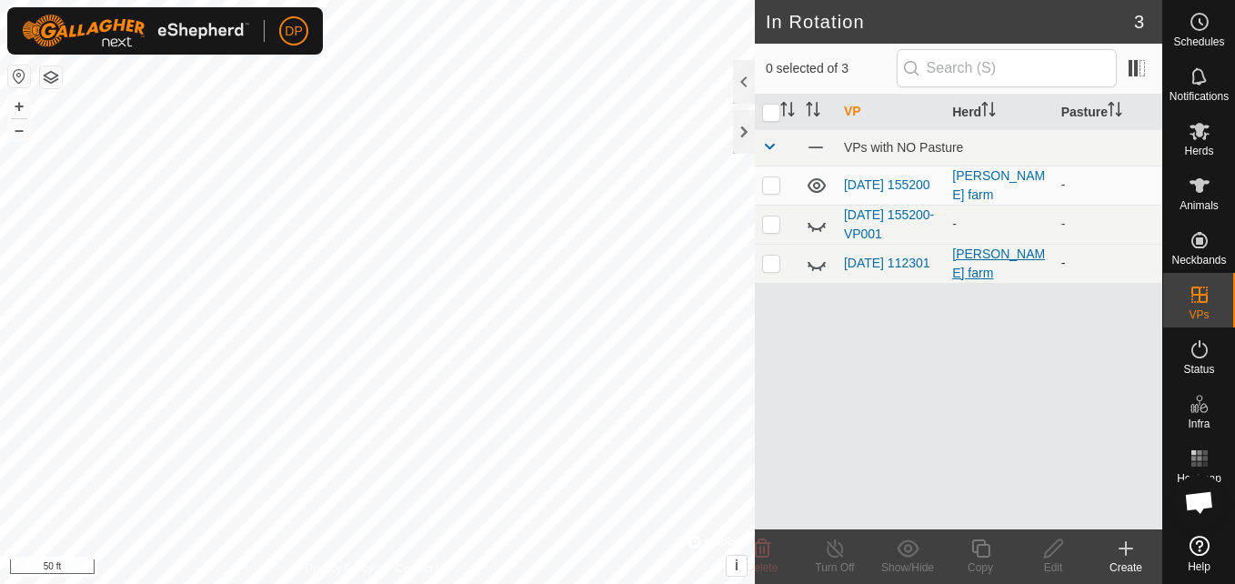
click at [963, 263] on div "[PERSON_NAME] farm" at bounding box center [999, 264] width 94 height 38
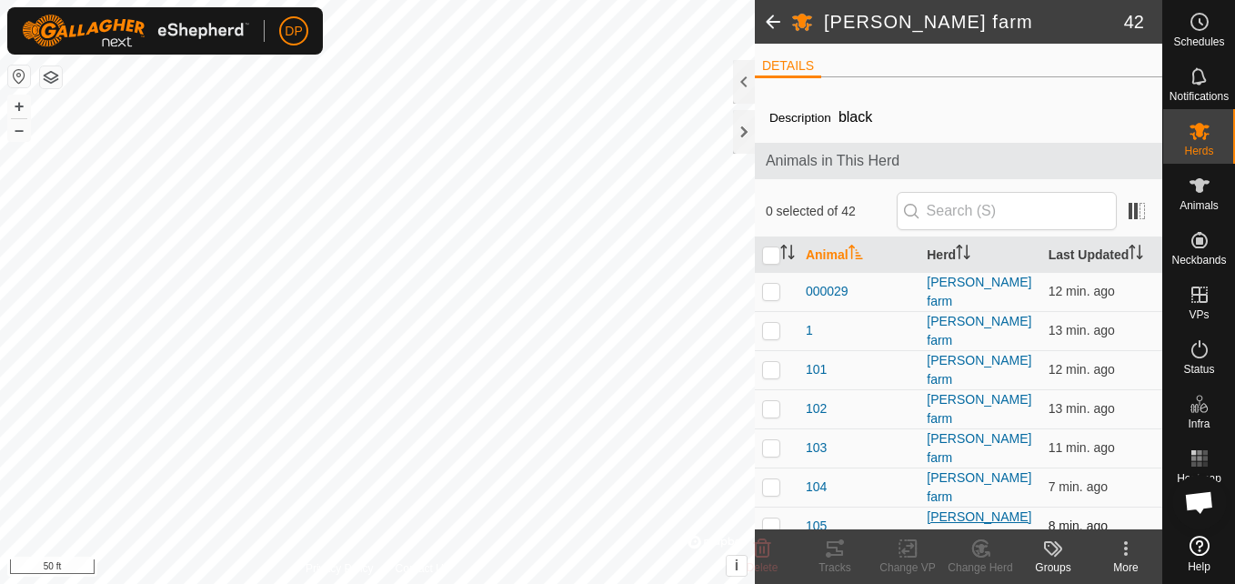
click at [945, 507] on div "[PERSON_NAME] farm" at bounding box center [979, 526] width 106 height 38
click at [763, 518] on p-checkbox at bounding box center [771, 525] width 18 height 15
checkbox input "false"
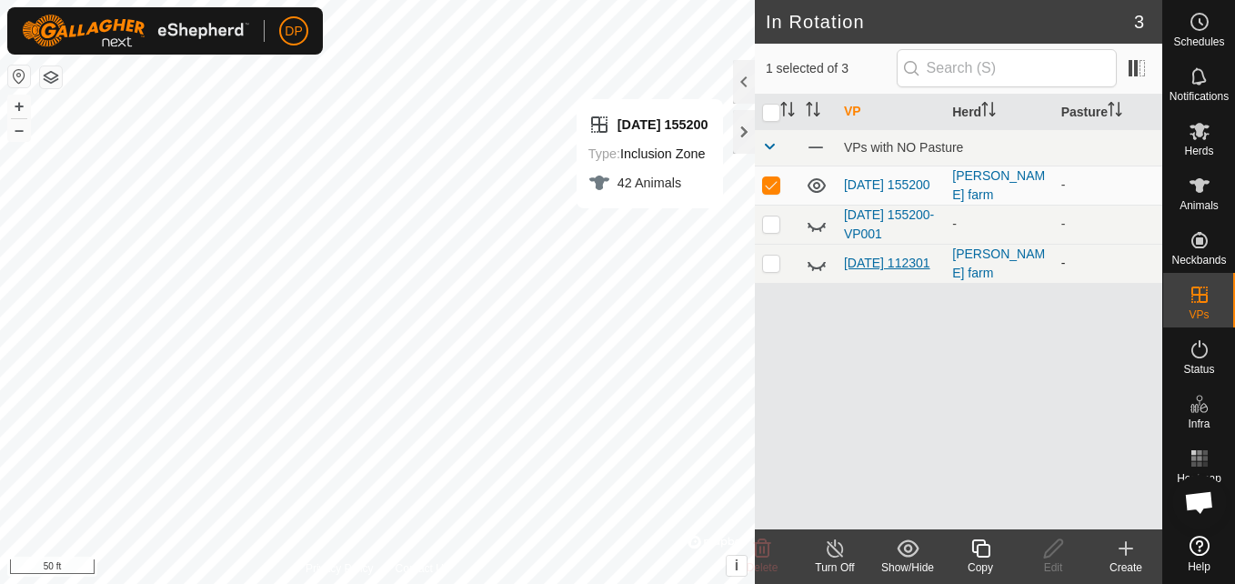
click at [860, 256] on link "[DATE] 112301" at bounding box center [887, 262] width 86 height 15
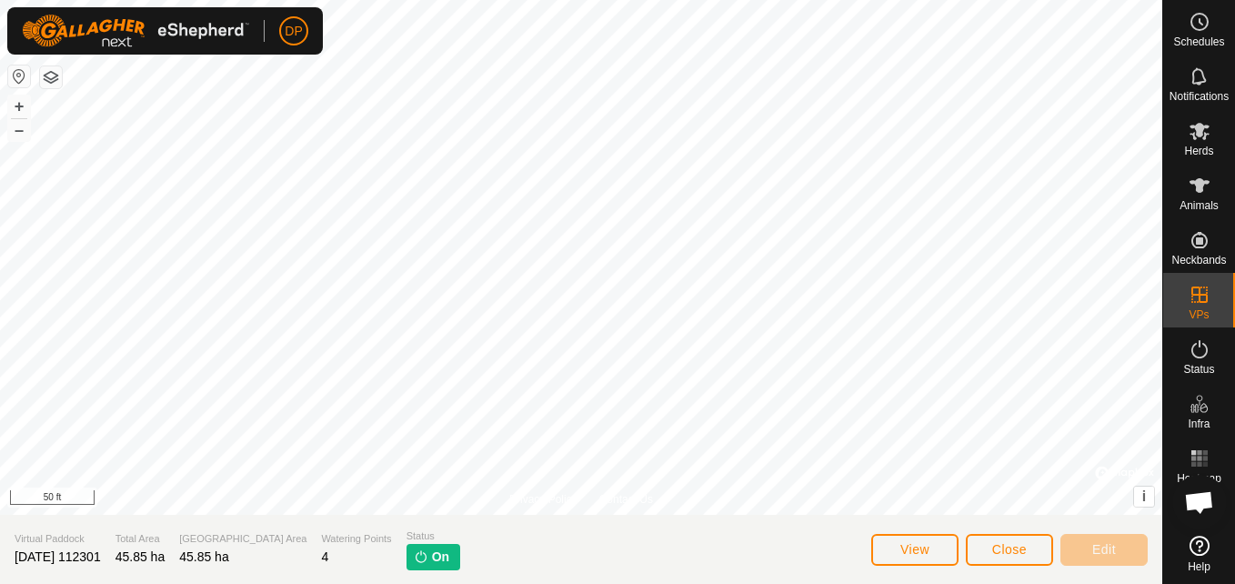
scroll to position [1854, 0]
click at [702, 583] on html "DP Schedules Notifications Herds Animals Neckbands VPs Status Infra Heatmap Hel…" at bounding box center [617, 292] width 1235 height 584
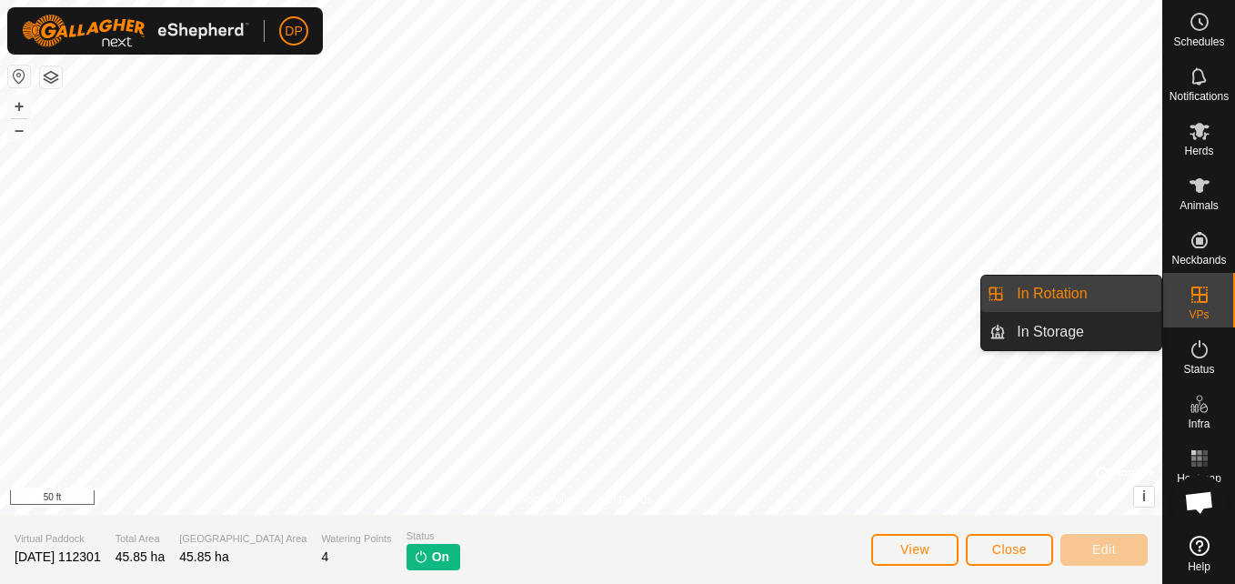
click at [1114, 292] on link "In Rotation" at bounding box center [1083, 293] width 155 height 36
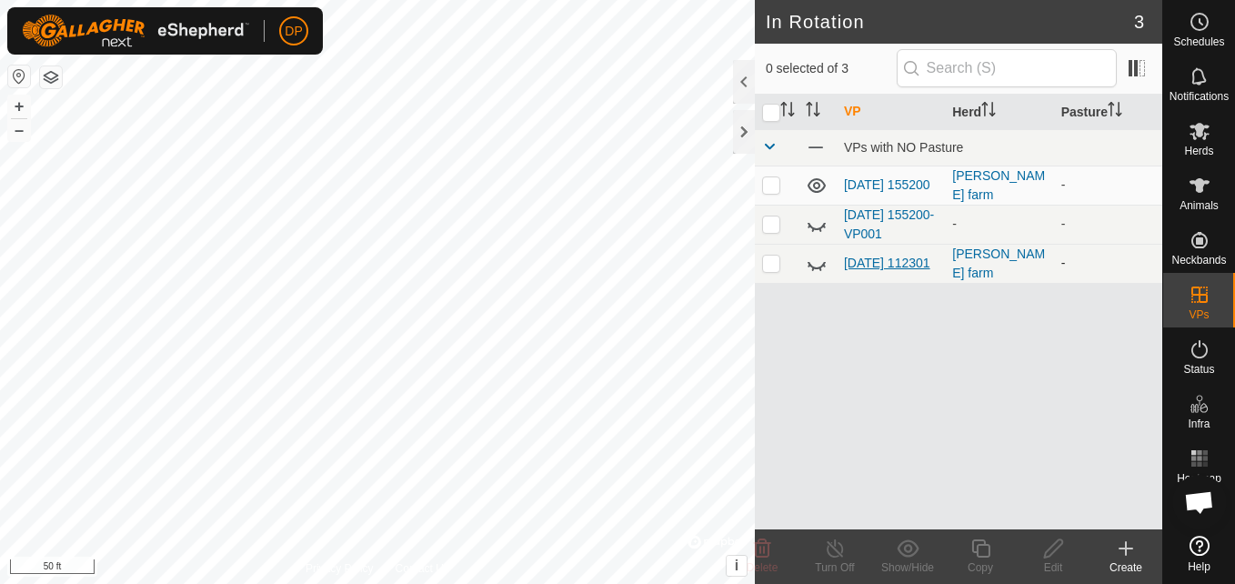
click at [879, 259] on link "[DATE] 112301" at bounding box center [887, 262] width 86 height 15
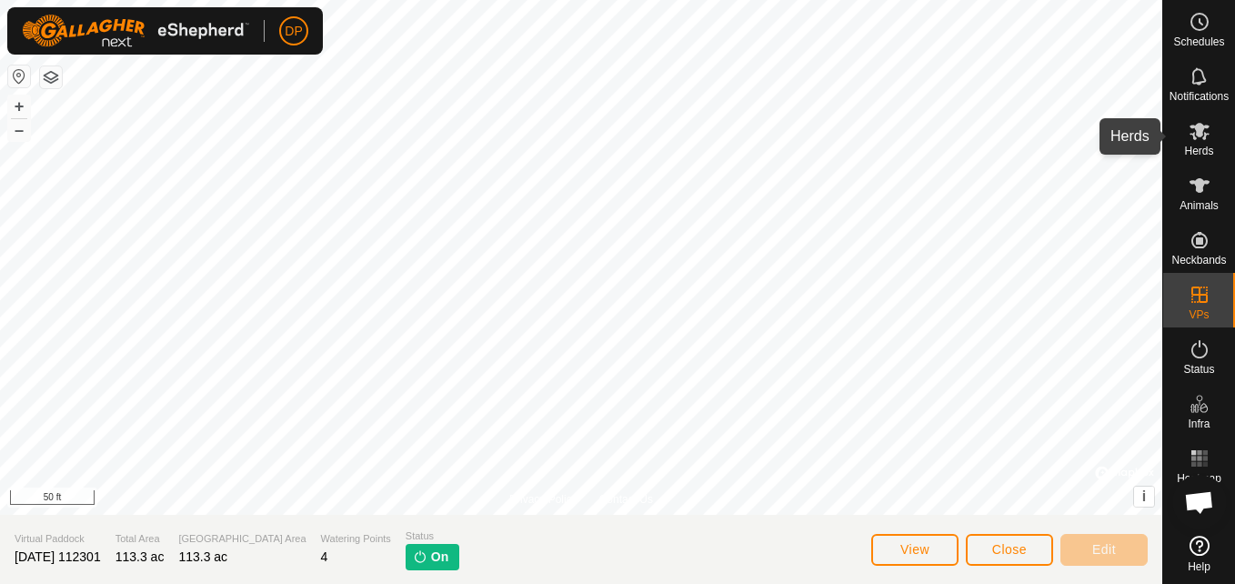
click at [1200, 133] on icon at bounding box center [1199, 131] width 20 height 17
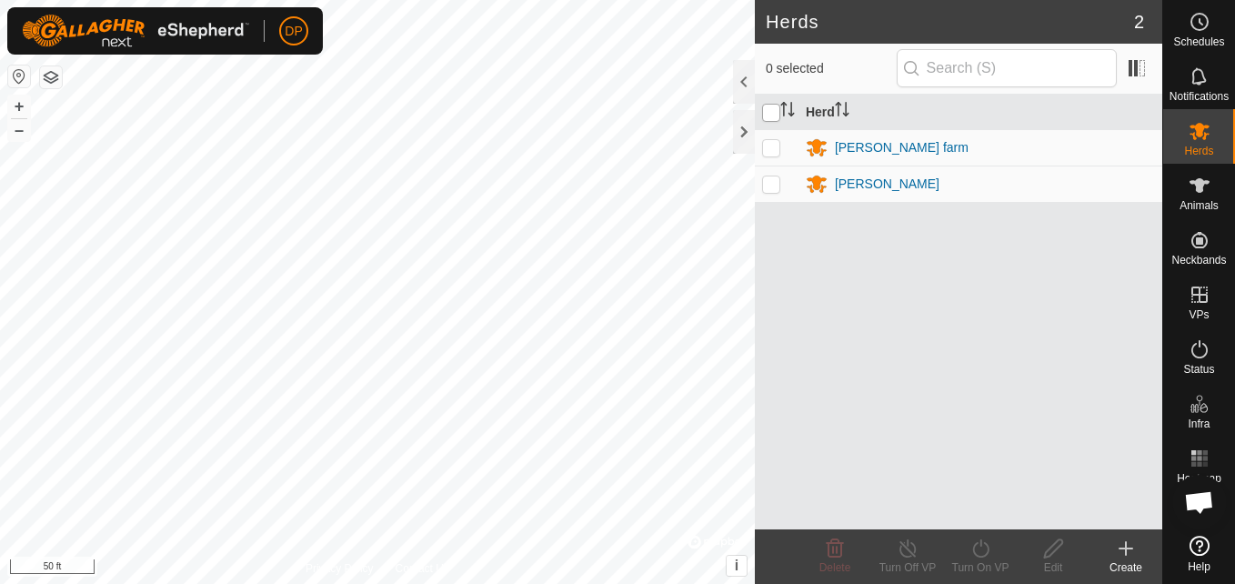
click at [769, 108] on input "checkbox" at bounding box center [771, 113] width 18 height 18
checkbox input "true"
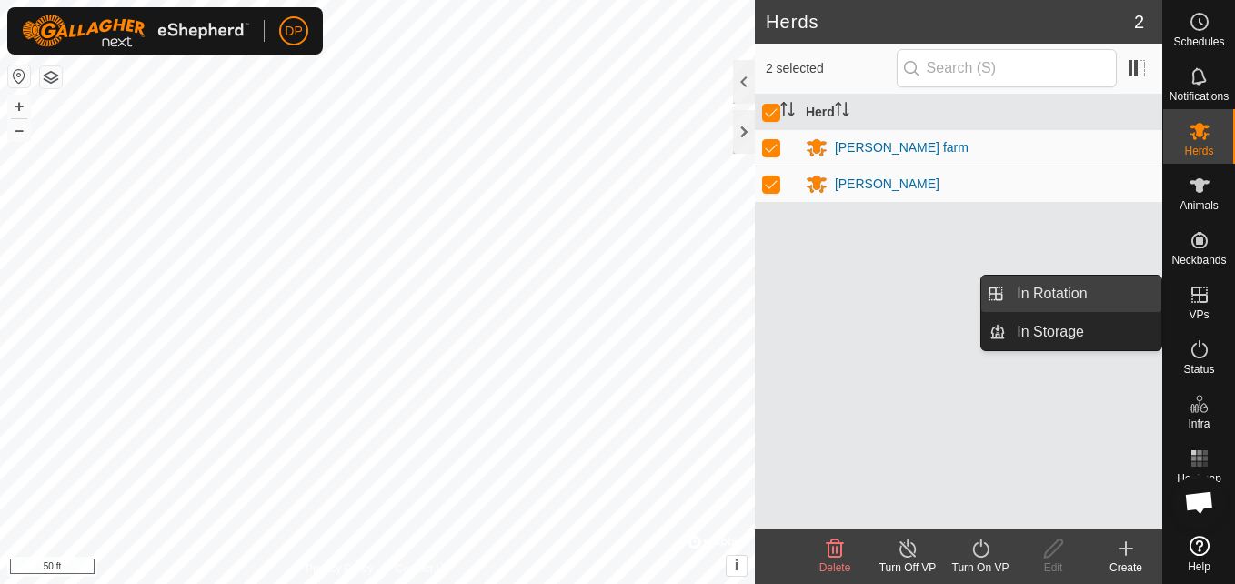
click at [1145, 293] on link "In Rotation" at bounding box center [1083, 293] width 155 height 36
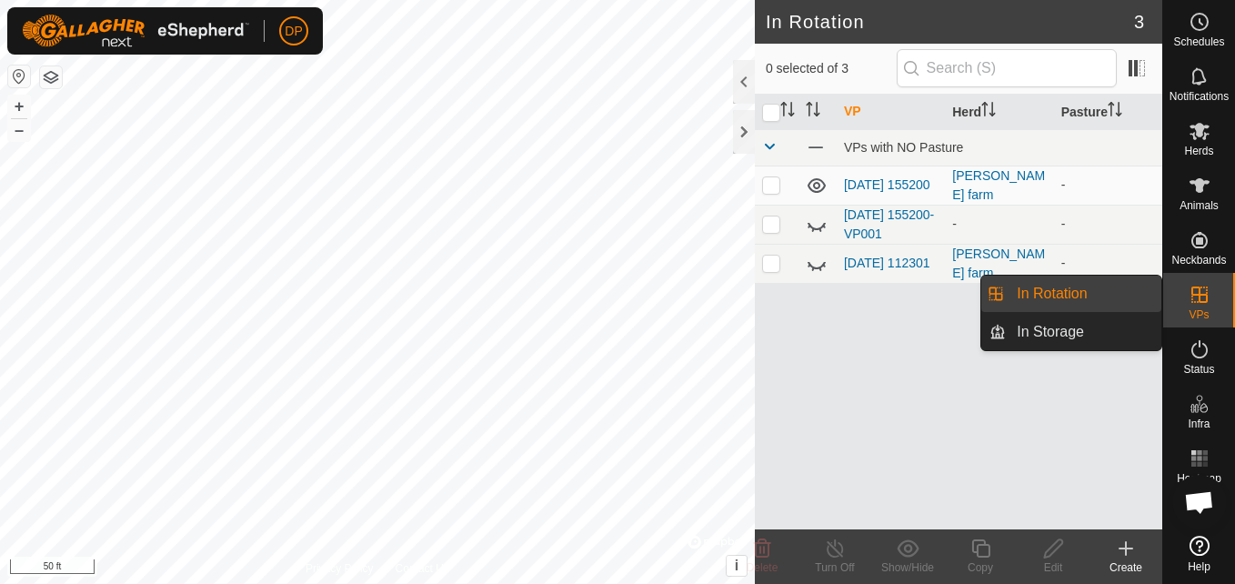
click at [1136, 293] on link "In Rotation" at bounding box center [1083, 293] width 155 height 36
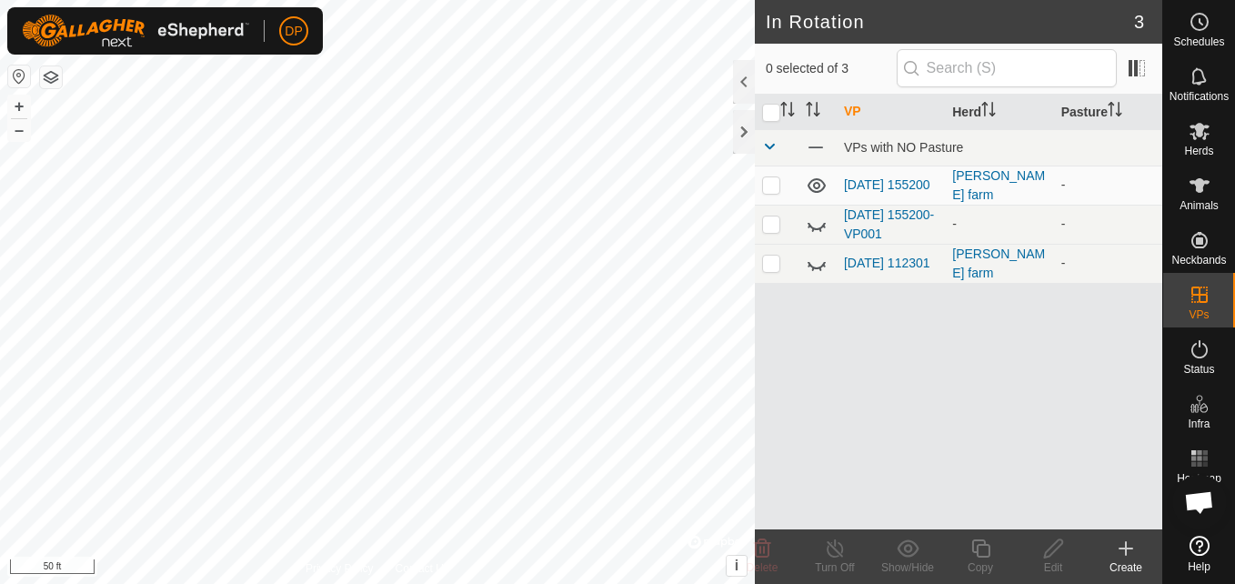
click at [1136, 293] on div "VP Herd Pasture VPs with NO Pasture [DATE] 155200 [PERSON_NAME] farm - [DATE] 1…" at bounding box center [958, 312] width 407 height 435
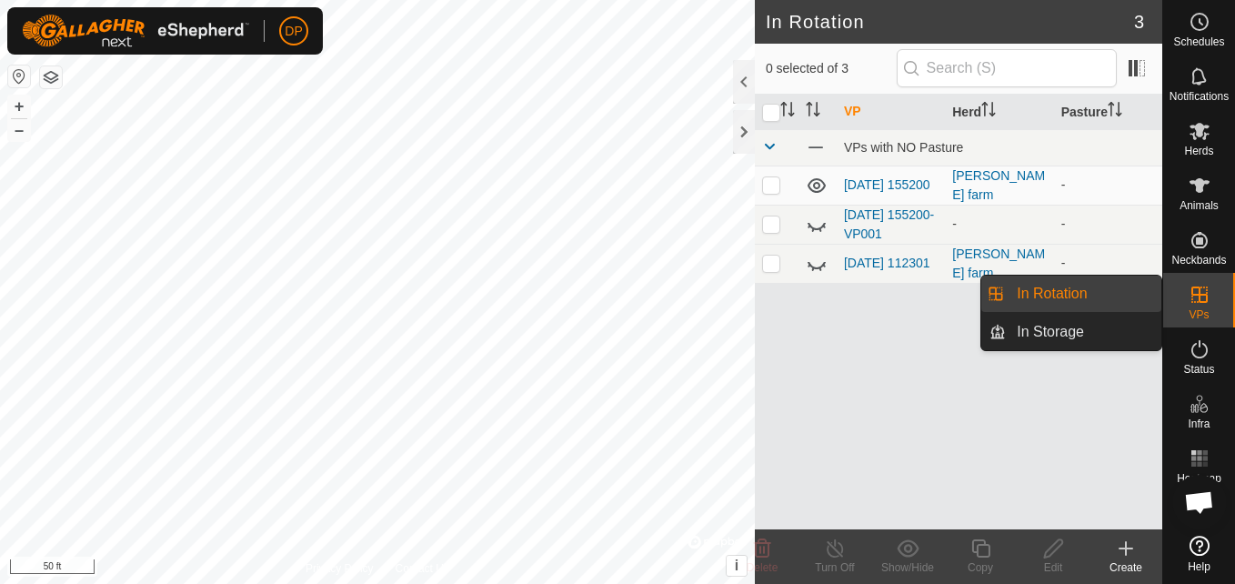
click at [1186, 294] on es-virtualpaddocks-svg-icon at bounding box center [1199, 294] width 33 height 29
click at [1056, 290] on link "In Rotation" at bounding box center [1083, 293] width 155 height 36
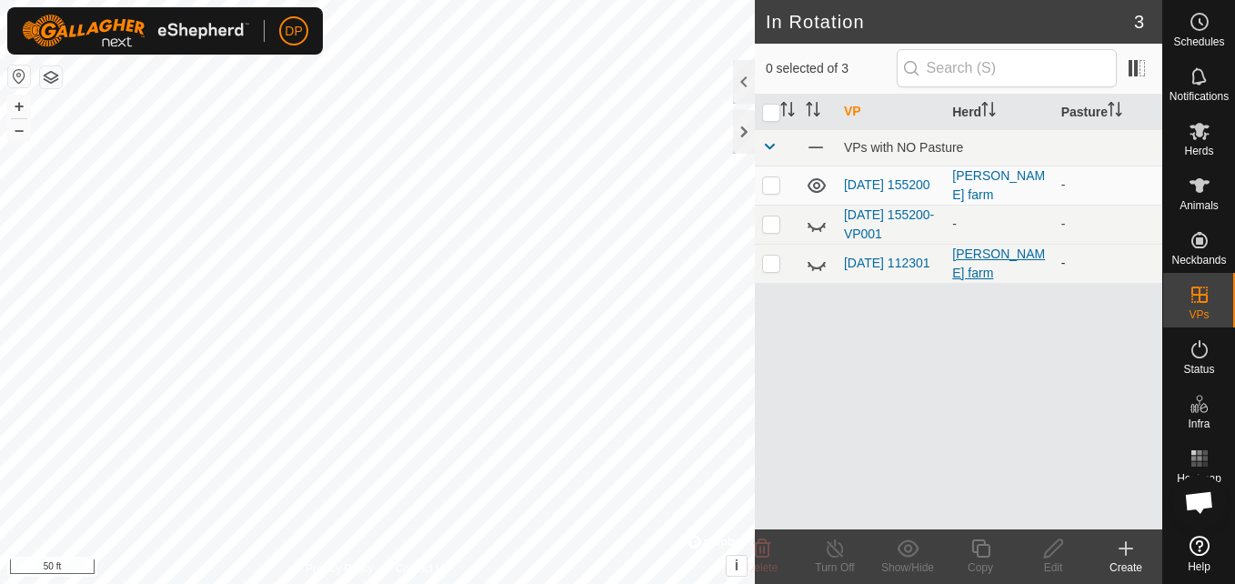
click at [966, 261] on div "[PERSON_NAME] farm" at bounding box center [999, 264] width 94 height 38
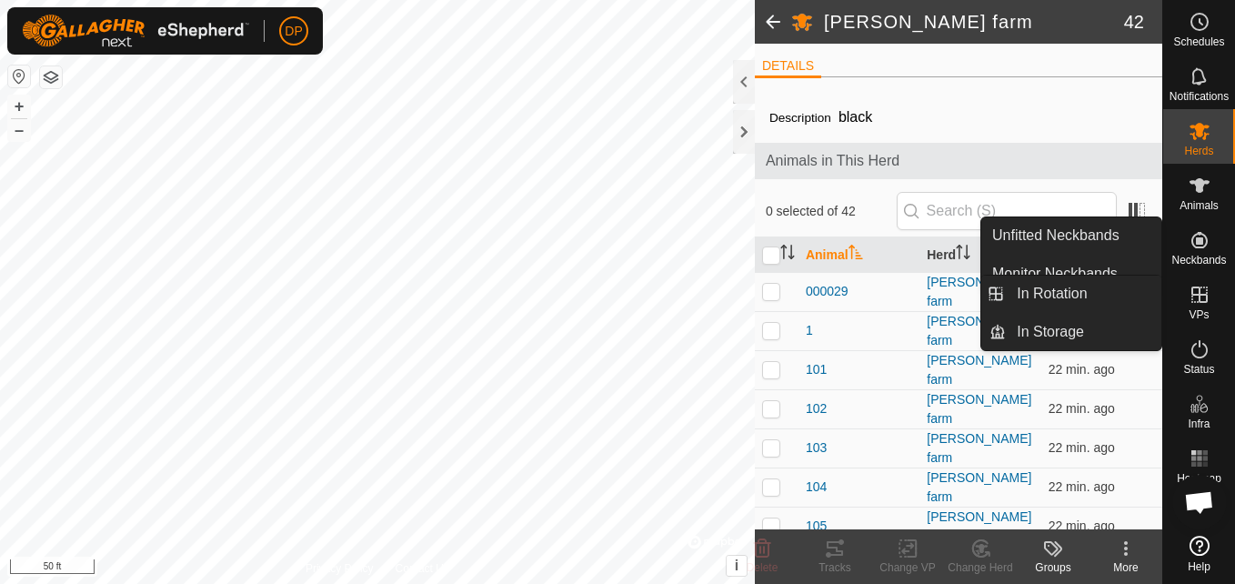
click at [1109, 292] on link "In Rotation" at bounding box center [1083, 293] width 155 height 36
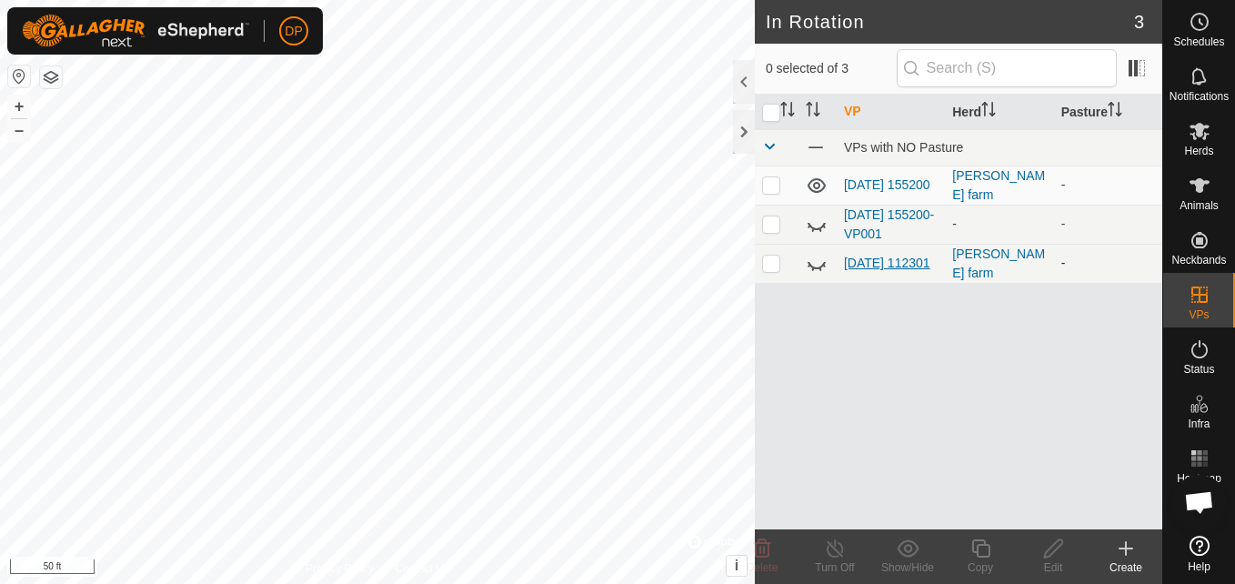
click at [866, 256] on link "[DATE] 112301" at bounding box center [887, 262] width 86 height 15
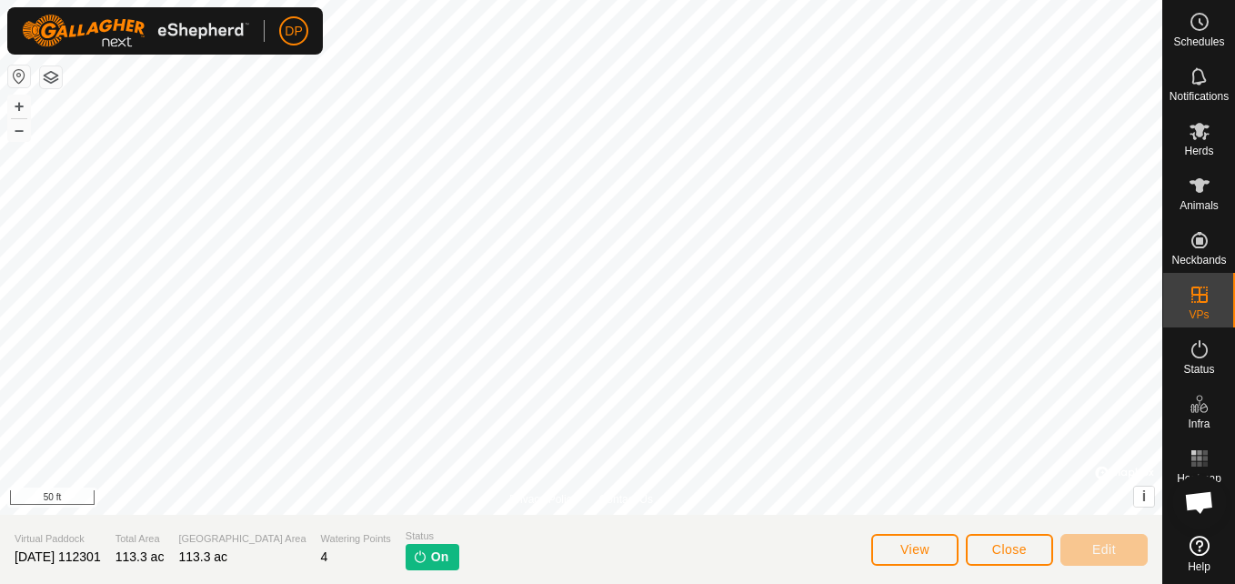
click at [431, 554] on span "On" at bounding box center [439, 556] width 17 height 19
click at [912, 542] on span "View" at bounding box center [914, 549] width 29 height 15
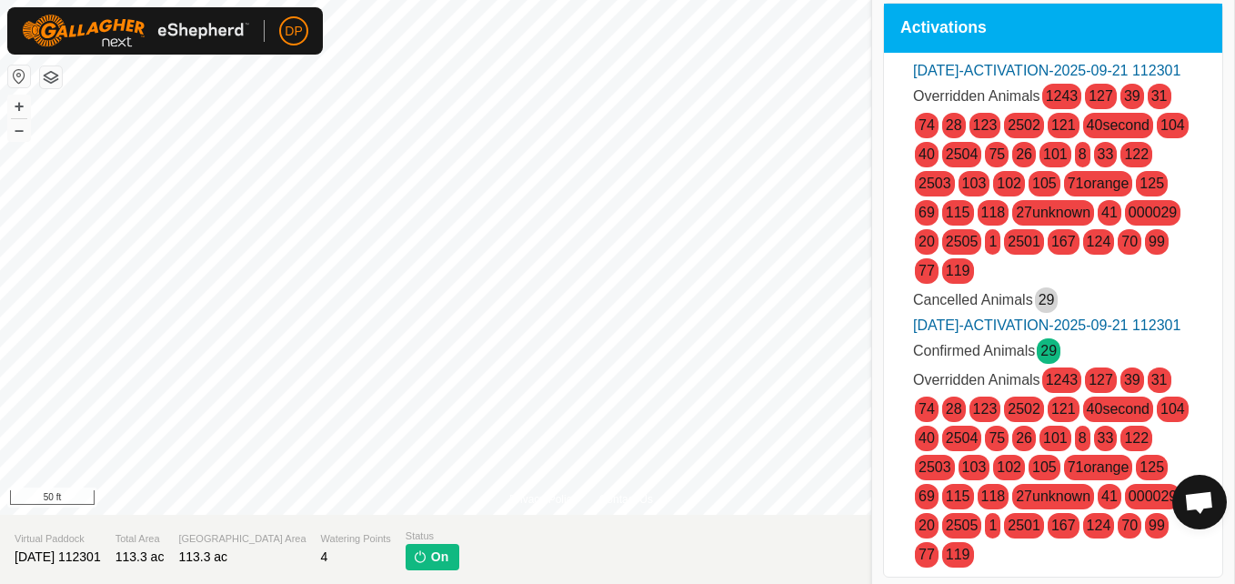
scroll to position [15, 0]
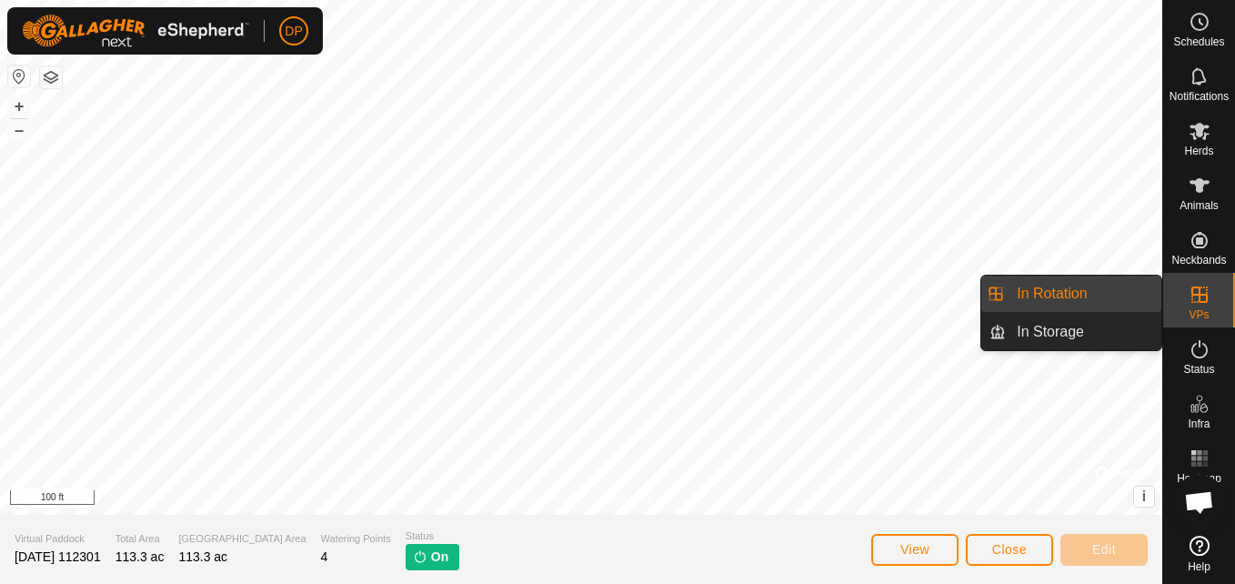
drag, startPoint x: 1136, startPoint y: 294, endPoint x: 1095, endPoint y: 296, distance: 41.9
click at [1095, 296] on link "In Rotation" at bounding box center [1083, 293] width 155 height 36
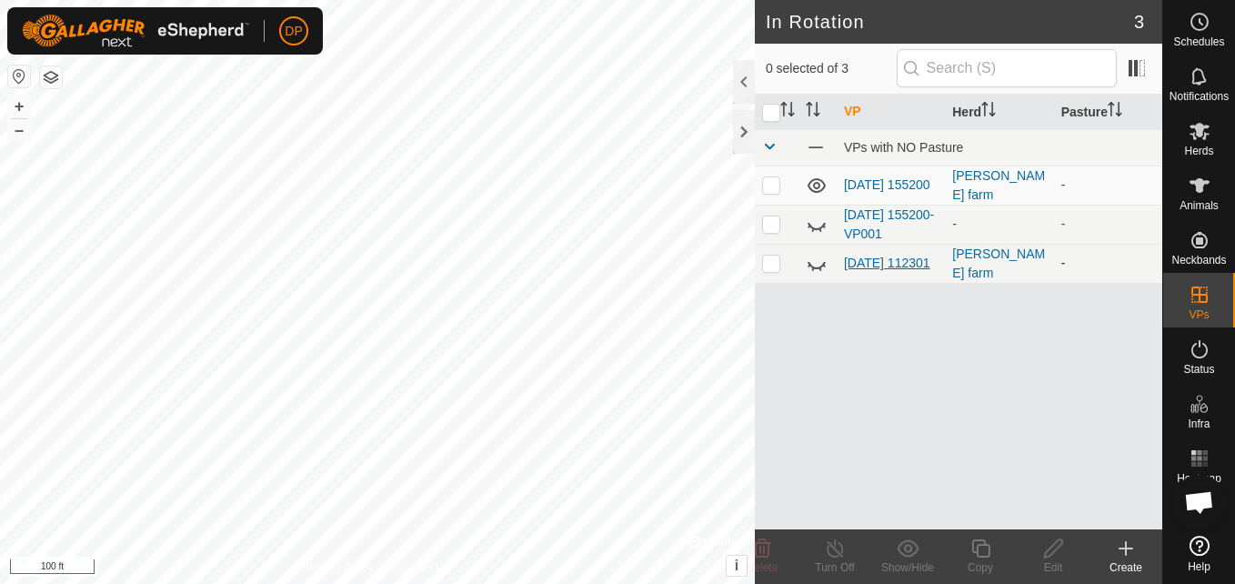
click at [856, 255] on link "[DATE] 112301" at bounding box center [887, 262] width 86 height 15
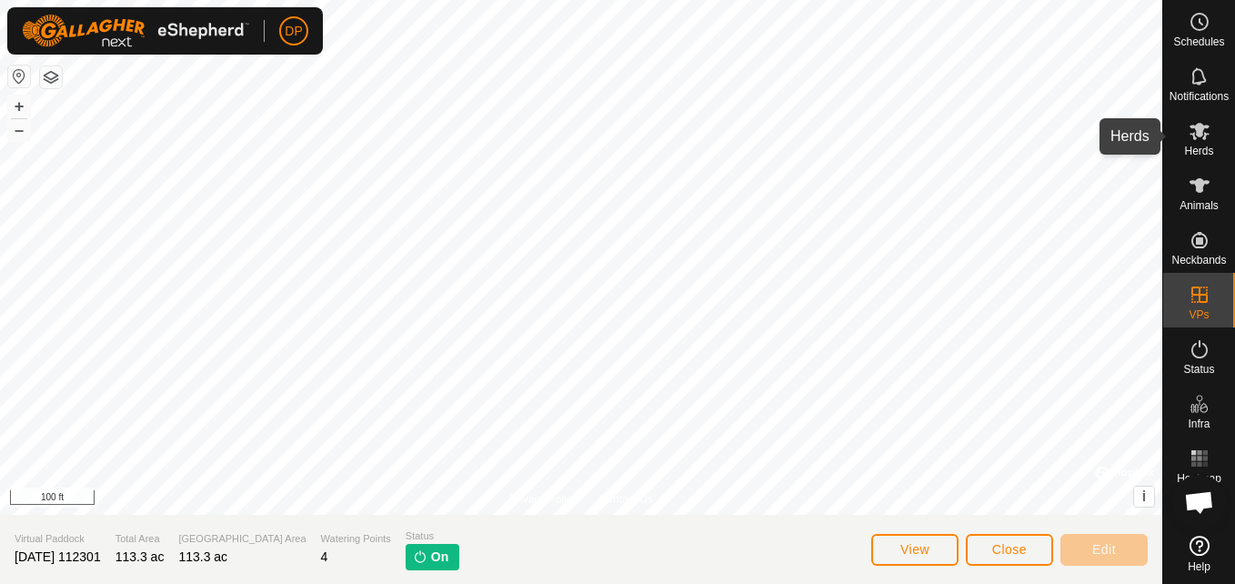
click at [1195, 131] on icon at bounding box center [1199, 131] width 22 height 22
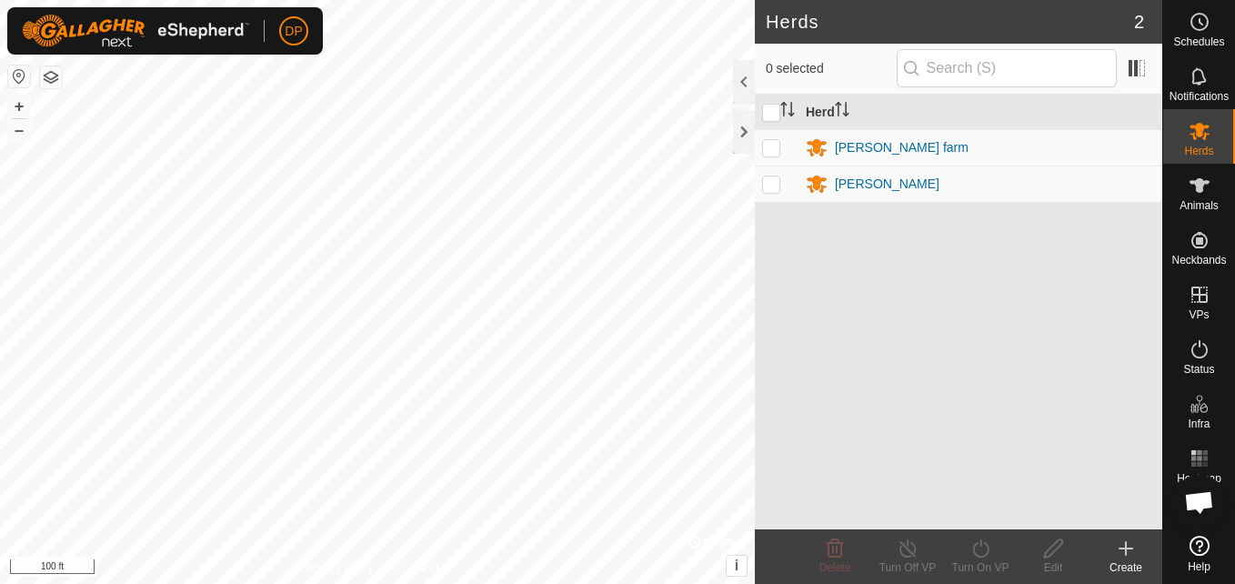
click at [776, 150] on p-checkbox at bounding box center [771, 147] width 18 height 15
checkbox input "true"
click at [907, 547] on icon at bounding box center [907, 548] width 23 height 22
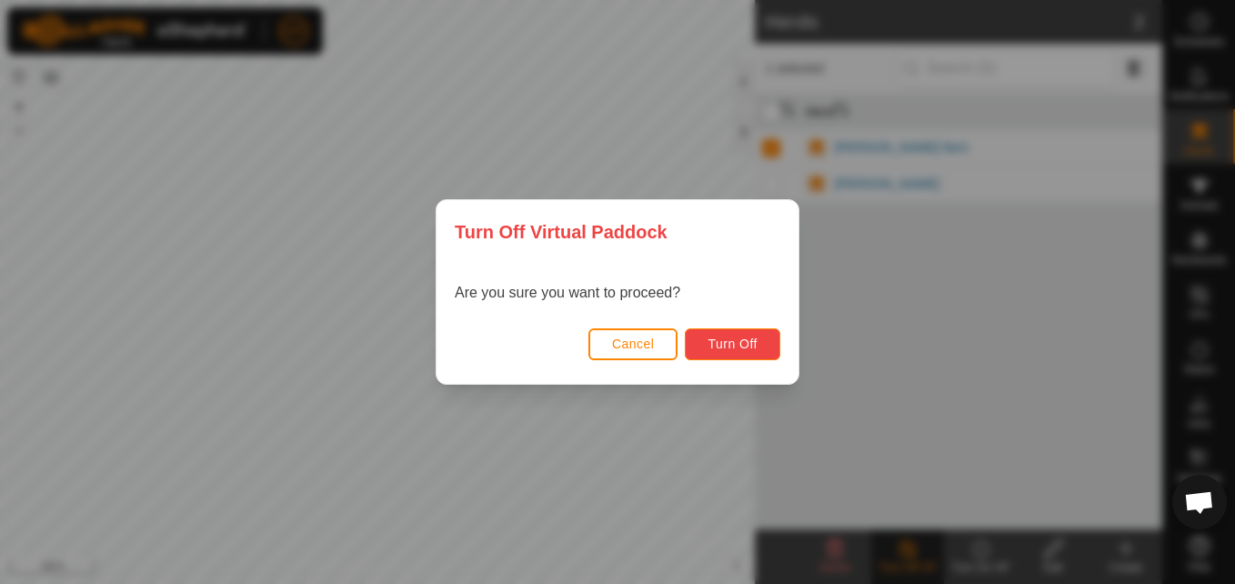
click at [736, 332] on button "Turn Off" at bounding box center [732, 344] width 95 height 32
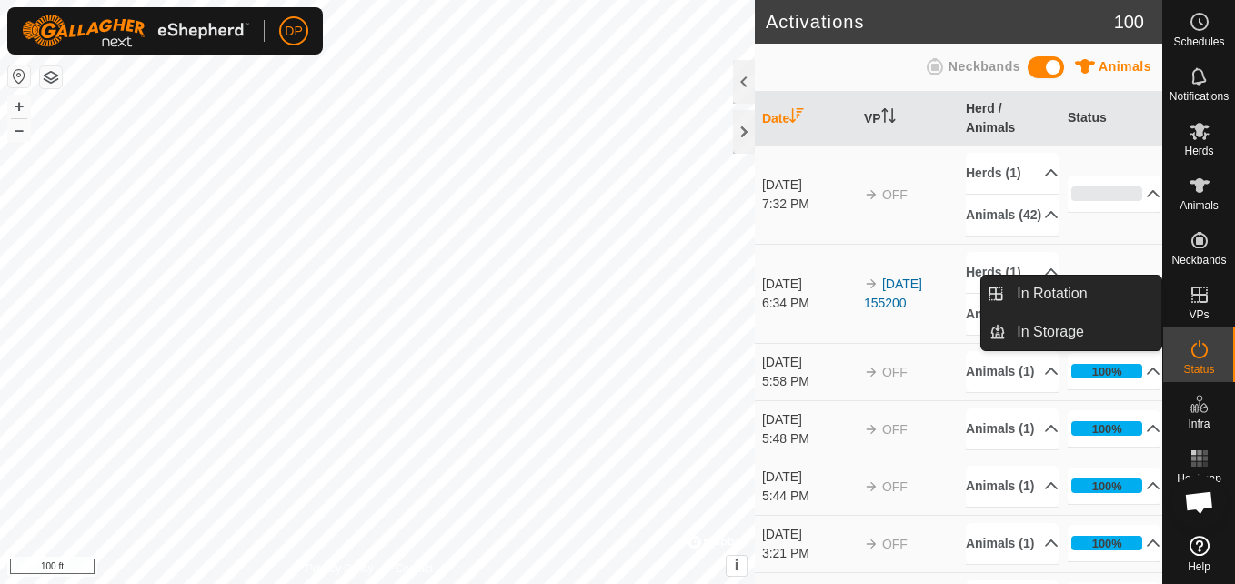
drag, startPoint x: 1166, startPoint y: 298, endPoint x: 1202, endPoint y: 291, distance: 37.1
click at [1202, 291] on icon at bounding box center [1199, 295] width 22 height 22
click at [1138, 291] on link "In Rotation" at bounding box center [1083, 293] width 155 height 36
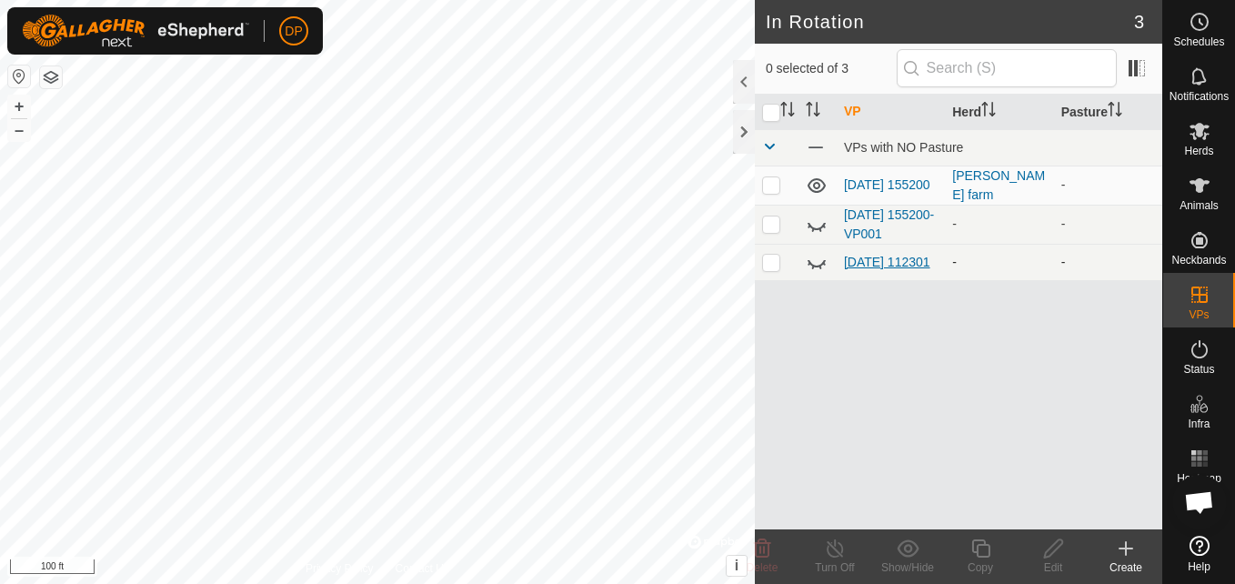
click at [869, 255] on link "[DATE] 112301" at bounding box center [887, 262] width 86 height 15
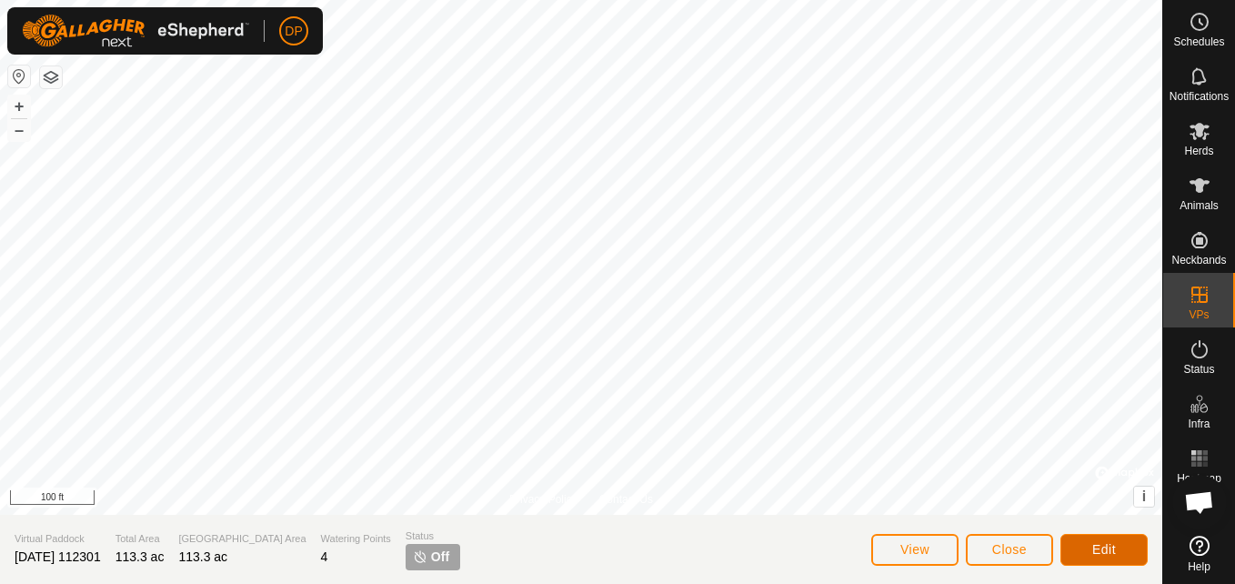
click at [1102, 542] on span "Edit" at bounding box center [1104, 549] width 24 height 15
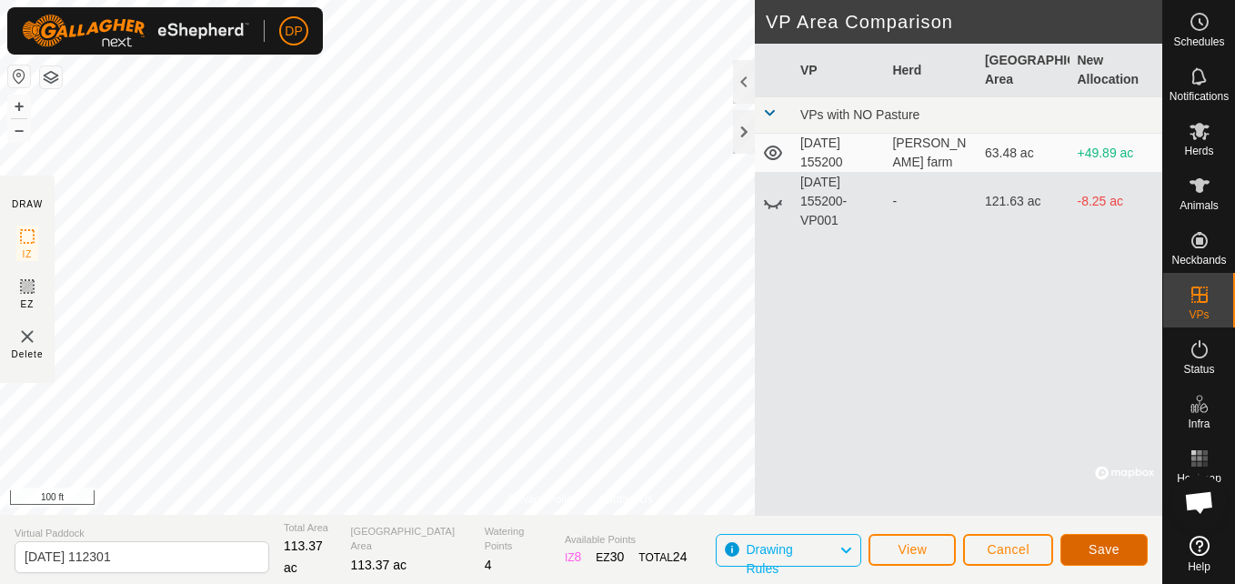
click at [1091, 539] on button "Save" at bounding box center [1103, 550] width 87 height 32
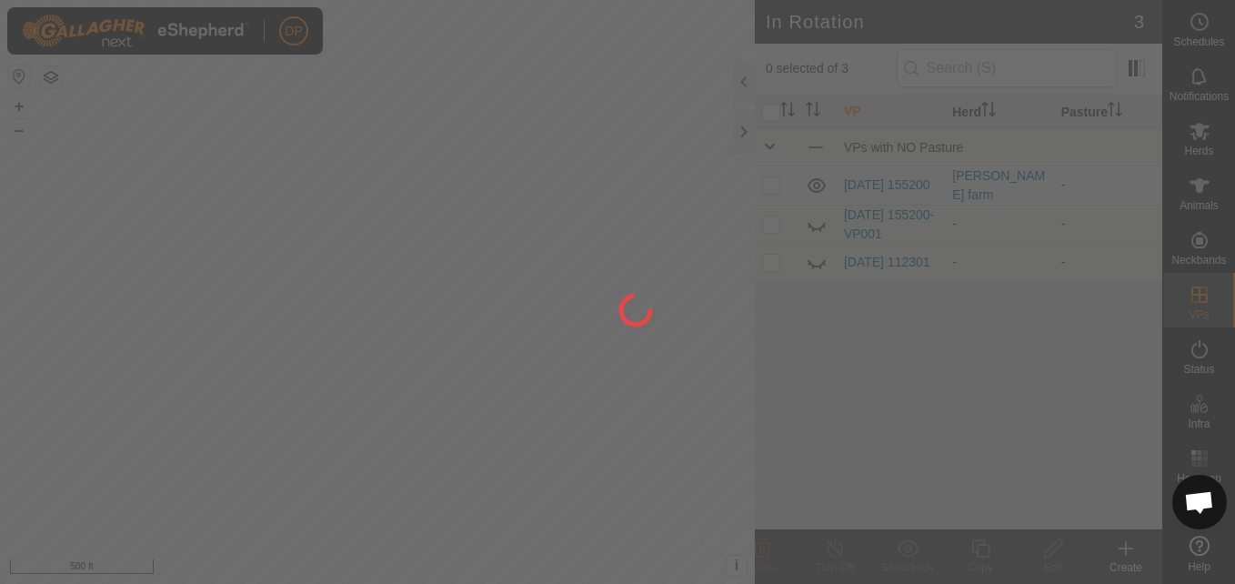
drag, startPoint x: 252, startPoint y: 283, endPoint x: 360, endPoint y: 355, distance: 129.9
click at [360, 355] on div at bounding box center [617, 292] width 1235 height 584
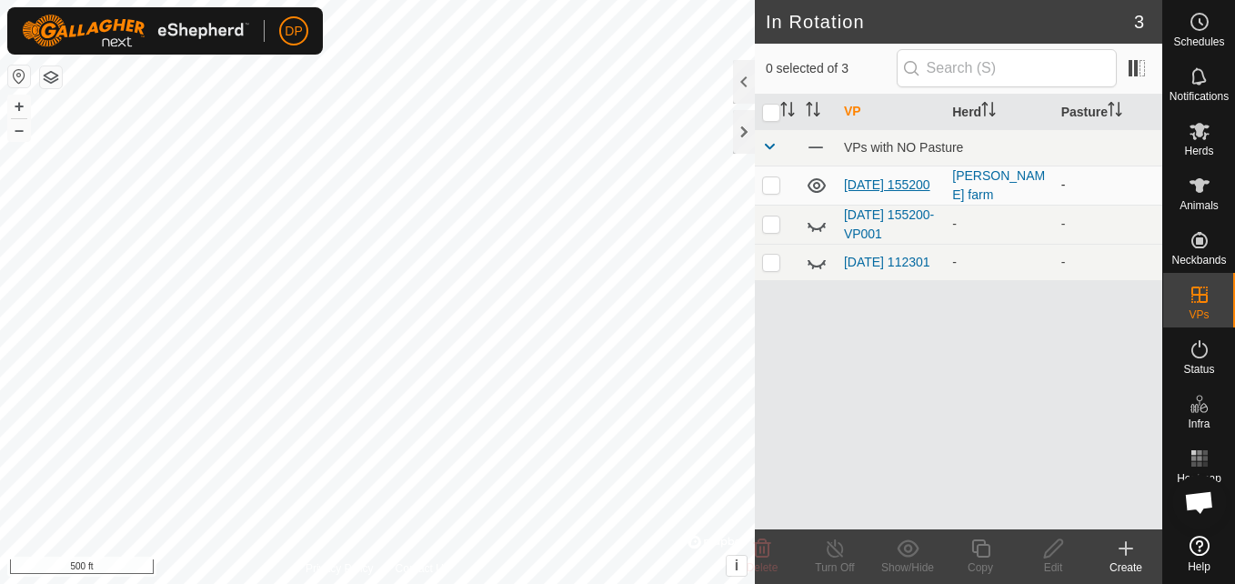
click at [852, 177] on link "[DATE] 155200" at bounding box center [887, 184] width 86 height 15
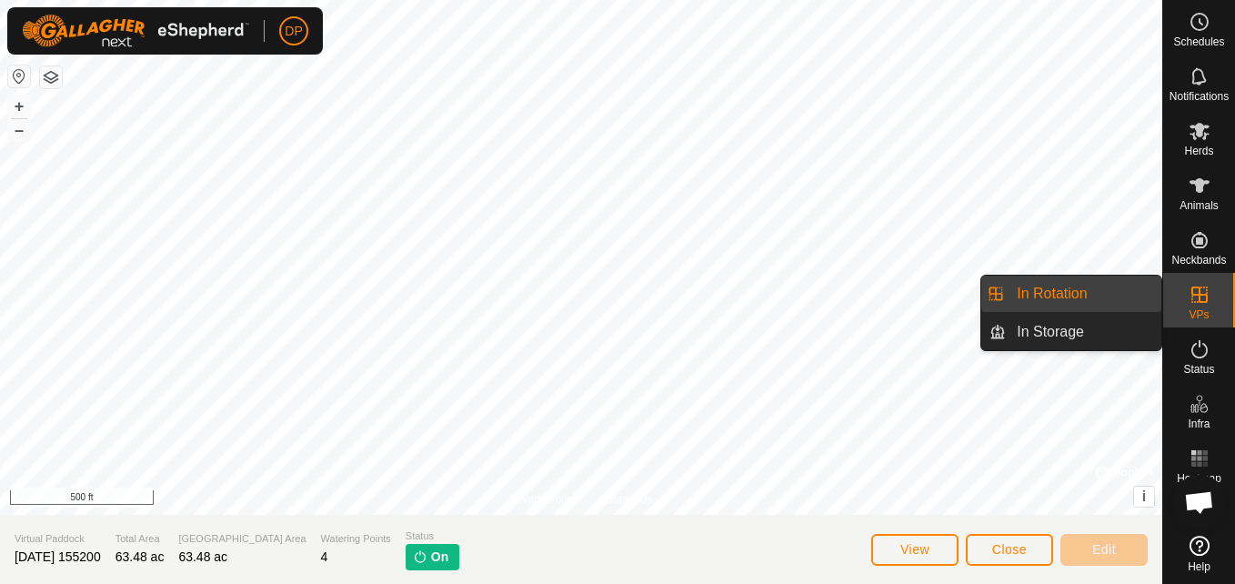
click at [1135, 296] on link "In Rotation" at bounding box center [1083, 293] width 155 height 36
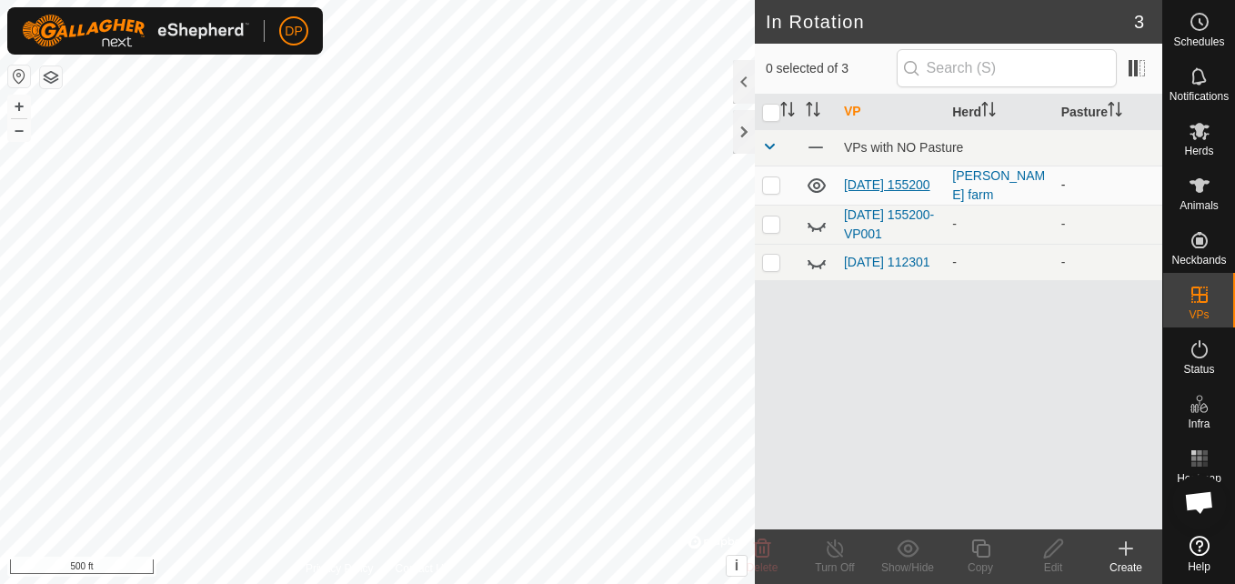
click at [869, 177] on link "[DATE] 155200" at bounding box center [887, 184] width 86 height 15
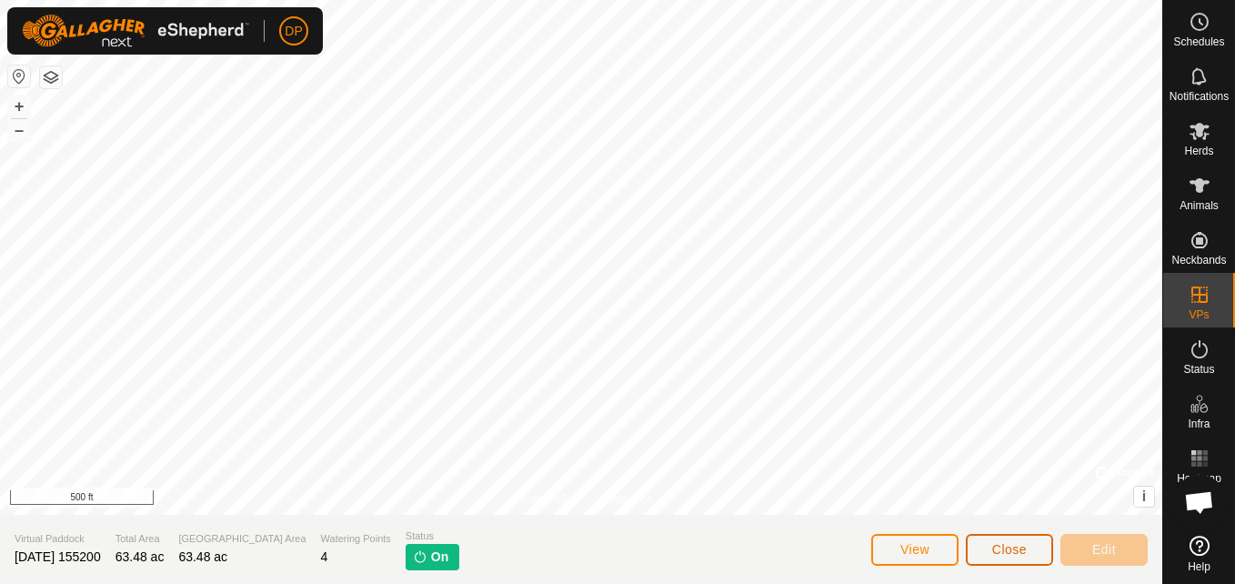
click at [1010, 544] on span "Close" at bounding box center [1009, 549] width 35 height 15
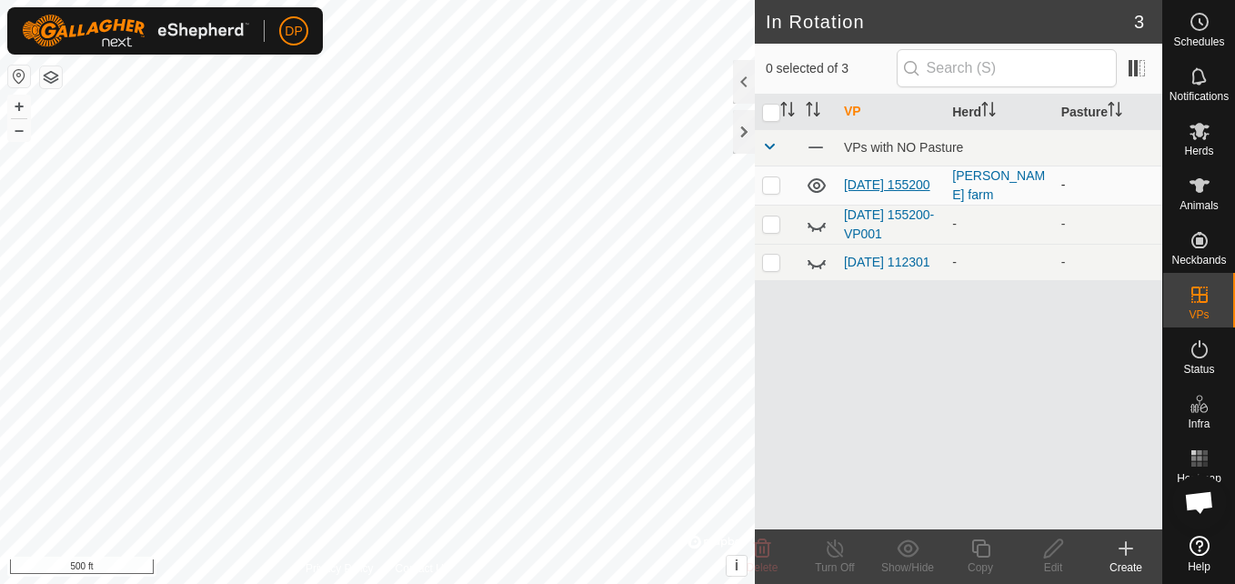
click at [862, 188] on link "[DATE] 155200" at bounding box center [887, 184] width 86 height 15
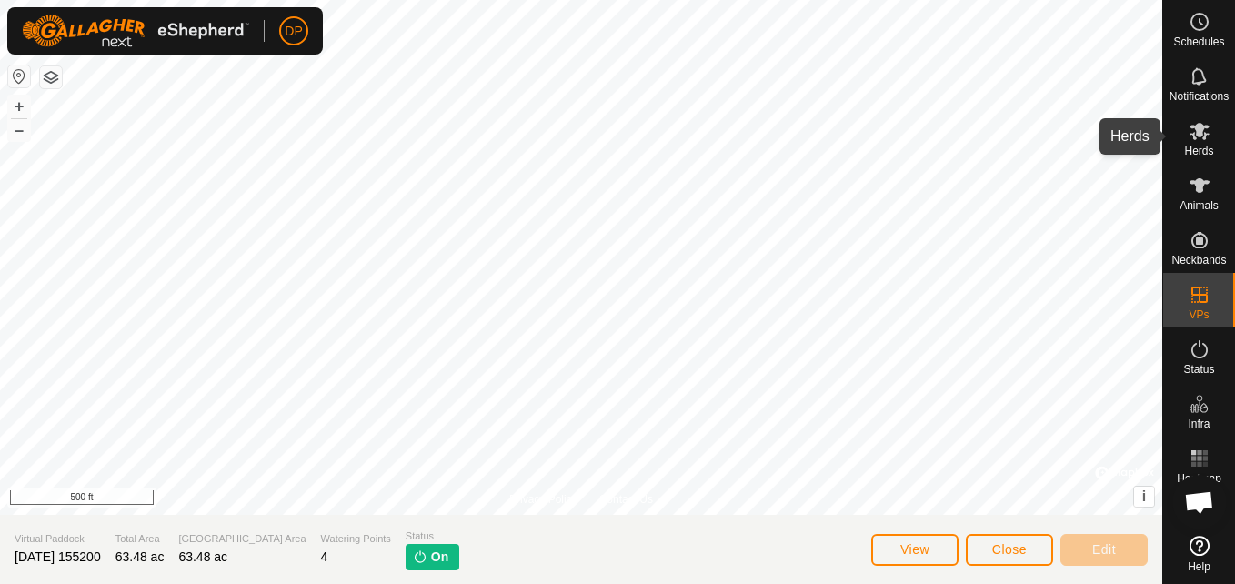
click at [1203, 129] on icon at bounding box center [1199, 131] width 20 height 17
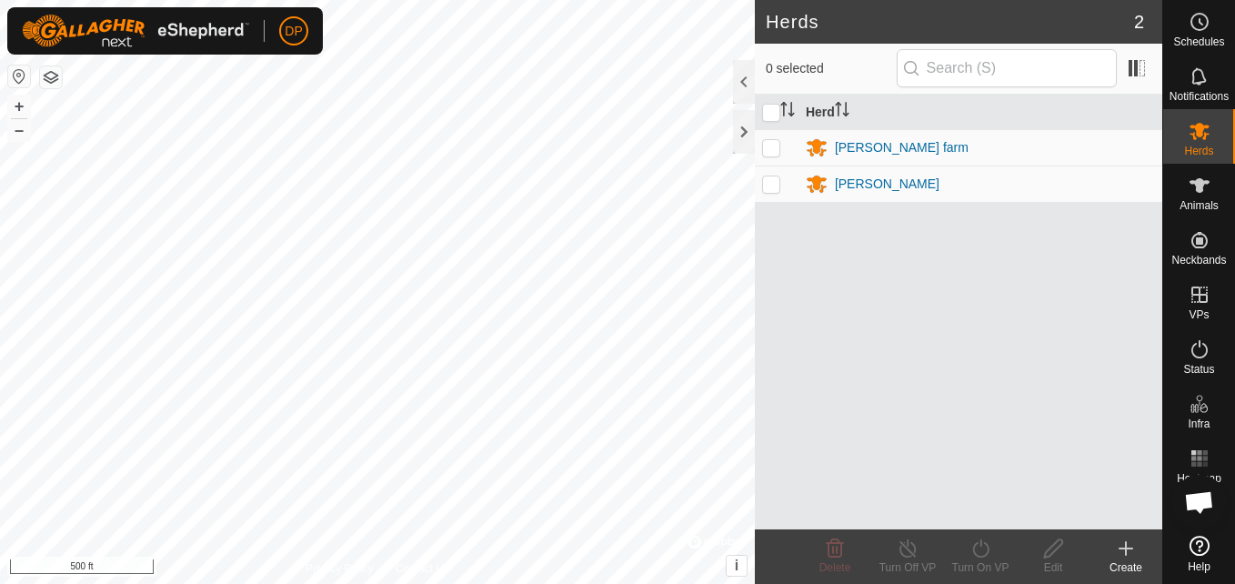
click at [771, 145] on p-checkbox at bounding box center [771, 147] width 18 height 15
checkbox input "true"
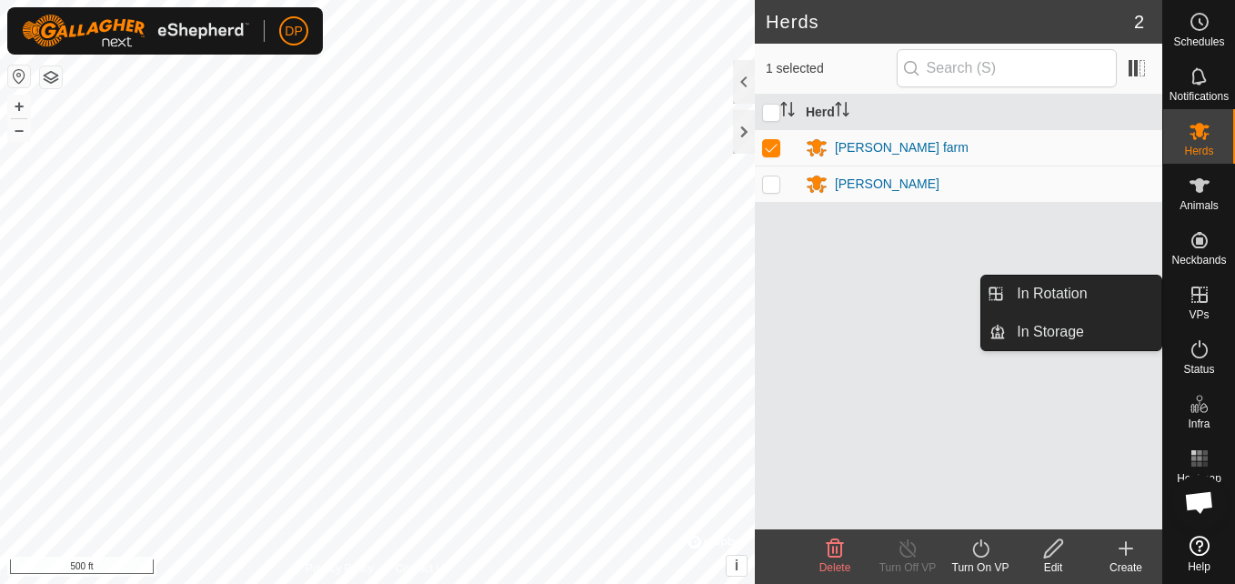
click at [1195, 291] on icon at bounding box center [1199, 295] width 22 height 22
click at [1092, 285] on link "In Rotation" at bounding box center [1083, 293] width 155 height 36
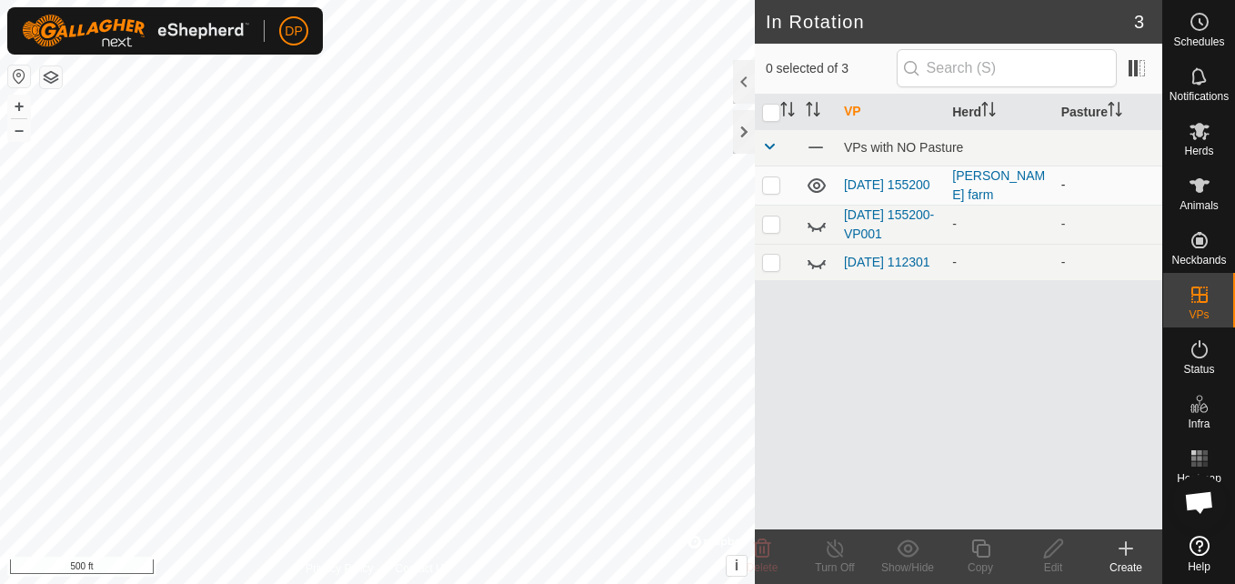
click at [857, 185] on td "[DATE] 155200" at bounding box center [890, 184] width 108 height 39
click at [857, 177] on link "[DATE] 155200" at bounding box center [887, 184] width 86 height 15
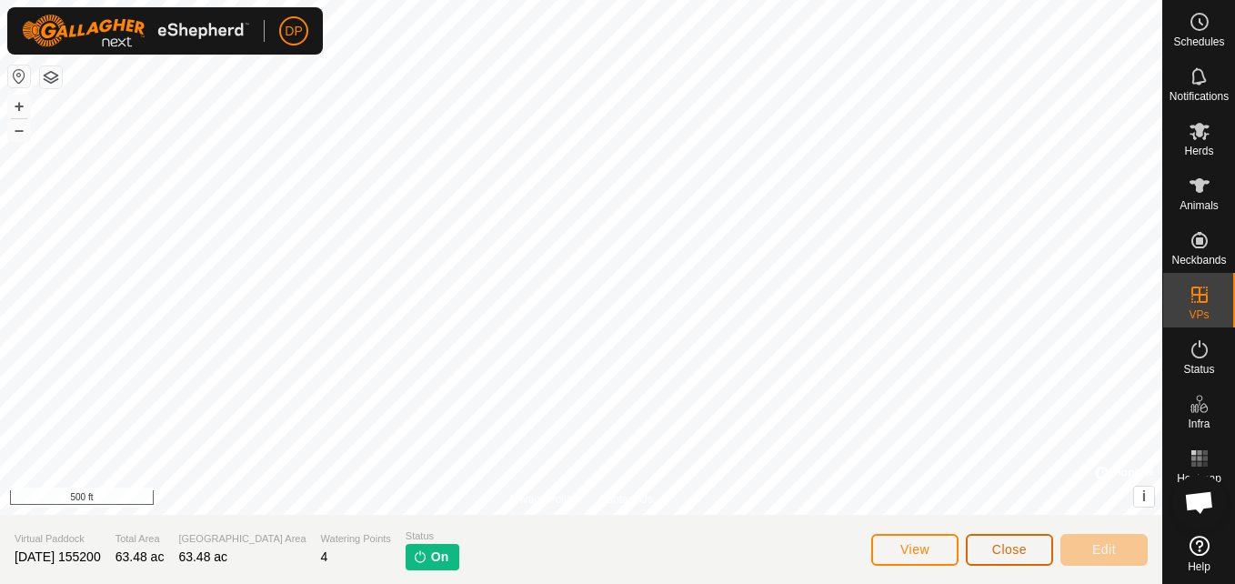
click at [999, 551] on span "Close" at bounding box center [1009, 549] width 35 height 15
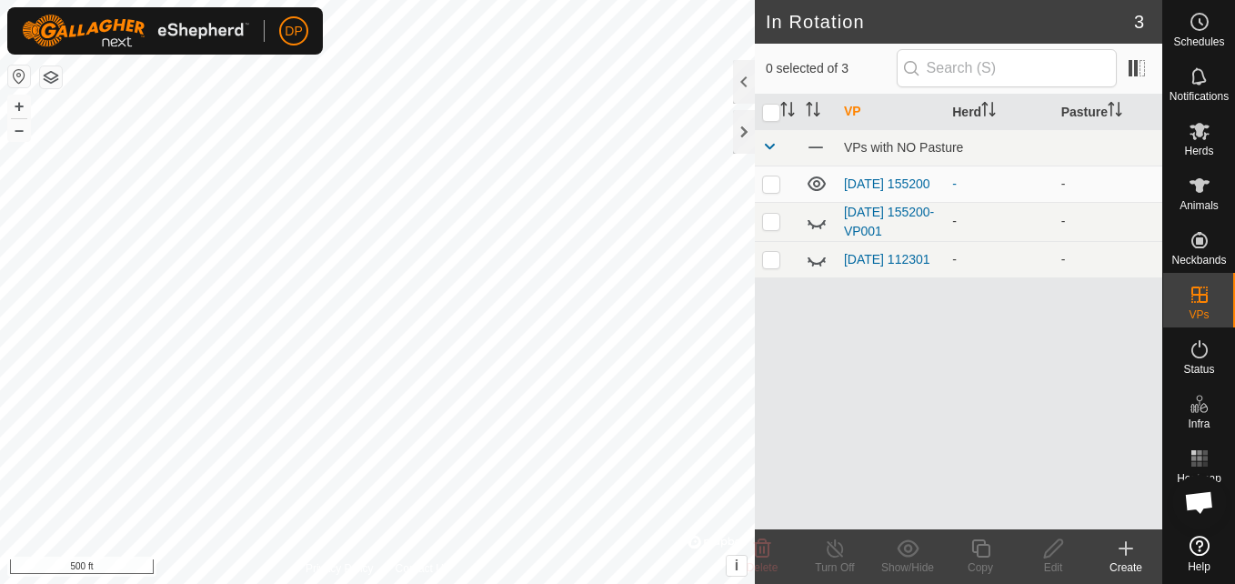
scroll to position [1854, 0]
click at [877, 176] on link "[DATE] 155200" at bounding box center [887, 183] width 86 height 15
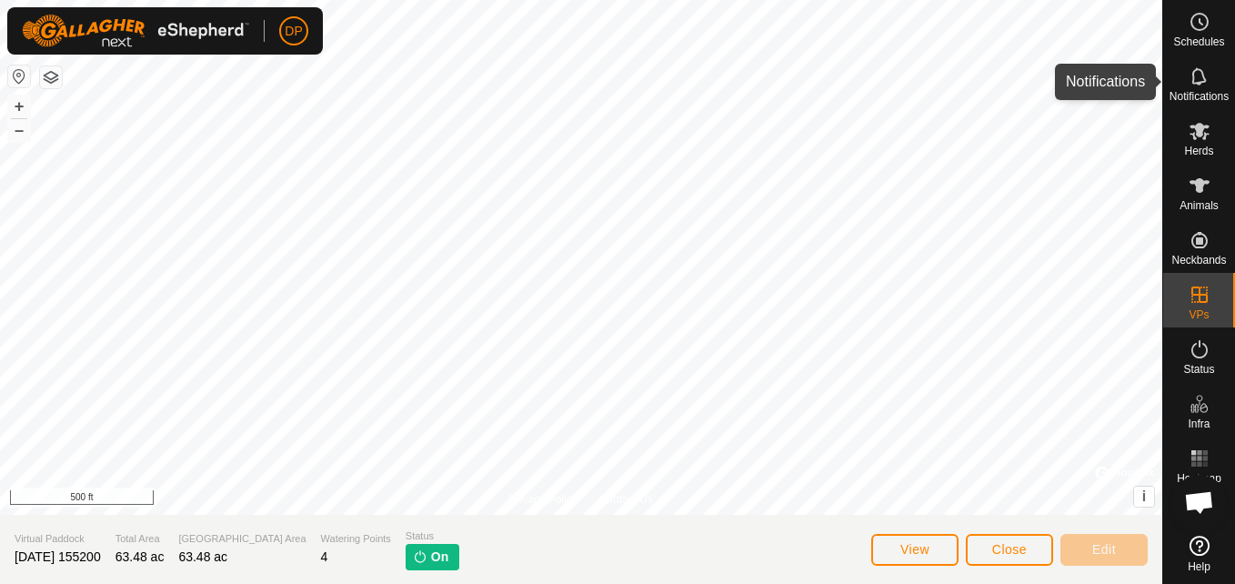
click at [1196, 79] on icon at bounding box center [1199, 76] width 22 height 22
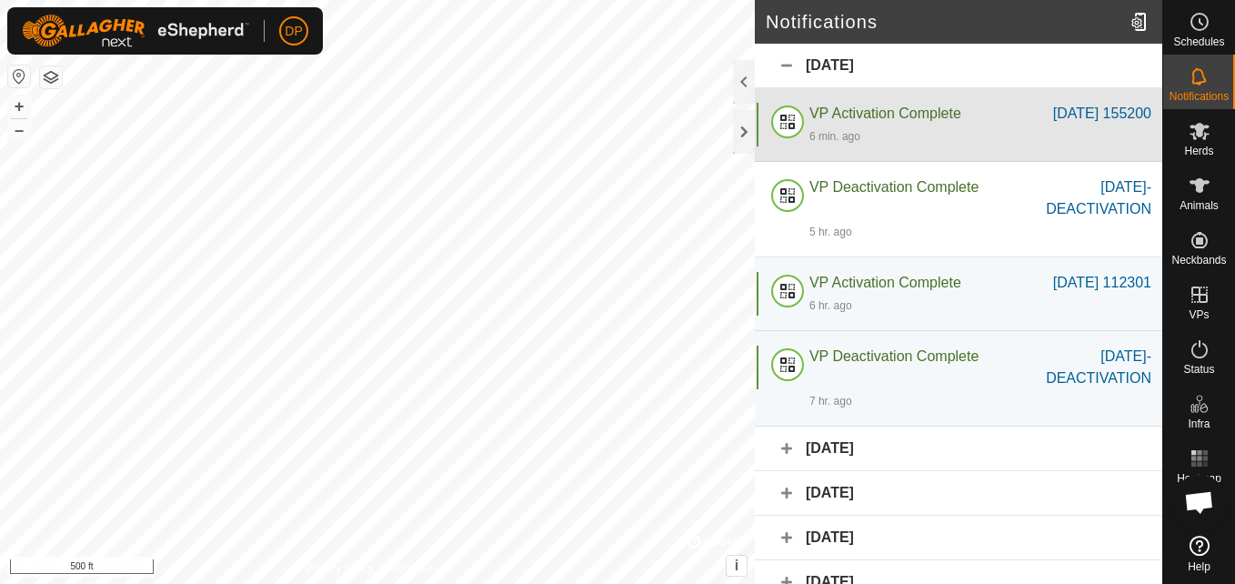
click at [852, 115] on span "VP Activation Complete" at bounding box center [885, 112] width 152 height 15
click at [805, 123] on div at bounding box center [788, 125] width 44 height 44
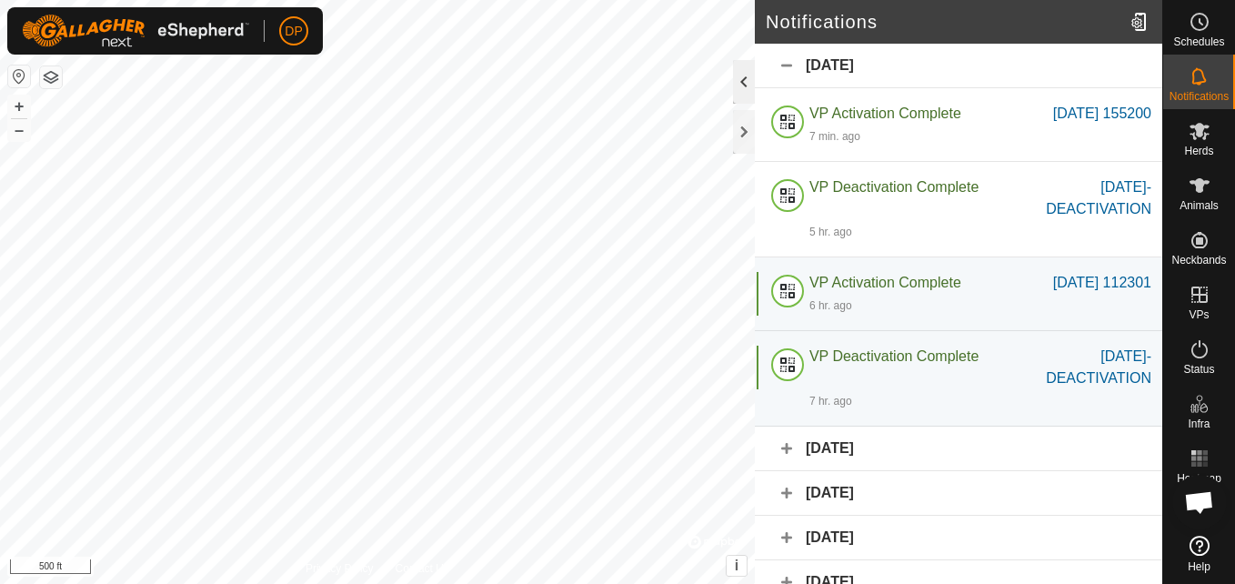
click at [747, 85] on div at bounding box center [744, 82] width 22 height 44
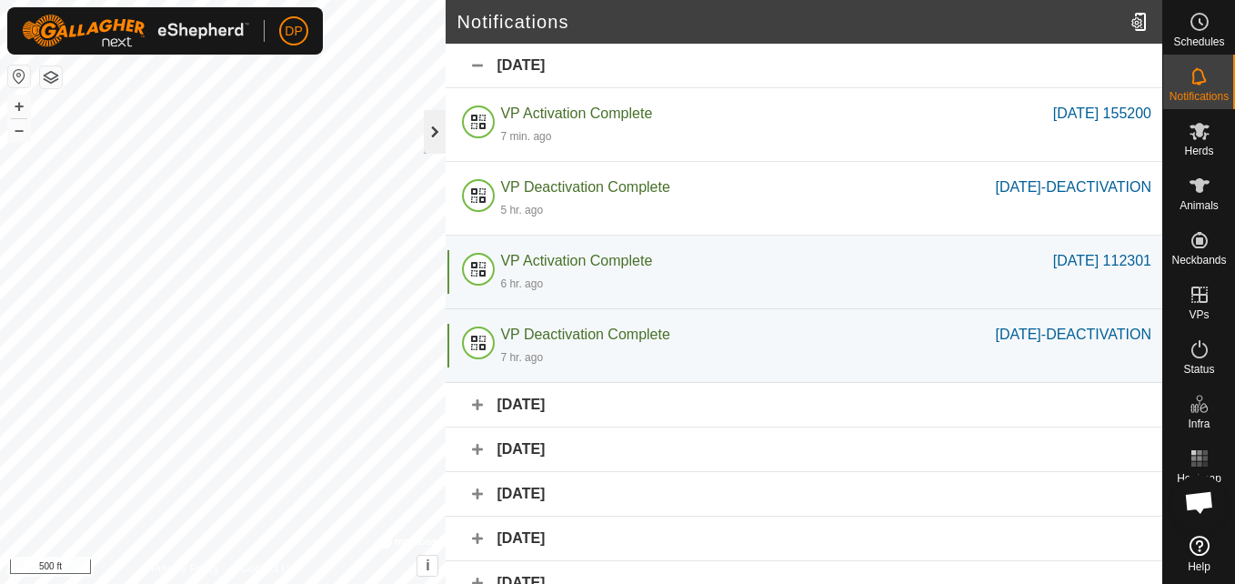
click at [431, 128] on div at bounding box center [435, 132] width 22 height 44
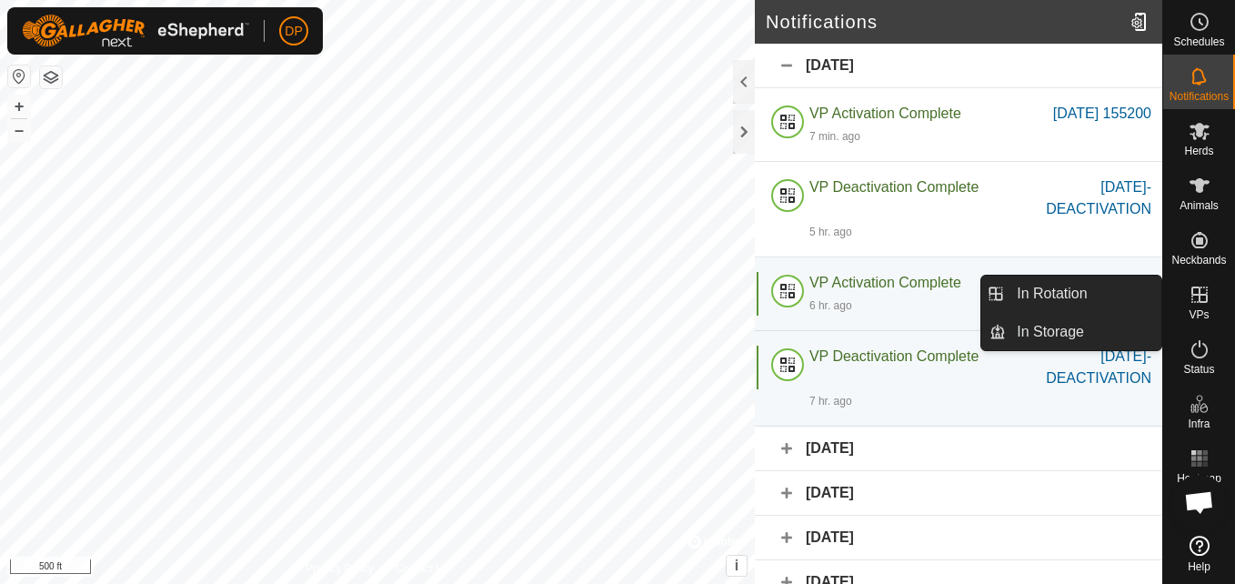
drag, startPoint x: 1168, startPoint y: 293, endPoint x: 1193, endPoint y: 294, distance: 24.6
click at [1193, 294] on icon at bounding box center [1199, 294] width 16 height 16
click at [1102, 288] on link "In Rotation" at bounding box center [1083, 293] width 155 height 36
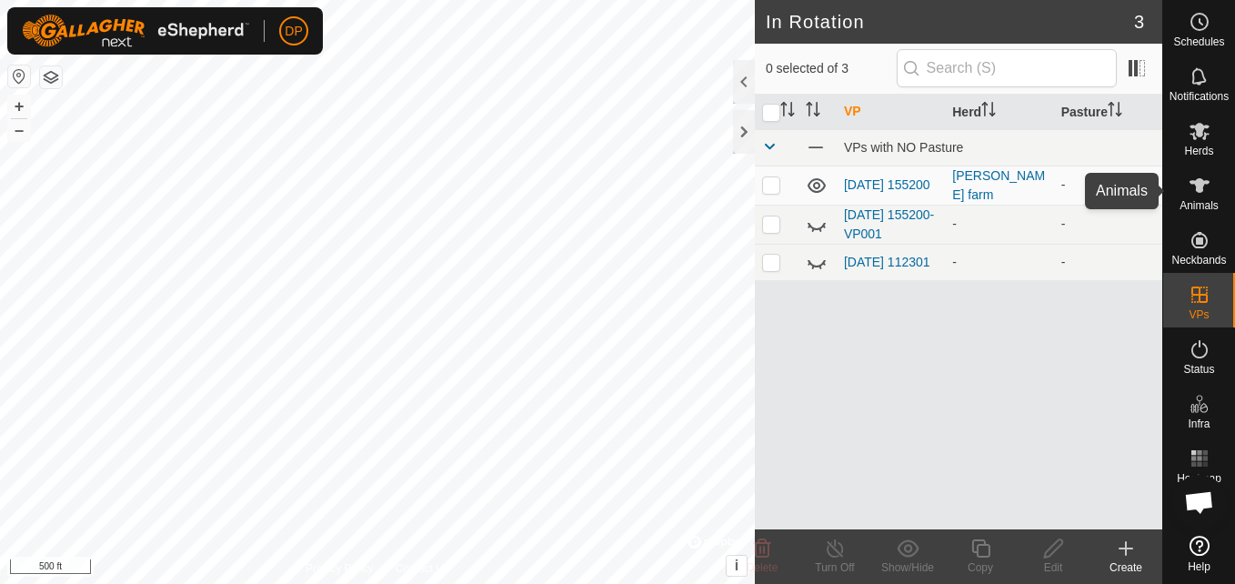
click at [1192, 188] on icon at bounding box center [1199, 186] width 22 height 22
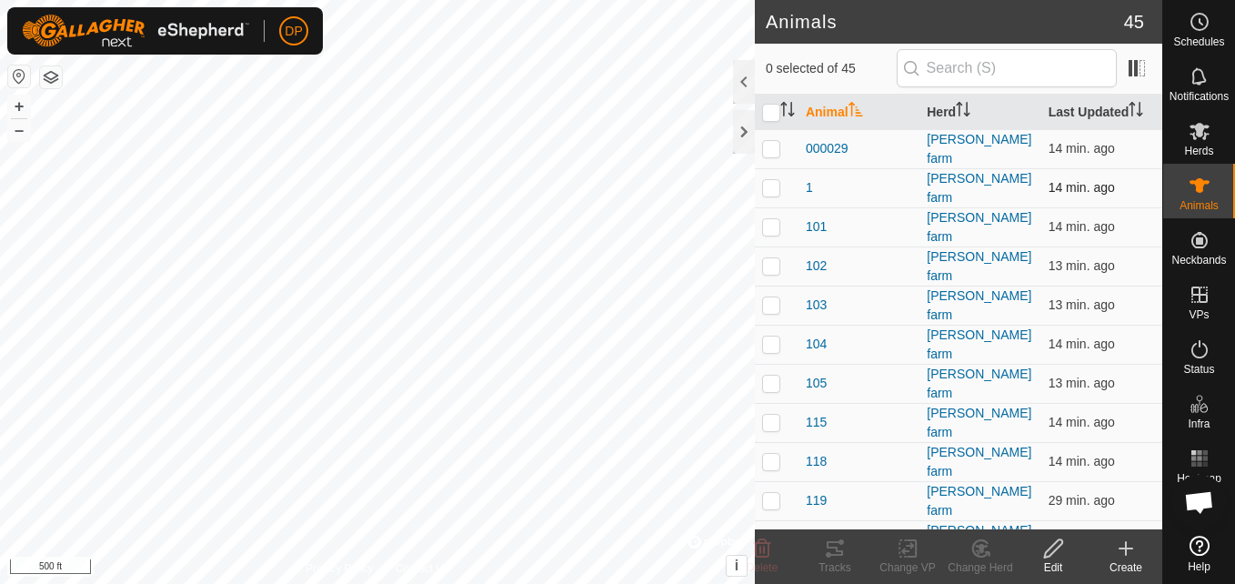
click at [767, 182] on p-checkbox at bounding box center [771, 187] width 18 height 15
checkbox input "true"
click at [1189, 120] on icon at bounding box center [1199, 131] width 22 height 22
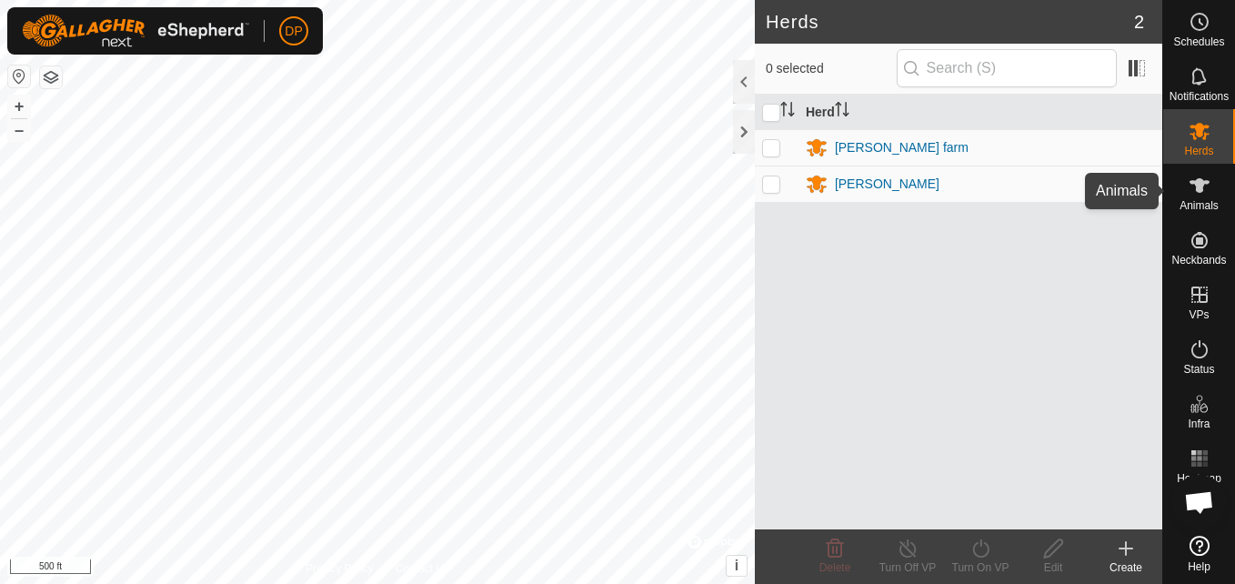
click at [1189, 179] on icon at bounding box center [1199, 186] width 22 height 22
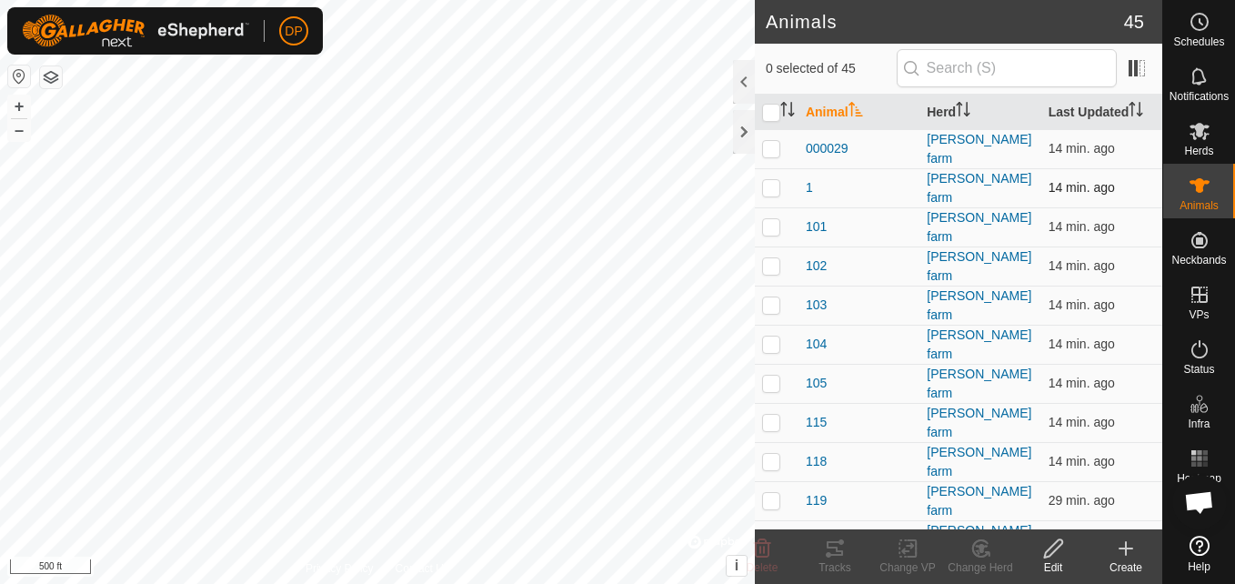
click at [776, 181] on p-checkbox at bounding box center [771, 187] width 18 height 15
checkbox input "true"
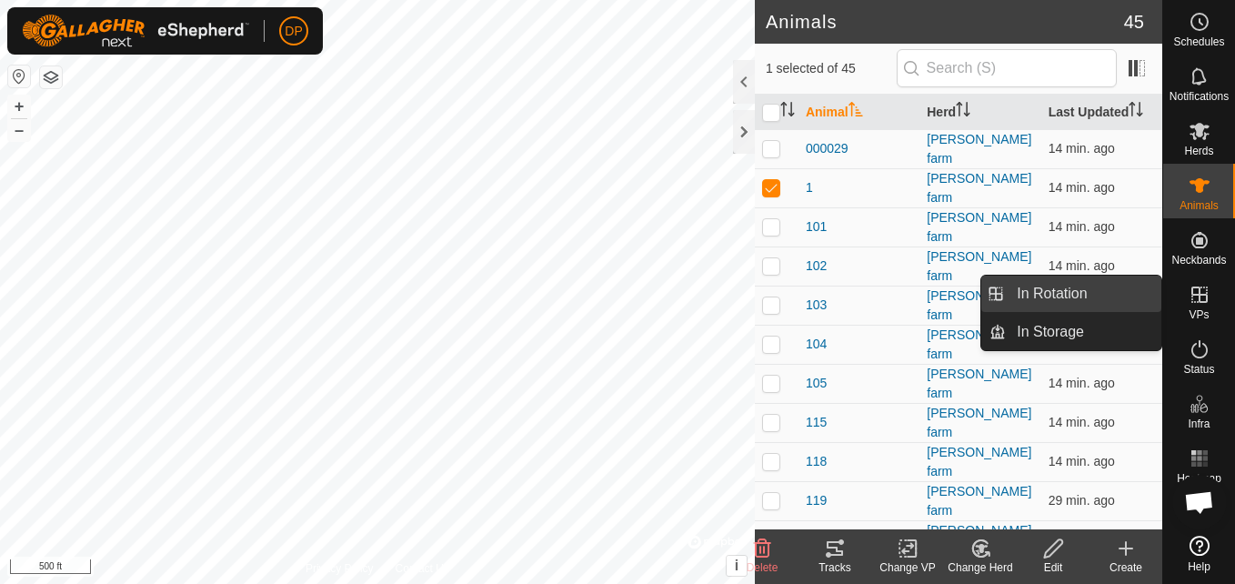
drag, startPoint x: 1157, startPoint y: 295, endPoint x: 1139, endPoint y: 295, distance: 18.2
click at [1139, 295] on link "In Rotation" at bounding box center [1083, 293] width 155 height 36
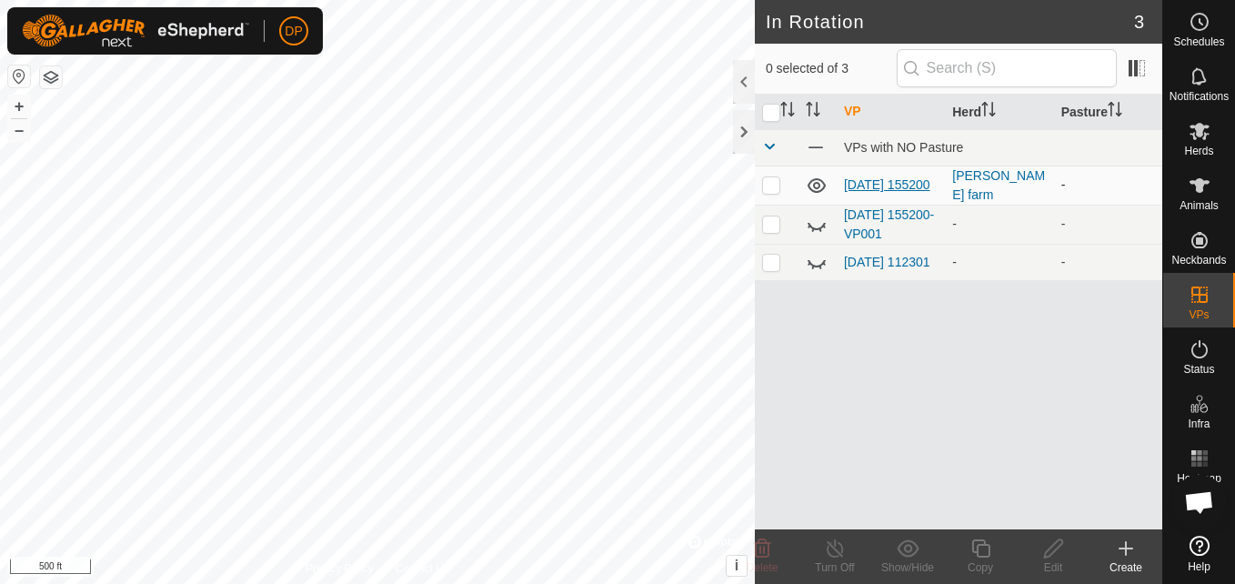
click at [856, 190] on link "[DATE] 155200" at bounding box center [887, 184] width 86 height 15
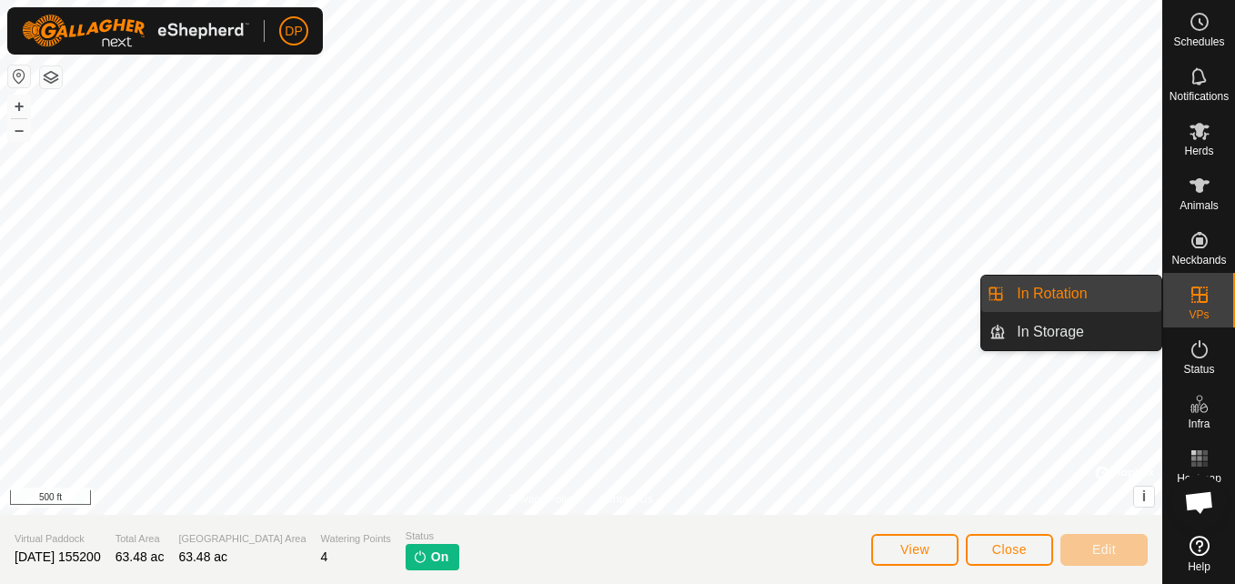
click at [1135, 291] on link "In Rotation" at bounding box center [1083, 293] width 155 height 36
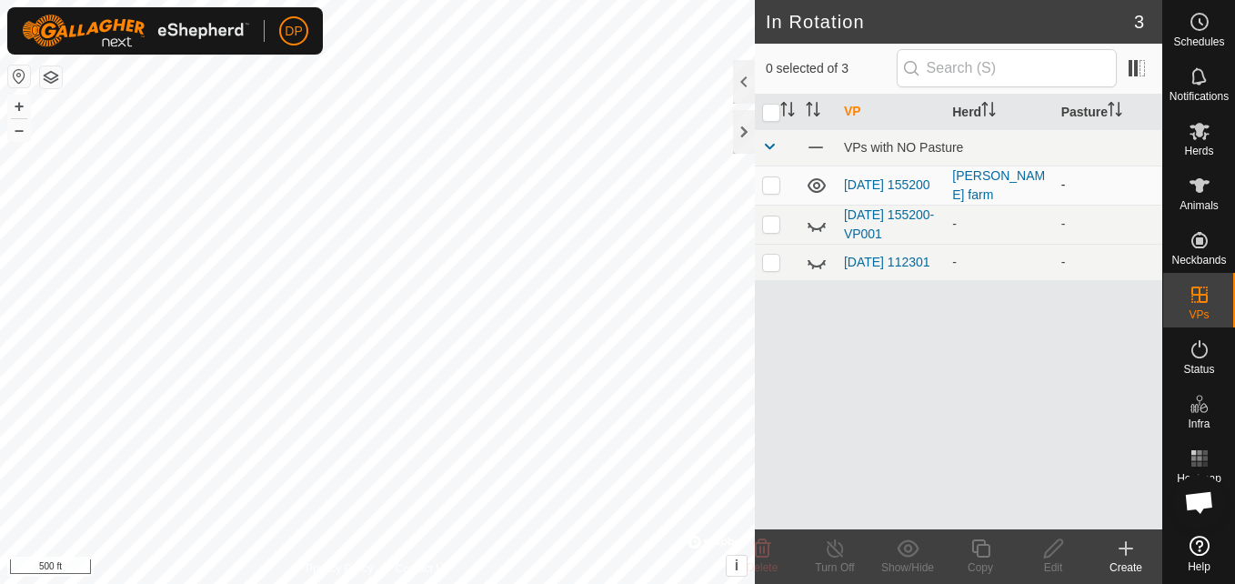
click at [815, 178] on icon at bounding box center [816, 185] width 18 height 15
click at [870, 177] on link "[DATE] 155200" at bounding box center [887, 184] width 86 height 15
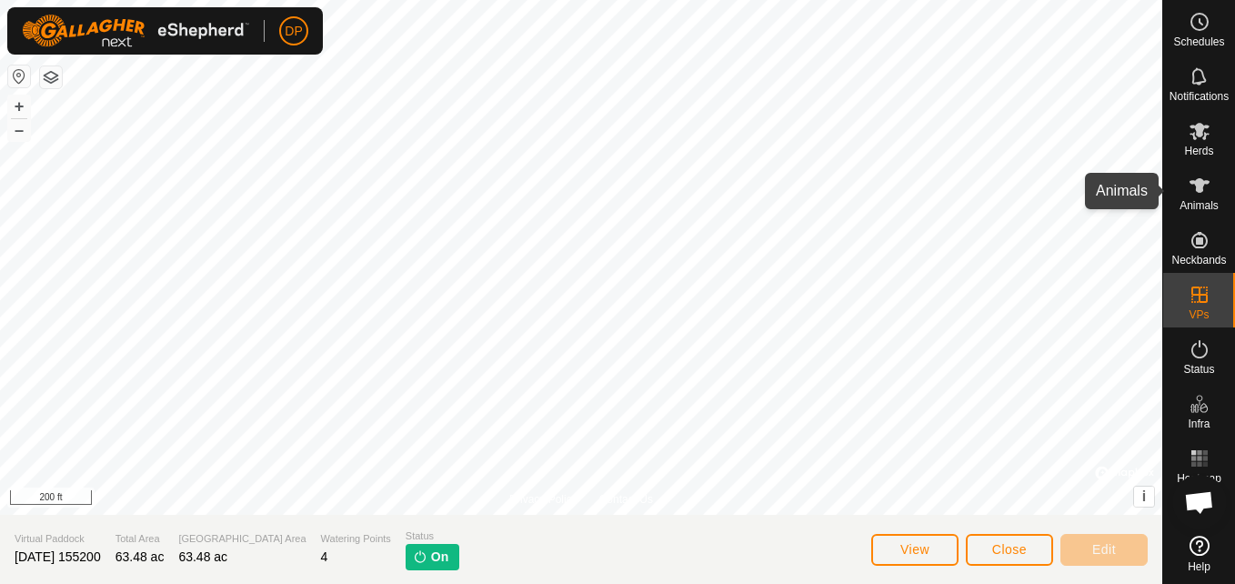
click at [1199, 188] on icon at bounding box center [1199, 185] width 20 height 15
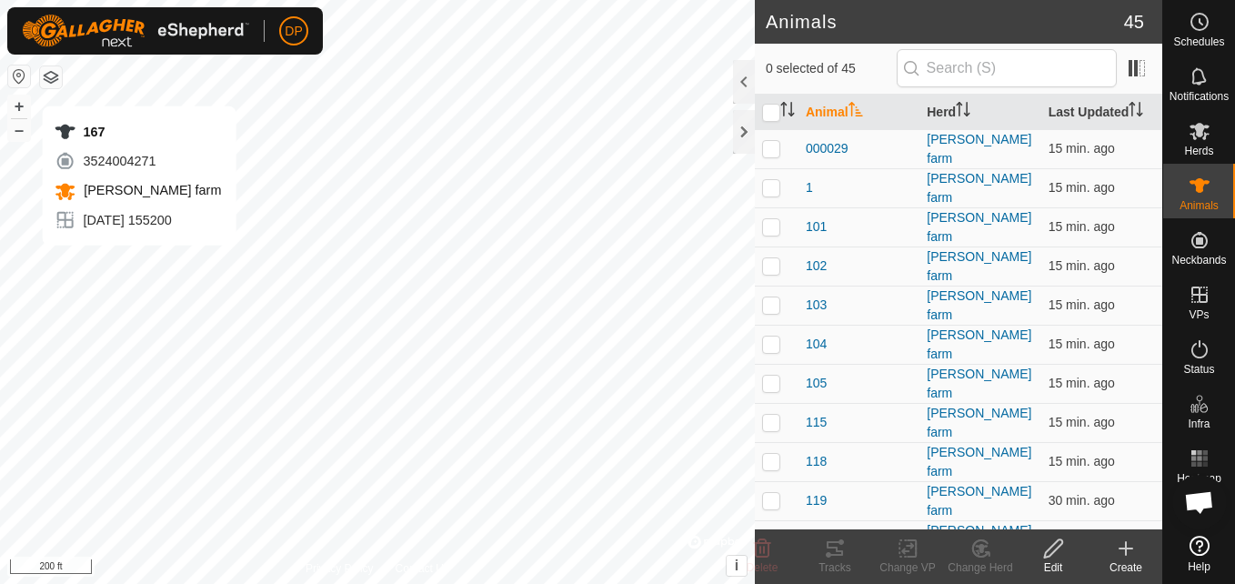
checkbox input "true"
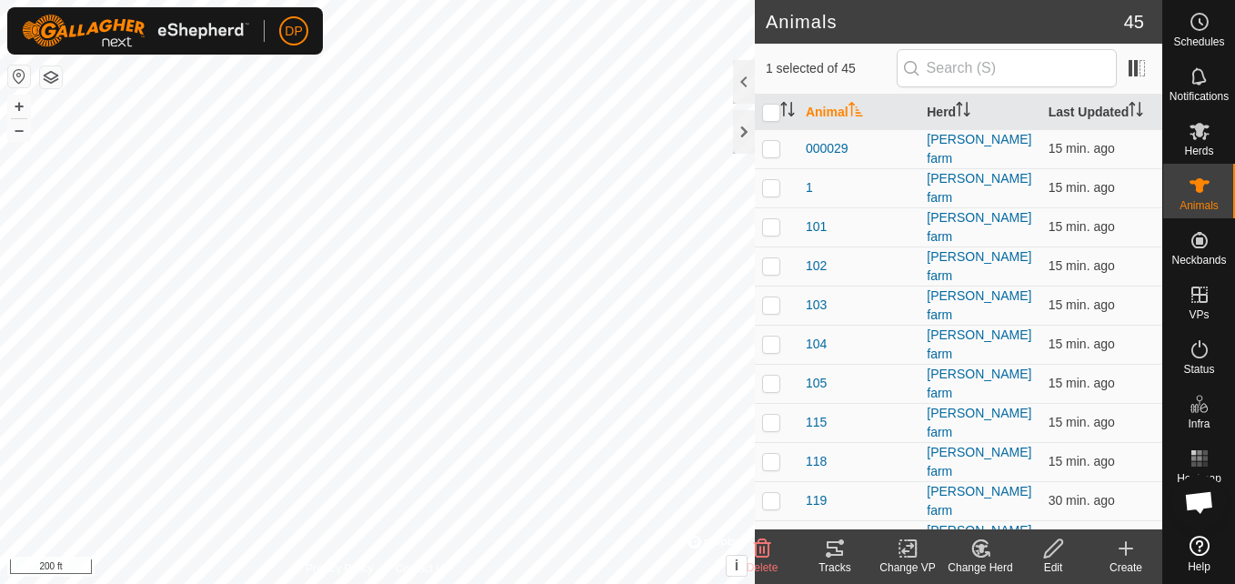
click at [830, 541] on icon at bounding box center [834, 548] width 16 height 15
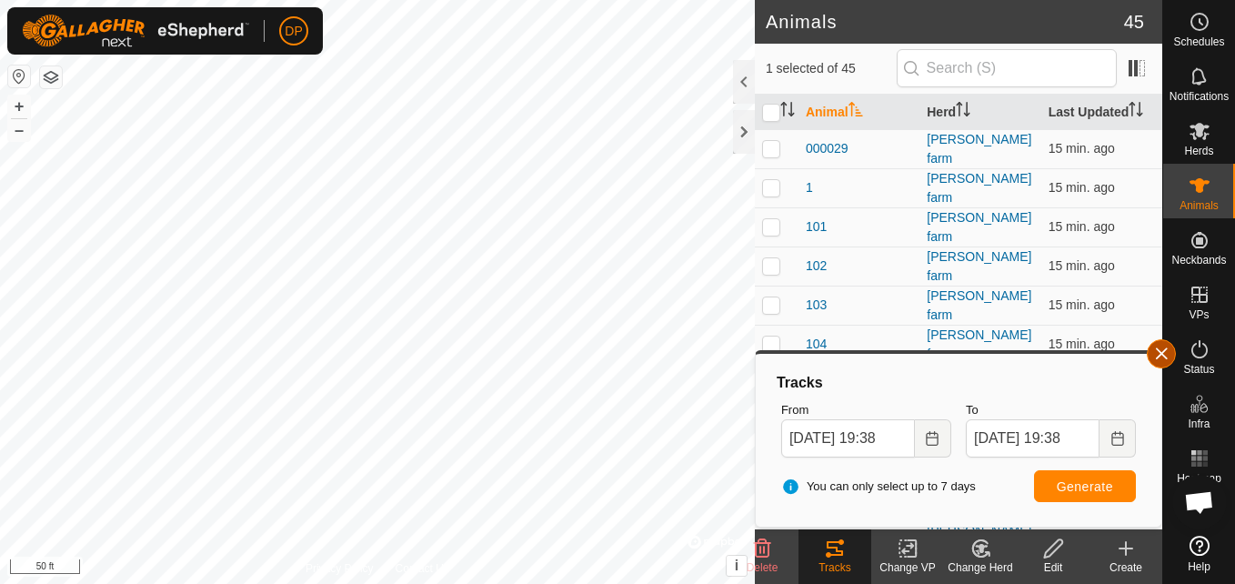
click at [1163, 351] on button "button" at bounding box center [1160, 353] width 29 height 29
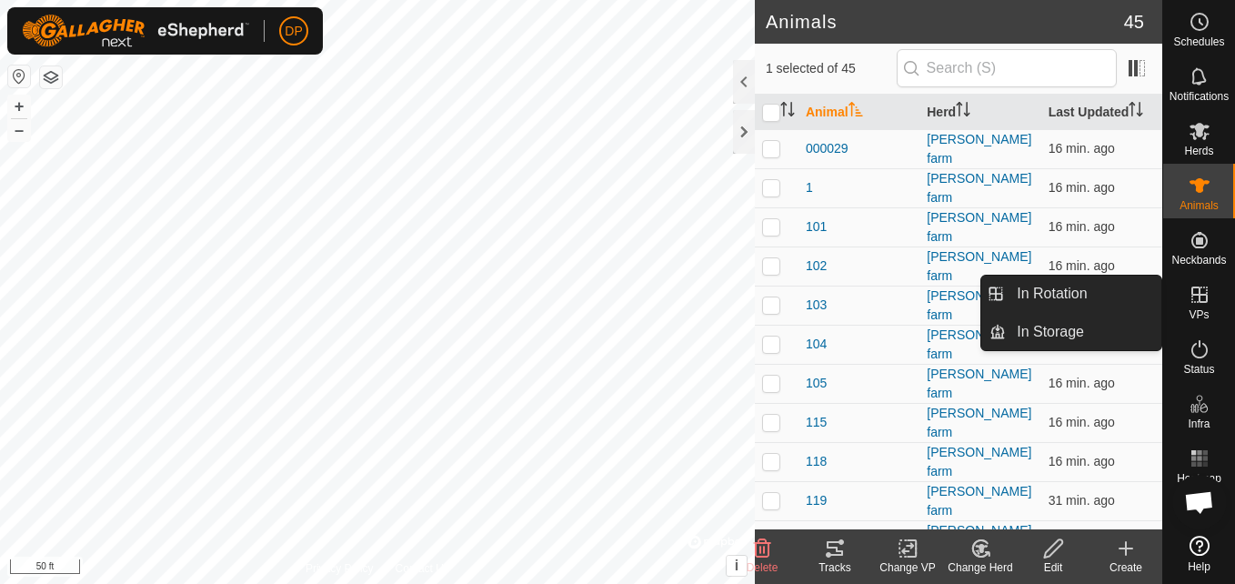
click at [1196, 302] on icon at bounding box center [1199, 295] width 22 height 22
click at [1114, 295] on link "In Rotation" at bounding box center [1083, 293] width 155 height 36
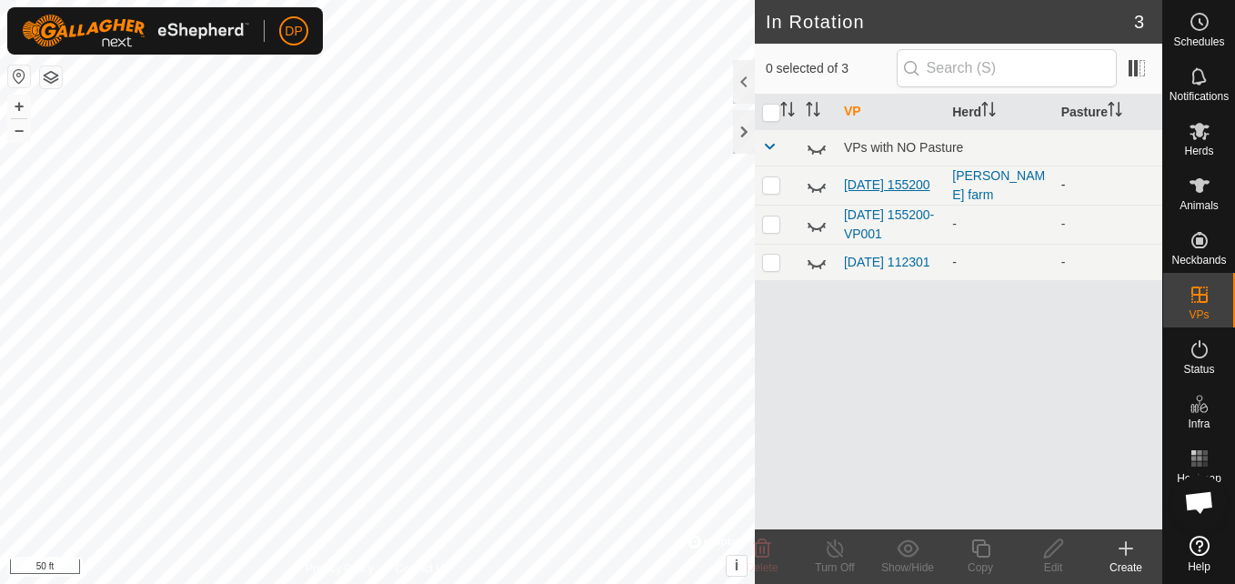
click at [859, 177] on link "[DATE] 155200" at bounding box center [887, 184] width 86 height 15
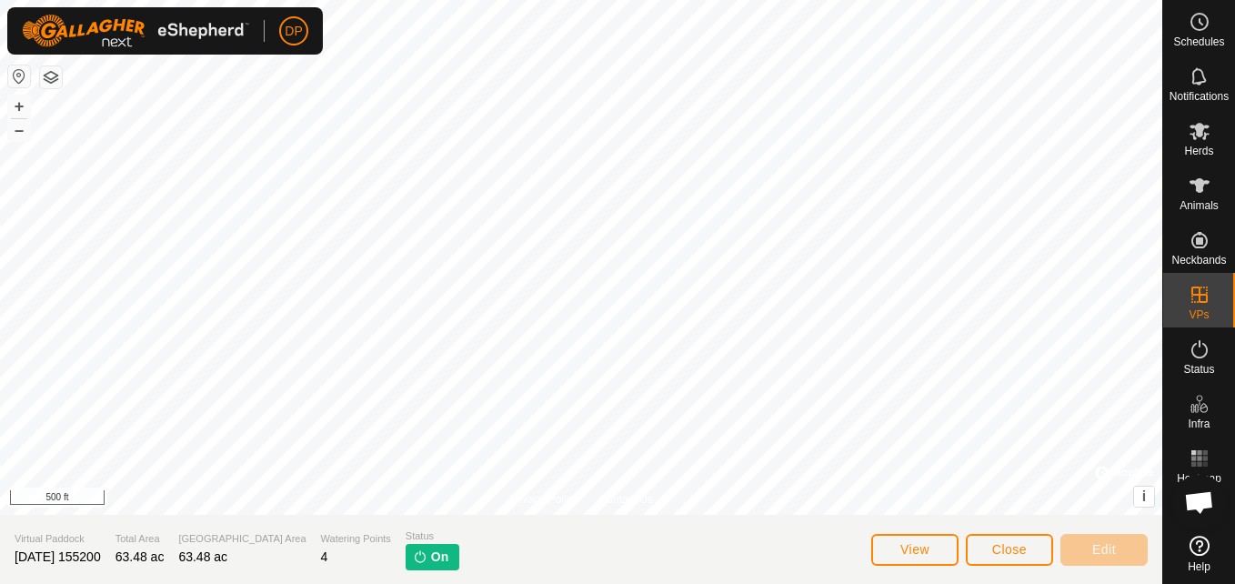
click at [431, 553] on span "On" at bounding box center [439, 556] width 17 height 19
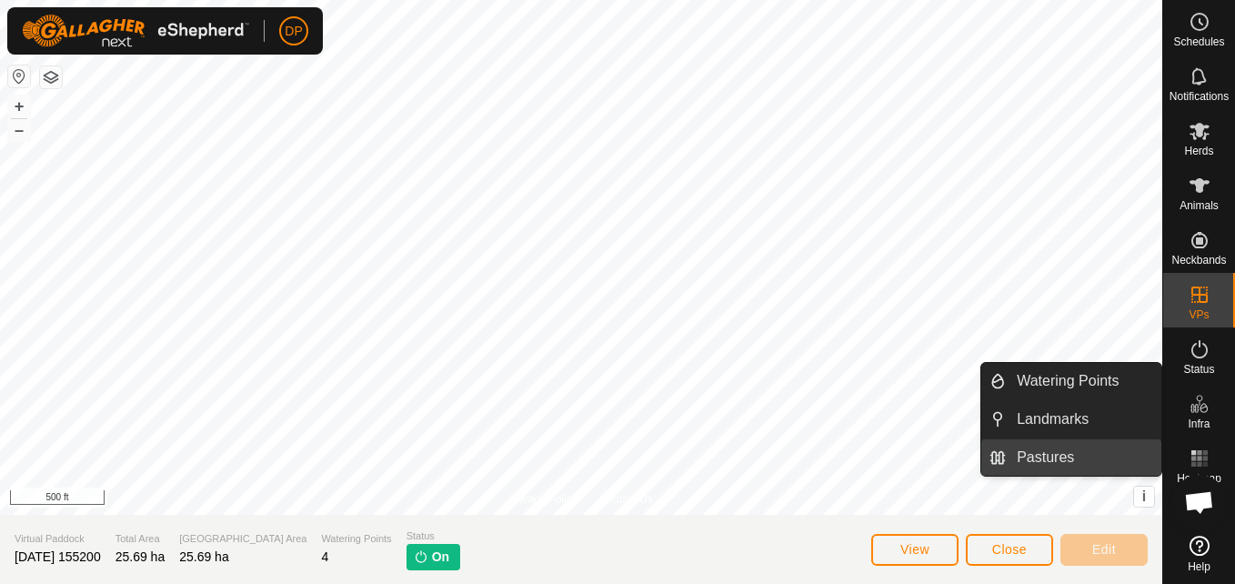
click at [1137, 445] on link "Pastures" at bounding box center [1083, 457] width 155 height 36
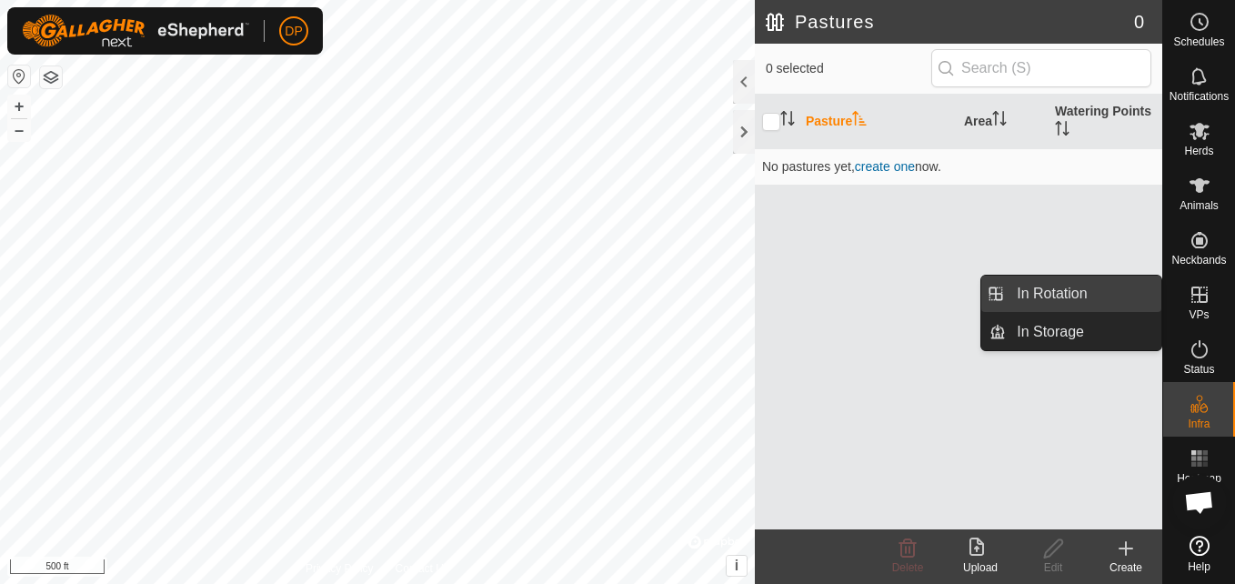
click at [1109, 288] on link "In Rotation" at bounding box center [1083, 293] width 155 height 36
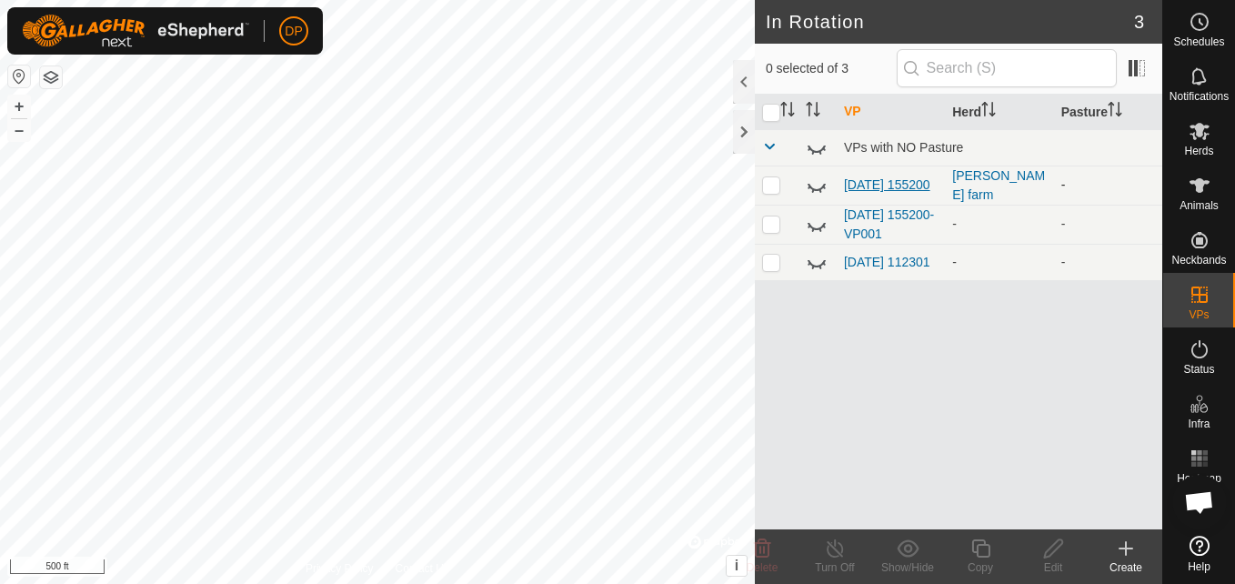
click at [857, 180] on link "[DATE] 155200" at bounding box center [887, 184] width 86 height 15
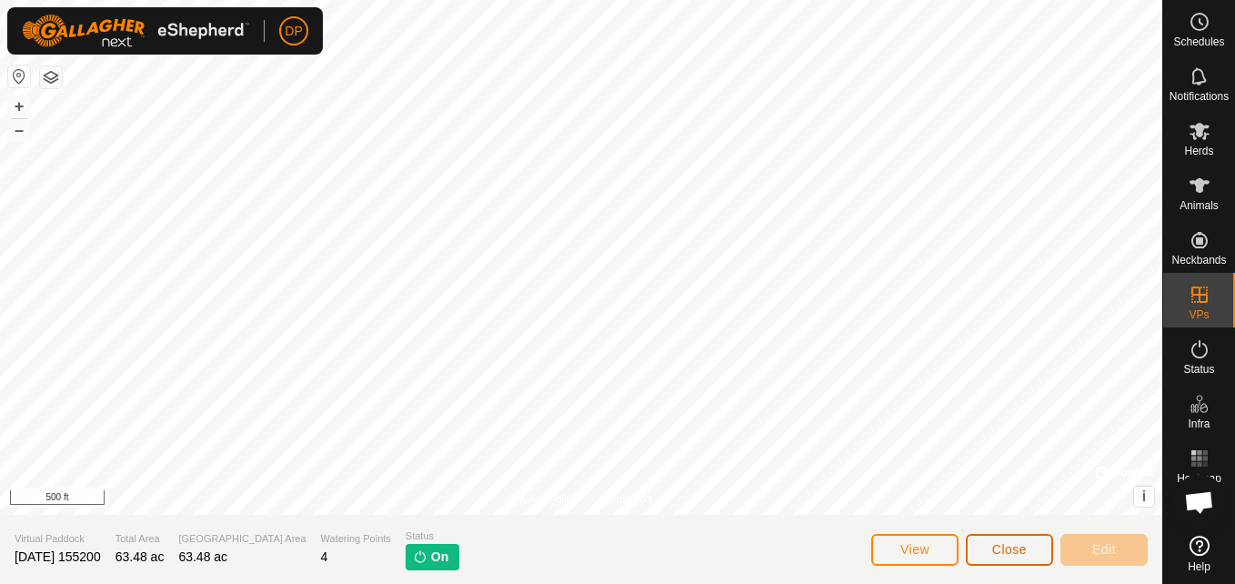
click at [1018, 548] on span "Close" at bounding box center [1009, 549] width 35 height 15
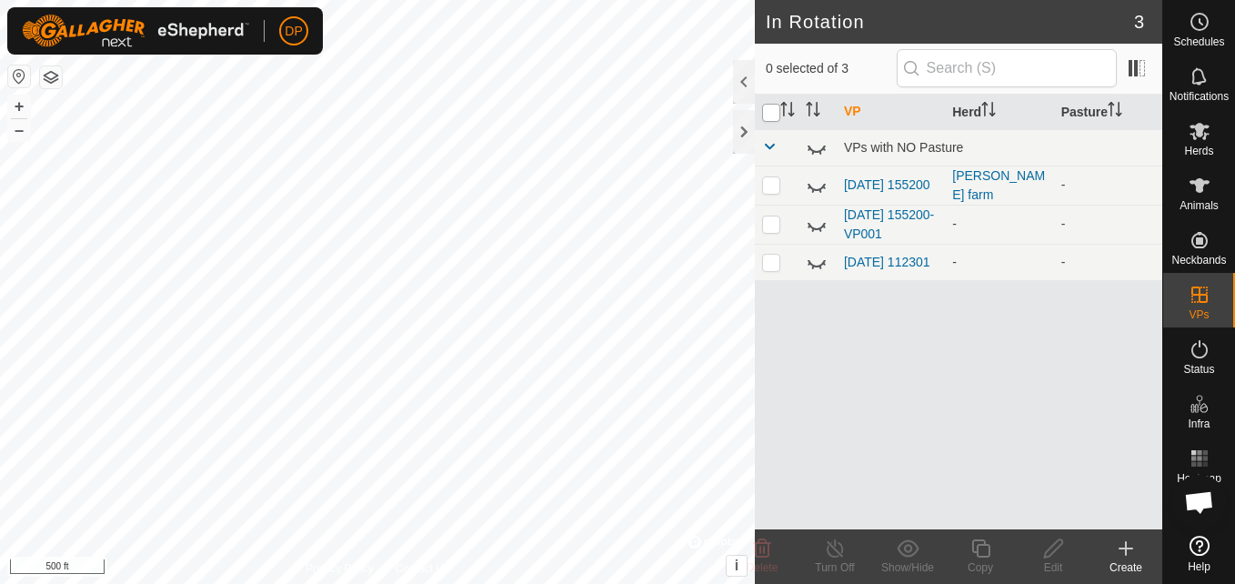
click at [769, 113] on input "checkbox" at bounding box center [771, 113] width 18 height 18
checkbox input "true"
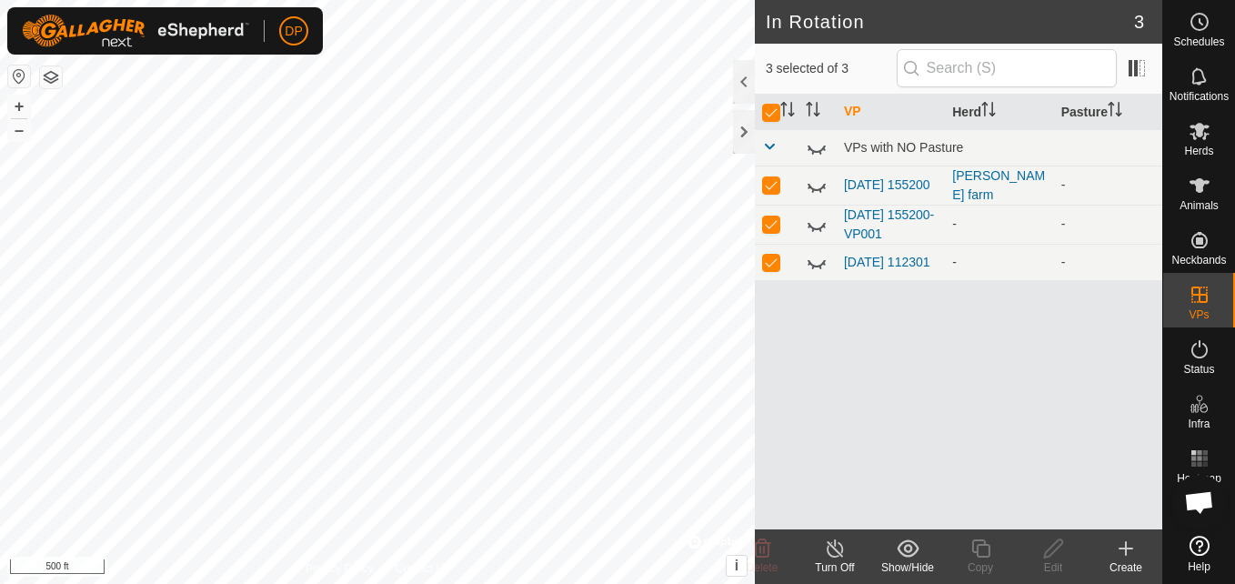
click at [826, 545] on icon at bounding box center [835, 548] width 23 height 22
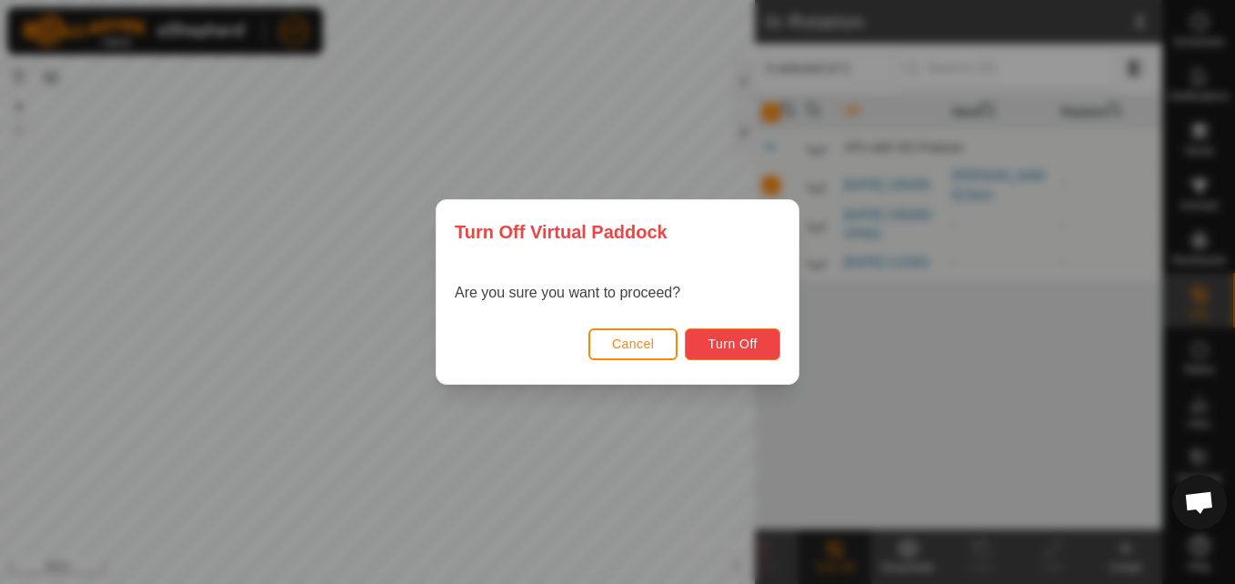
click at [737, 336] on span "Turn Off" at bounding box center [732, 343] width 50 height 15
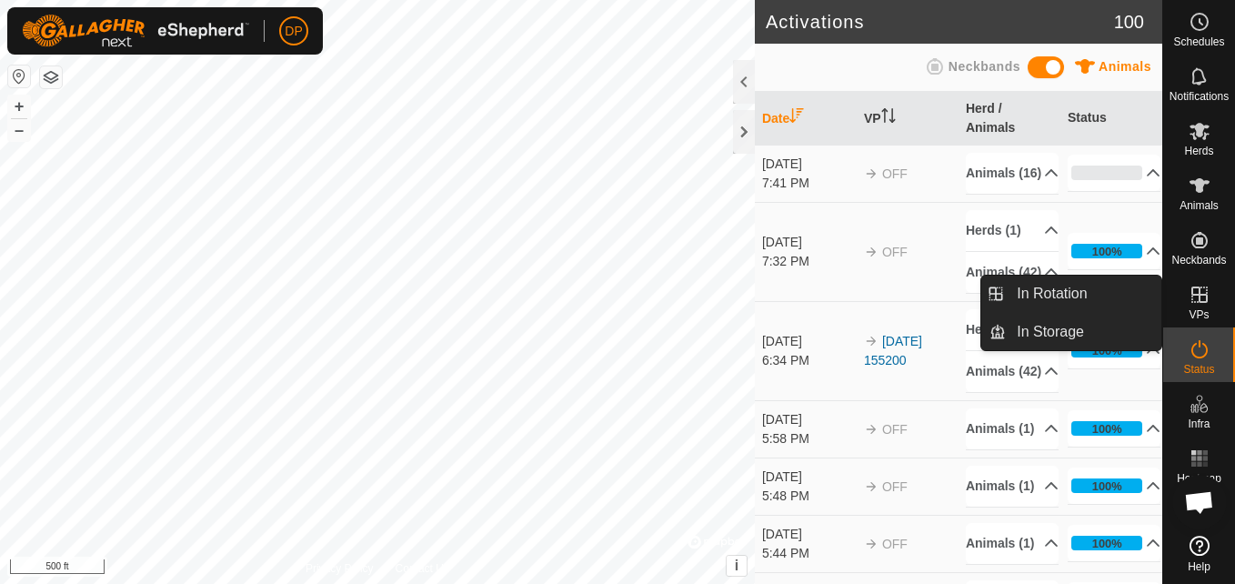
drag, startPoint x: 1164, startPoint y: 316, endPoint x: 1208, endPoint y: 300, distance: 47.5
click at [1208, 300] on icon at bounding box center [1199, 295] width 22 height 22
click at [1077, 290] on link "In Rotation" at bounding box center [1083, 293] width 155 height 36
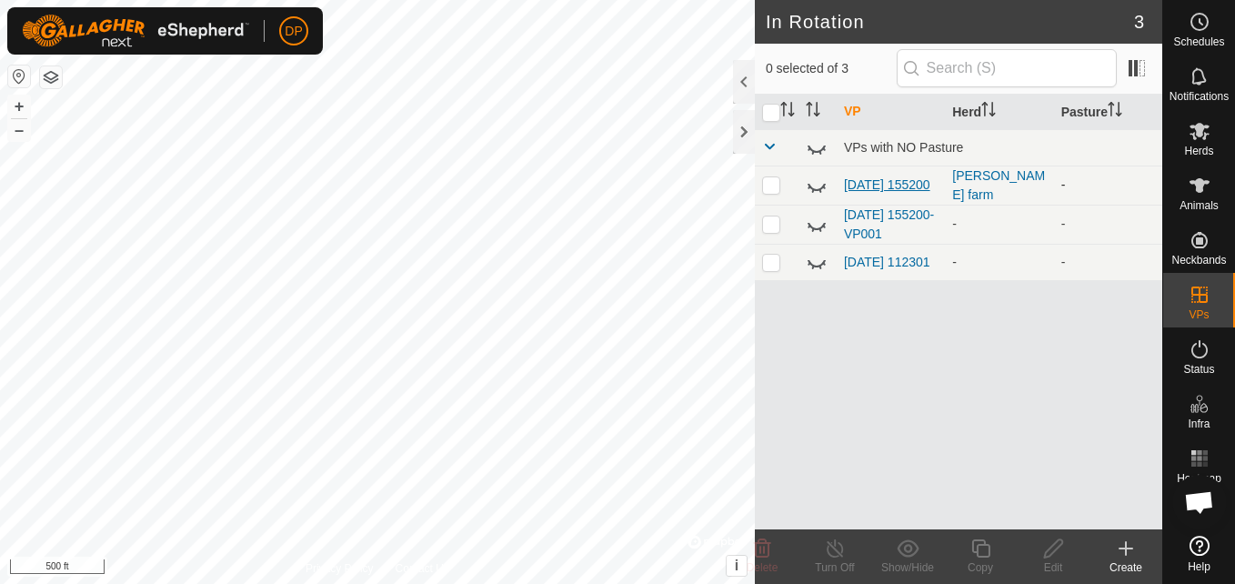
click at [852, 177] on link "[DATE] 155200" at bounding box center [887, 184] width 86 height 15
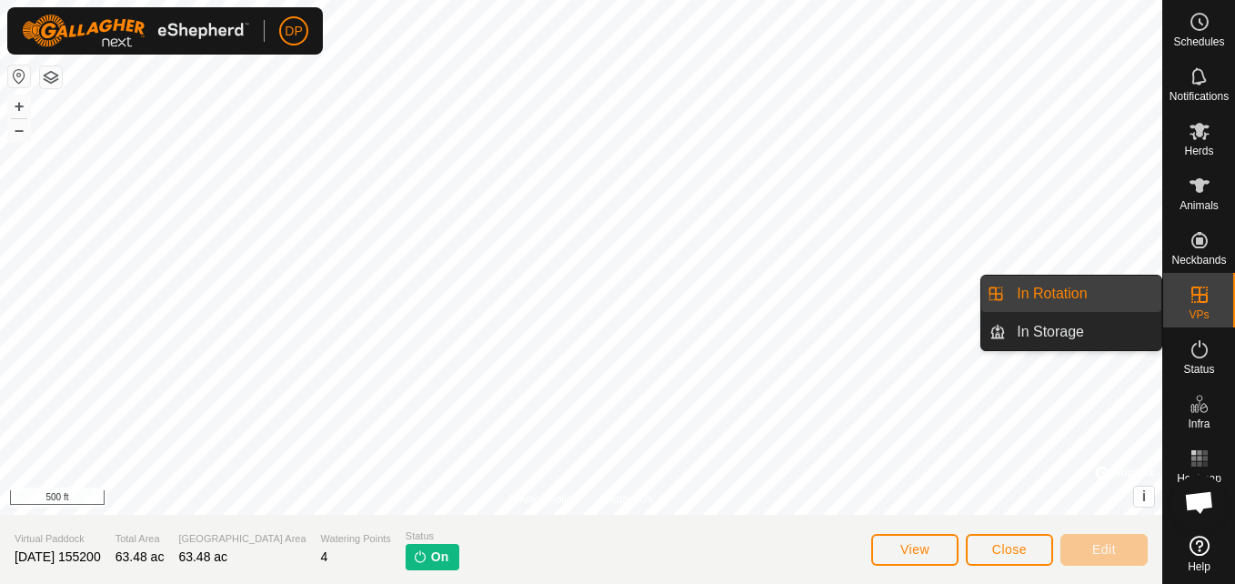
click at [1194, 295] on icon at bounding box center [1199, 294] width 16 height 16
click at [1126, 290] on link "In Rotation" at bounding box center [1083, 293] width 155 height 36
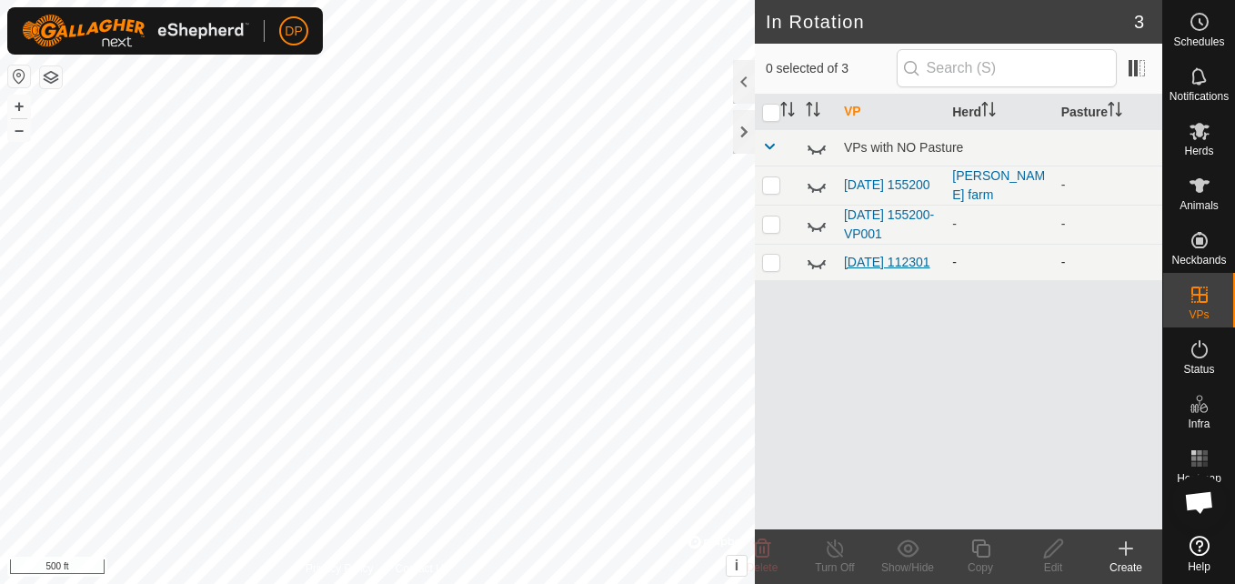
click at [852, 255] on link "[DATE] 112301" at bounding box center [887, 262] width 86 height 15
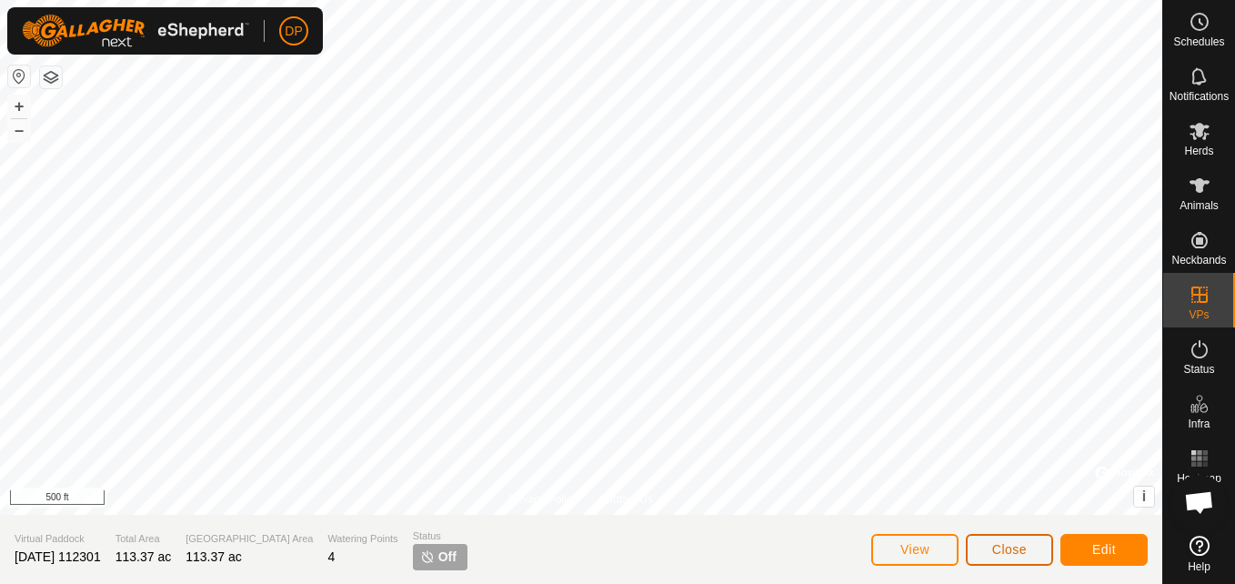
click at [986, 545] on button "Close" at bounding box center [1009, 550] width 87 height 32
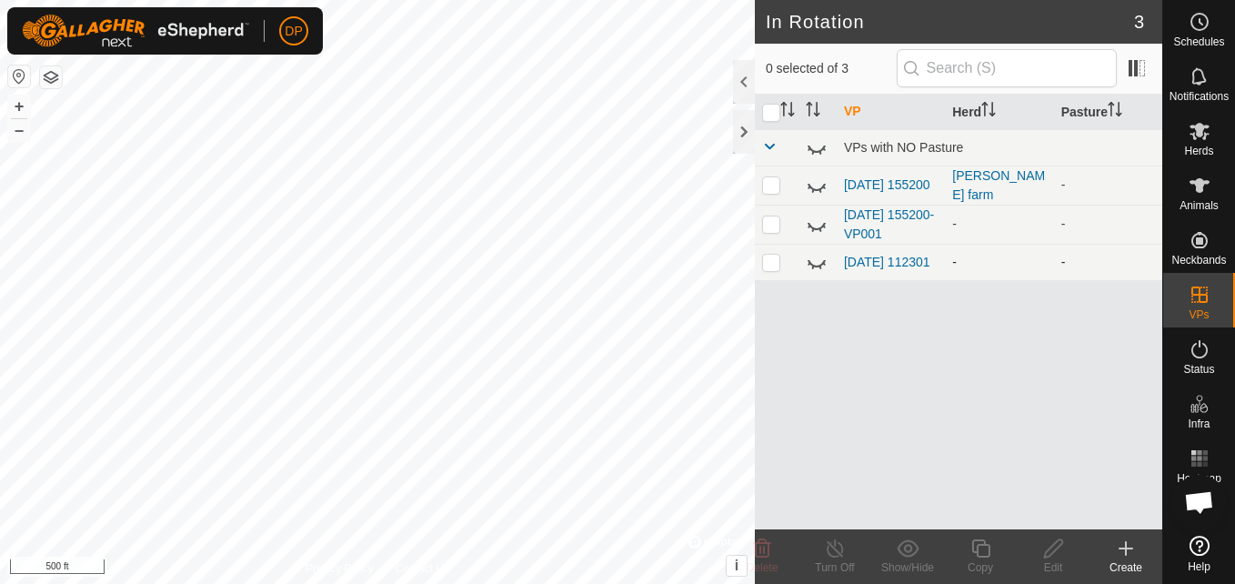
click at [765, 262] on p-checkbox at bounding box center [771, 262] width 18 height 15
checkbox input "true"
click at [818, 263] on icon at bounding box center [817, 262] width 22 height 22
click at [1191, 132] on icon at bounding box center [1199, 131] width 22 height 22
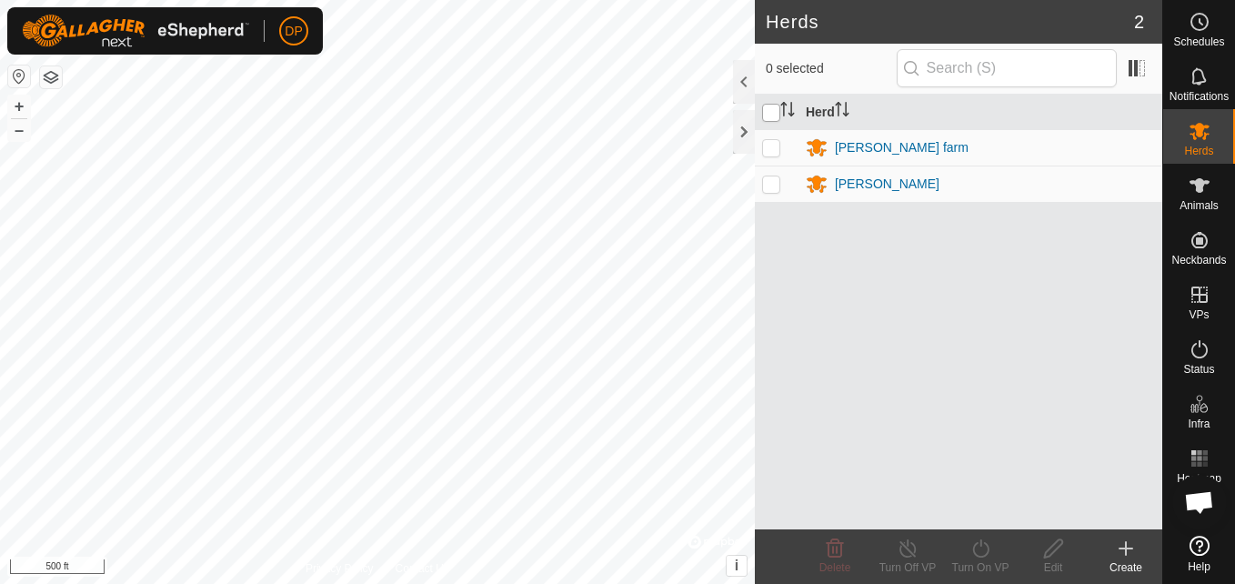
click at [772, 112] on input "checkbox" at bounding box center [771, 113] width 18 height 18
checkbox input "true"
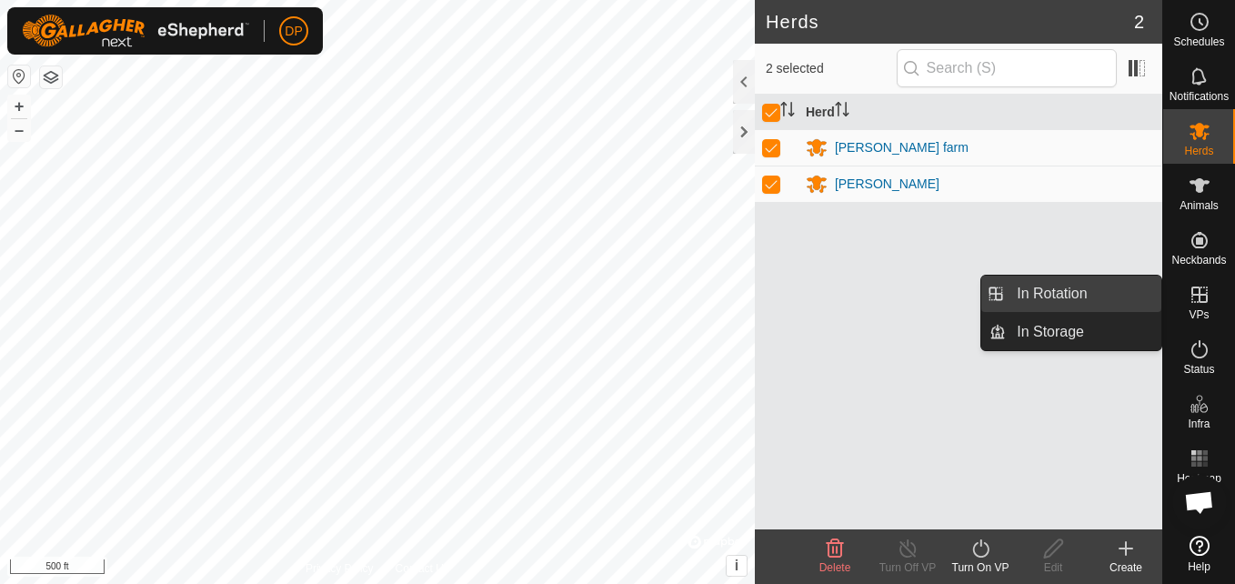
click at [1117, 294] on link "In Rotation" at bounding box center [1083, 293] width 155 height 36
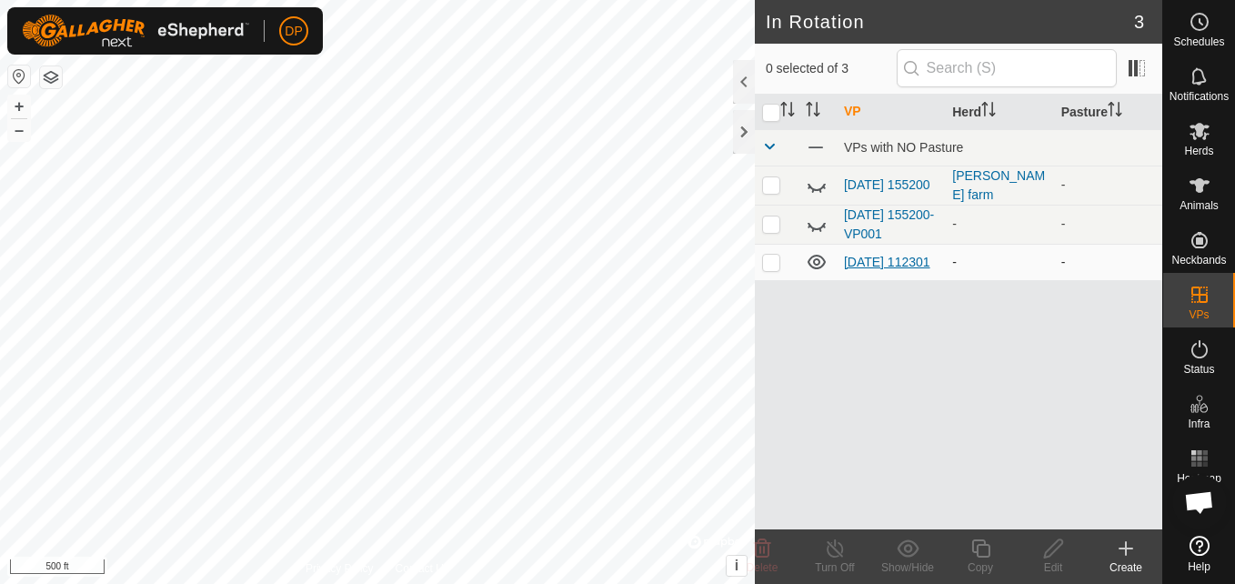
click at [870, 256] on link "[DATE] 112301" at bounding box center [887, 262] width 86 height 15
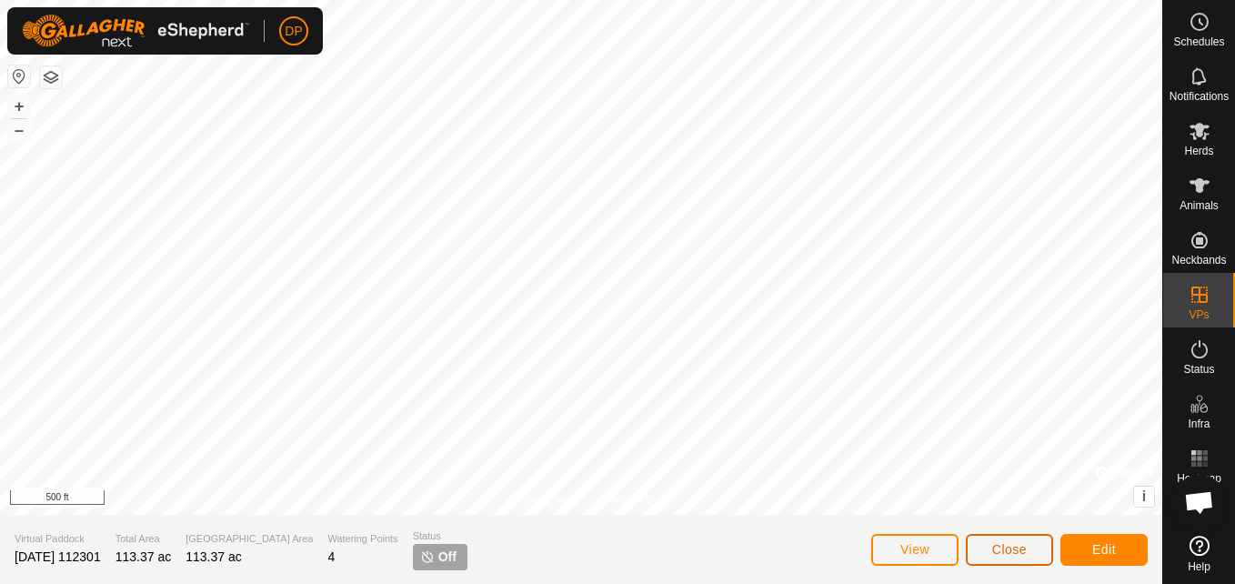
click at [1019, 548] on span "Close" at bounding box center [1009, 549] width 35 height 15
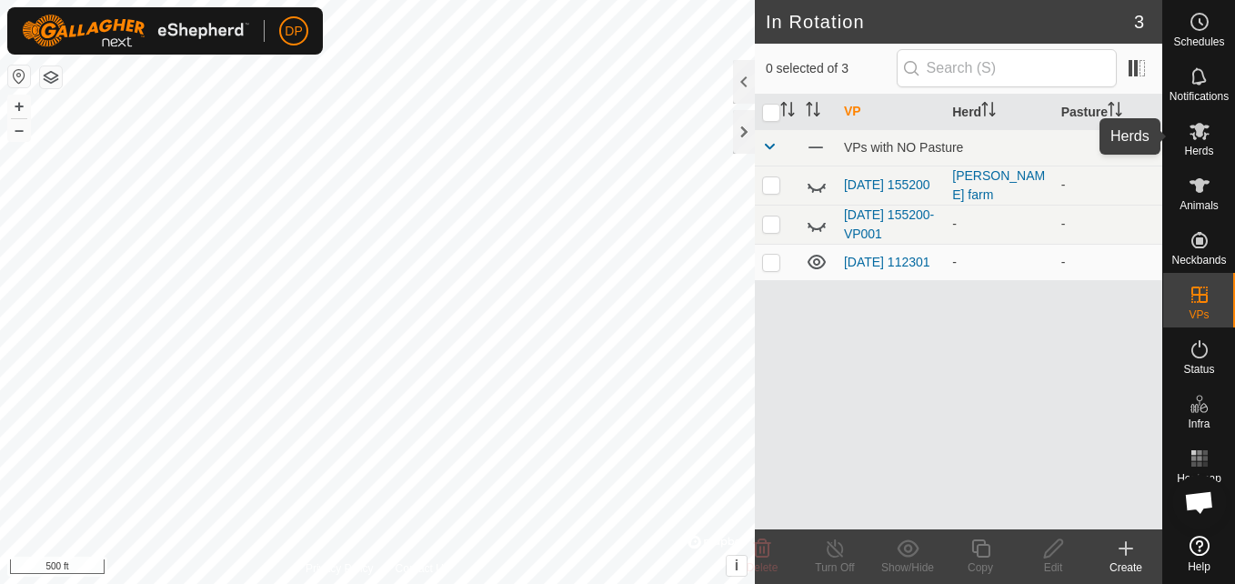
click at [1188, 133] on icon at bounding box center [1199, 131] width 22 height 22
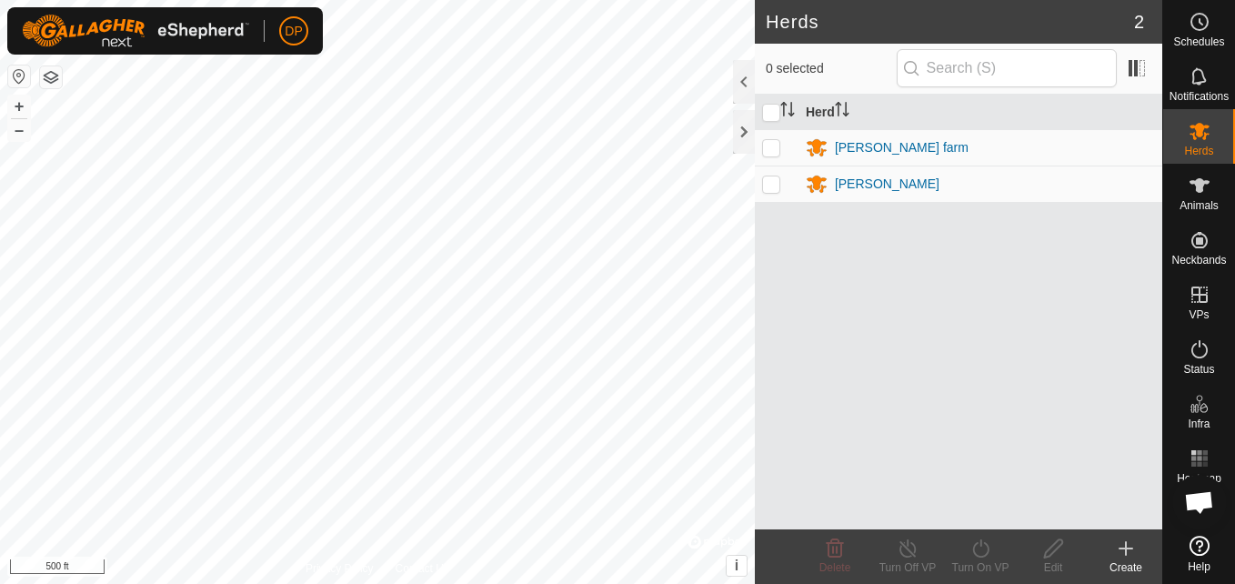
click at [772, 140] on p-checkbox at bounding box center [771, 147] width 18 height 15
checkbox input "true"
click at [767, 110] on input "checkbox" at bounding box center [771, 113] width 18 height 18
checkbox input "true"
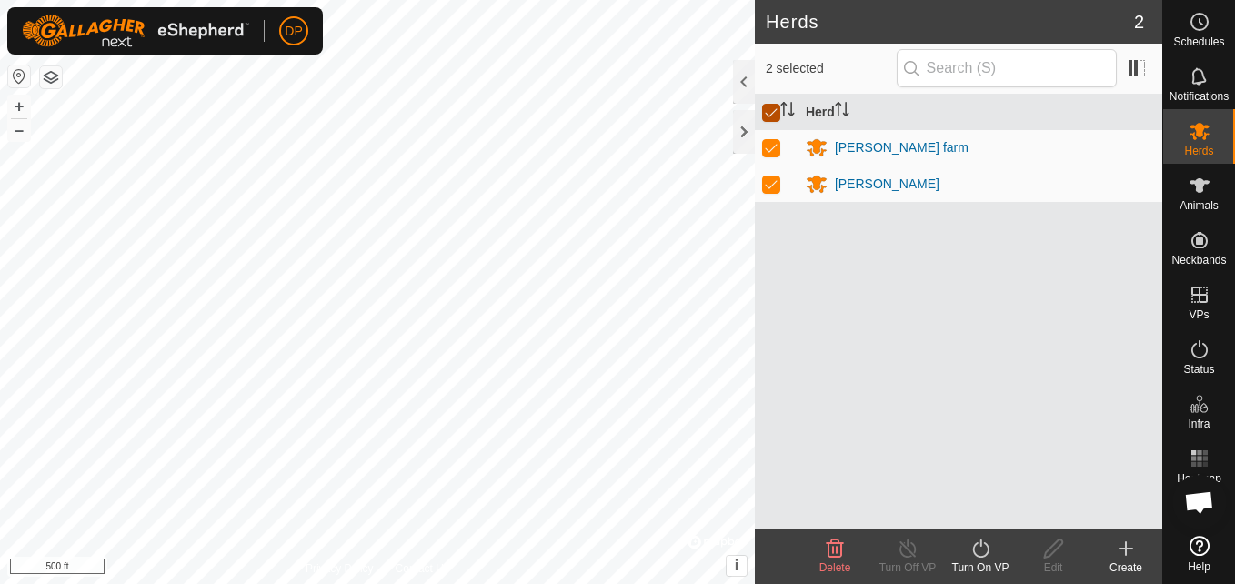
click at [767, 110] on input "checkbox" at bounding box center [771, 113] width 18 height 18
checkbox input "false"
click at [767, 110] on input "checkbox" at bounding box center [771, 113] width 18 height 18
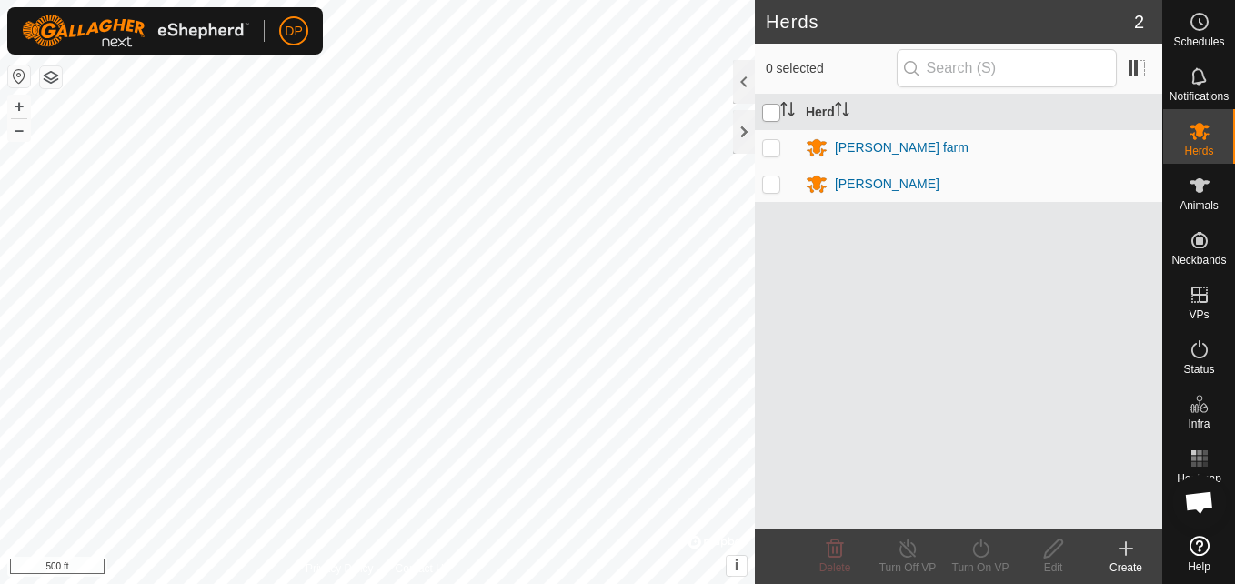
checkbox input "true"
click at [759, 85] on div "2 selected" at bounding box center [958, 69] width 407 height 51
click at [764, 117] on input "checkbox" at bounding box center [771, 113] width 18 height 18
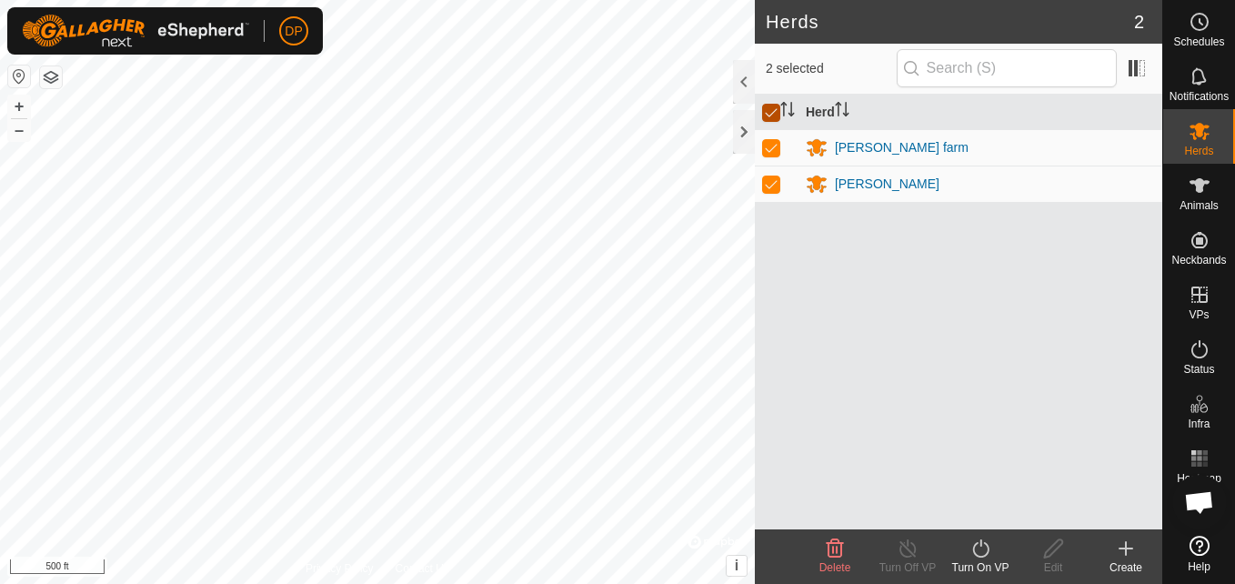
checkbox input "false"
click at [767, 187] on p-checkbox at bounding box center [771, 183] width 18 height 15
checkbox input "true"
click at [782, 150] on td at bounding box center [777, 147] width 44 height 36
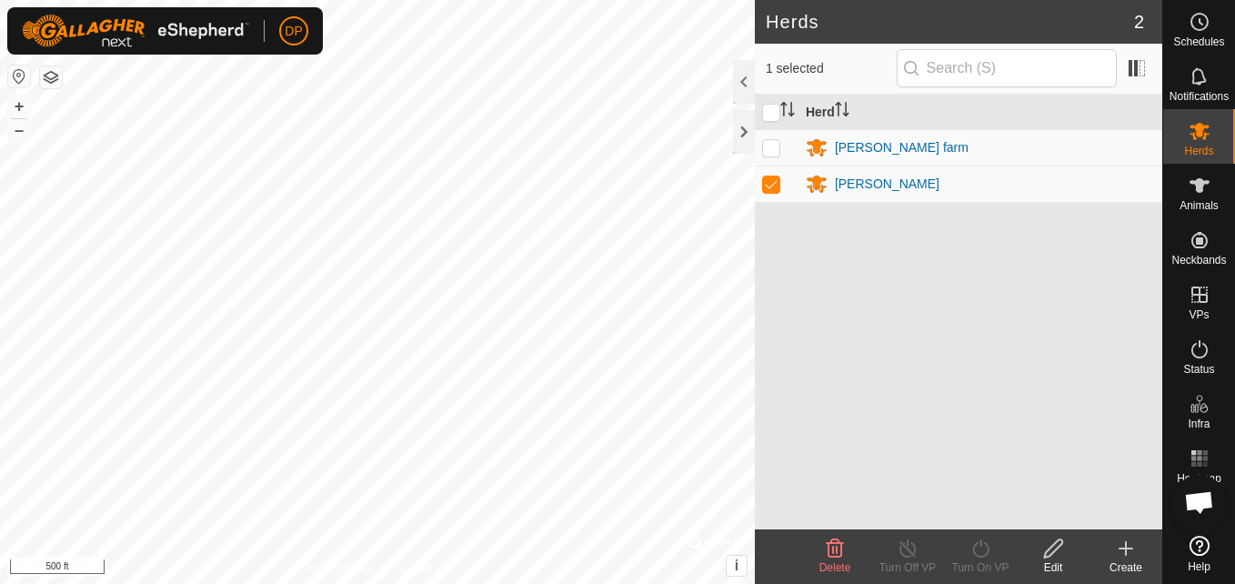
checkbox input "true"
click at [981, 546] on icon at bounding box center [980, 548] width 23 height 22
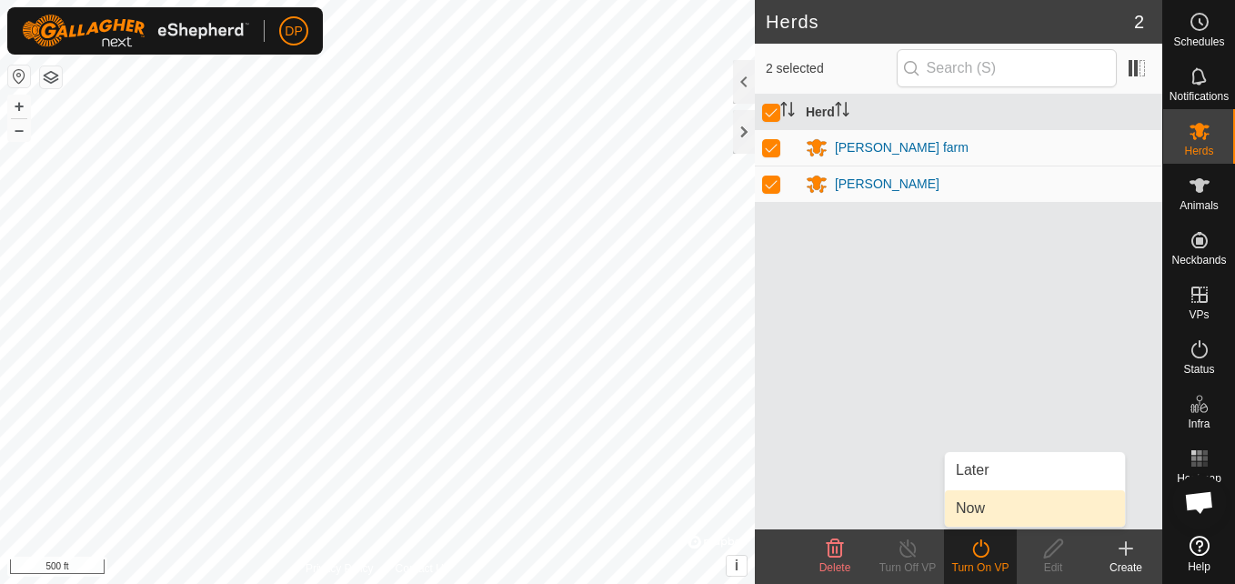
click at [968, 506] on link "Now" at bounding box center [1035, 508] width 180 height 36
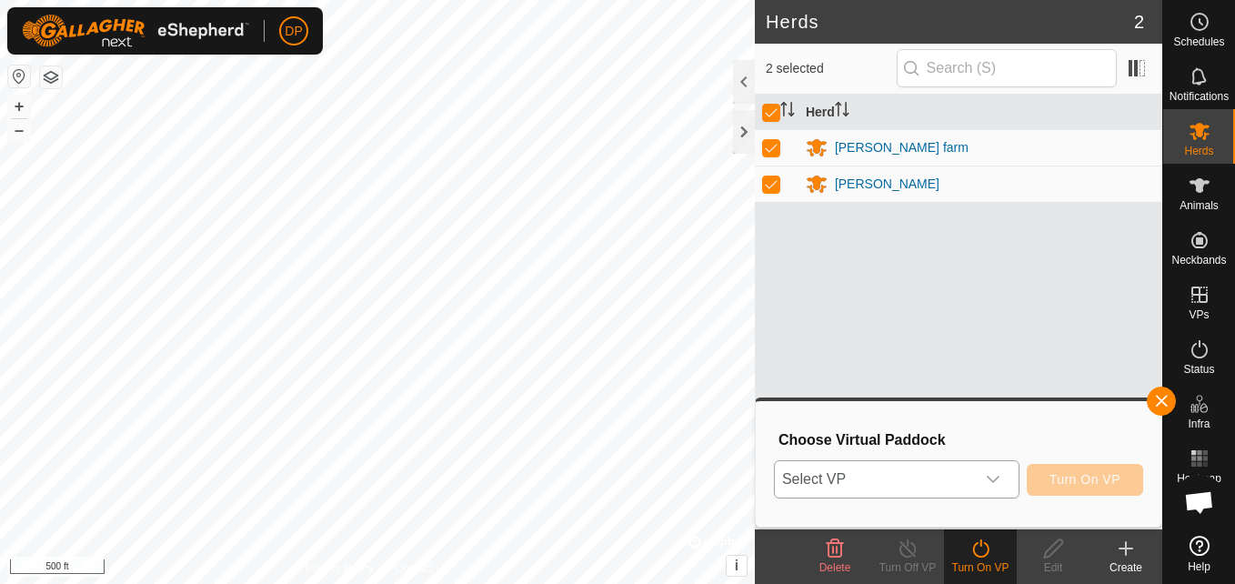
click at [997, 474] on icon "dropdown trigger" at bounding box center [993, 479] width 15 height 15
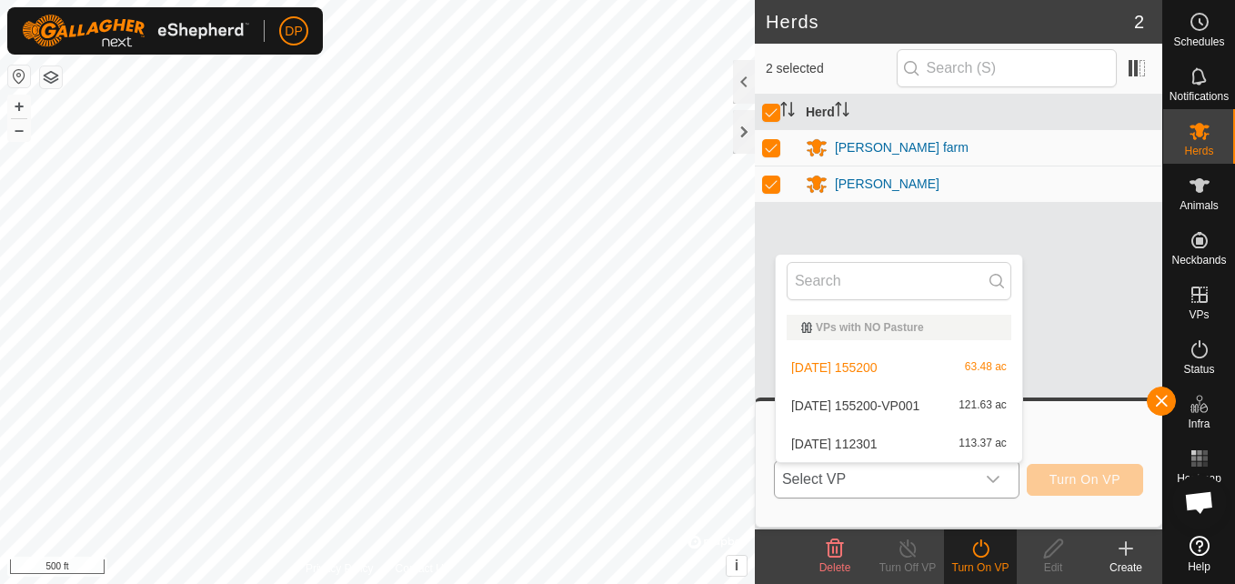
click at [973, 443] on li "[DATE] 112301 113.37 ac" at bounding box center [899, 443] width 246 height 36
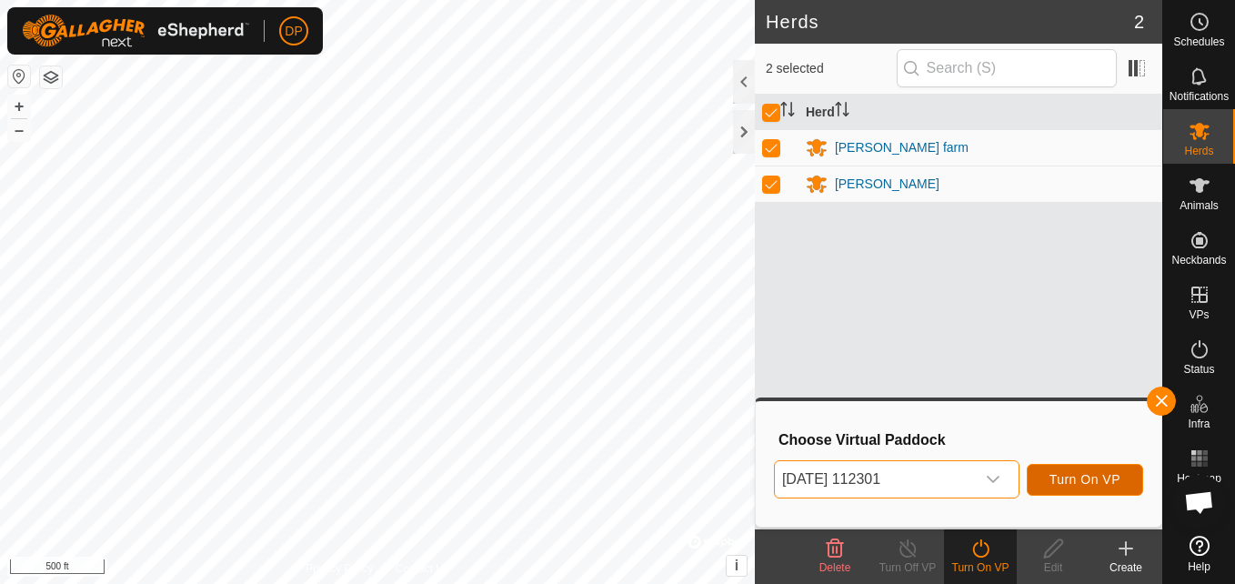
click at [1086, 475] on span "Turn On VP" at bounding box center [1084, 479] width 71 height 15
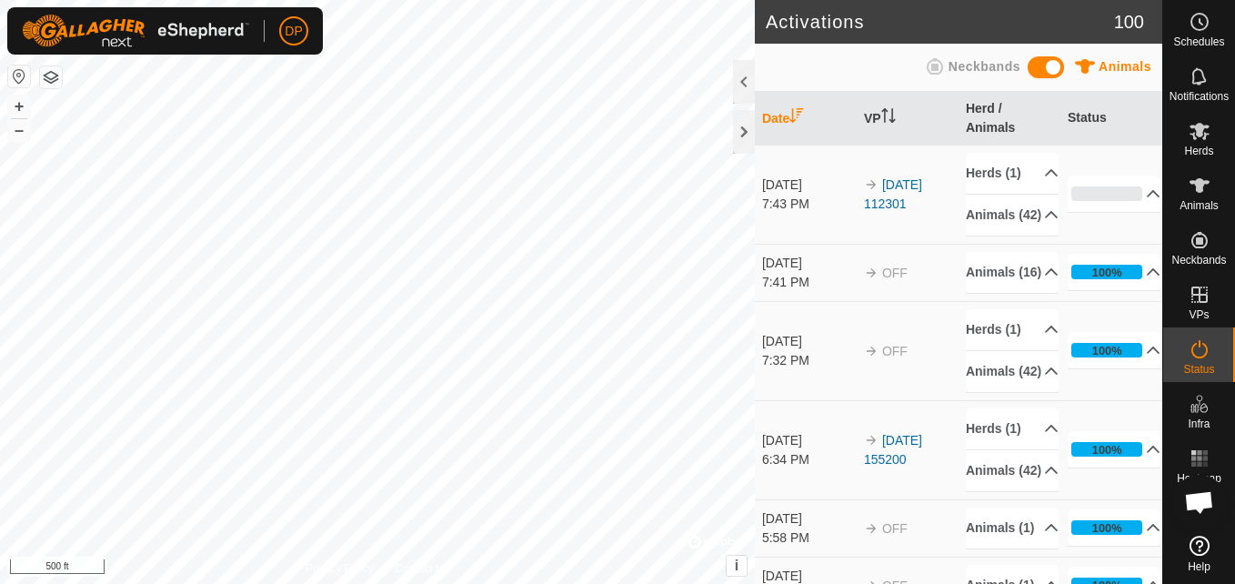
scroll to position [1854, 0]
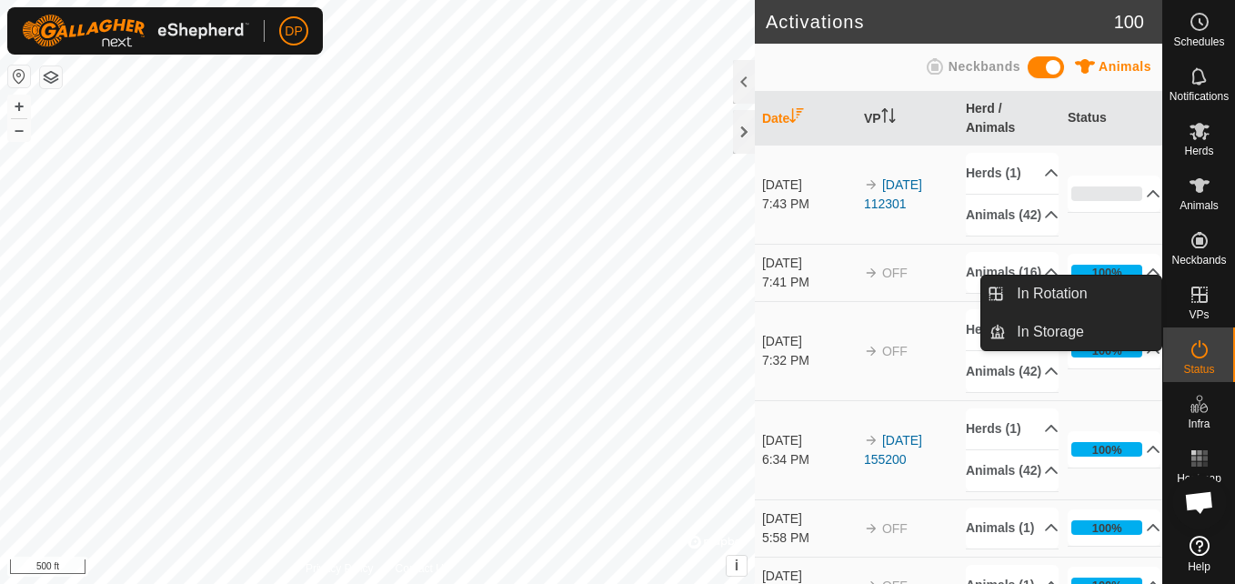
drag, startPoint x: 1168, startPoint y: 292, endPoint x: 1189, endPoint y: 296, distance: 21.4
click at [1189, 296] on icon at bounding box center [1199, 295] width 22 height 22
click at [1134, 295] on link "In Rotation" at bounding box center [1083, 293] width 155 height 36
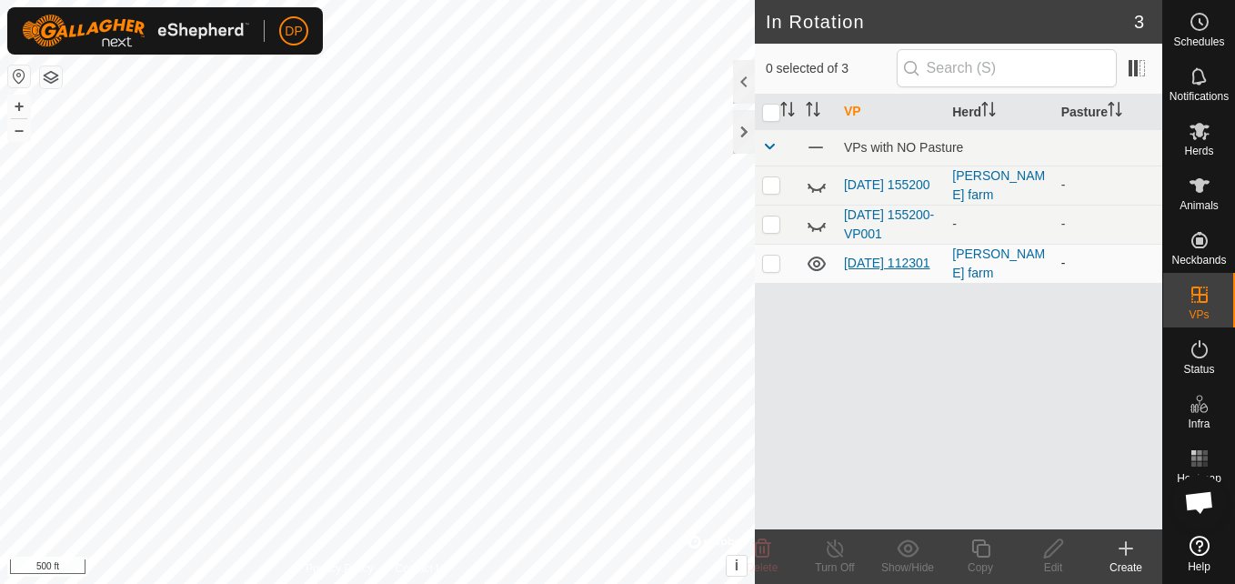
click at [888, 255] on link "[DATE] 112301" at bounding box center [887, 262] width 86 height 15
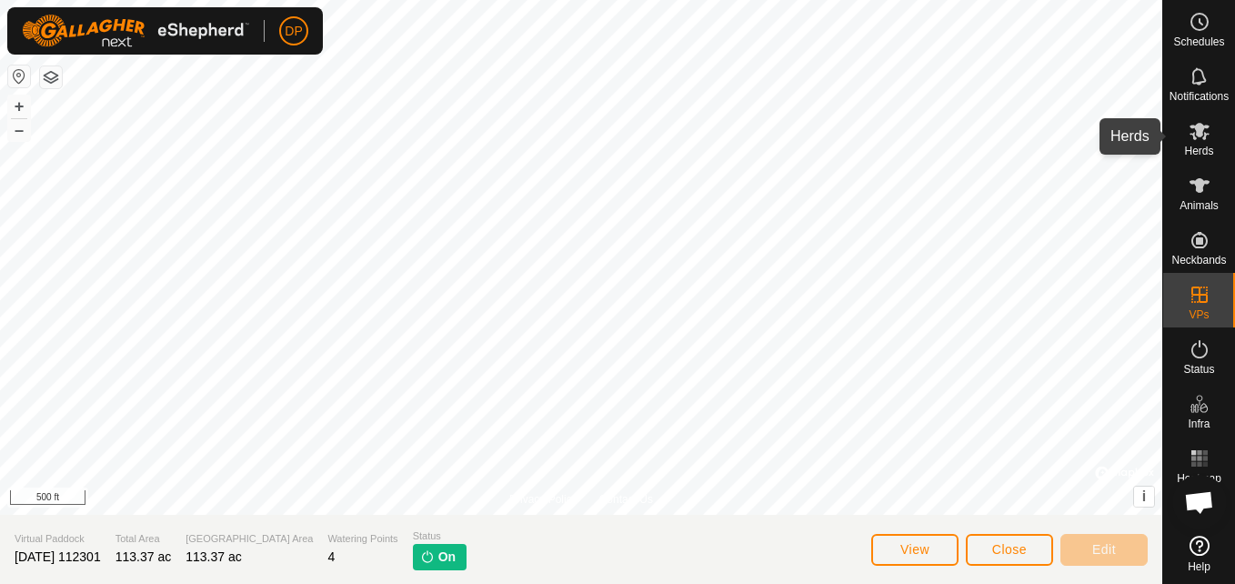
click at [1199, 141] on icon at bounding box center [1199, 131] width 22 height 22
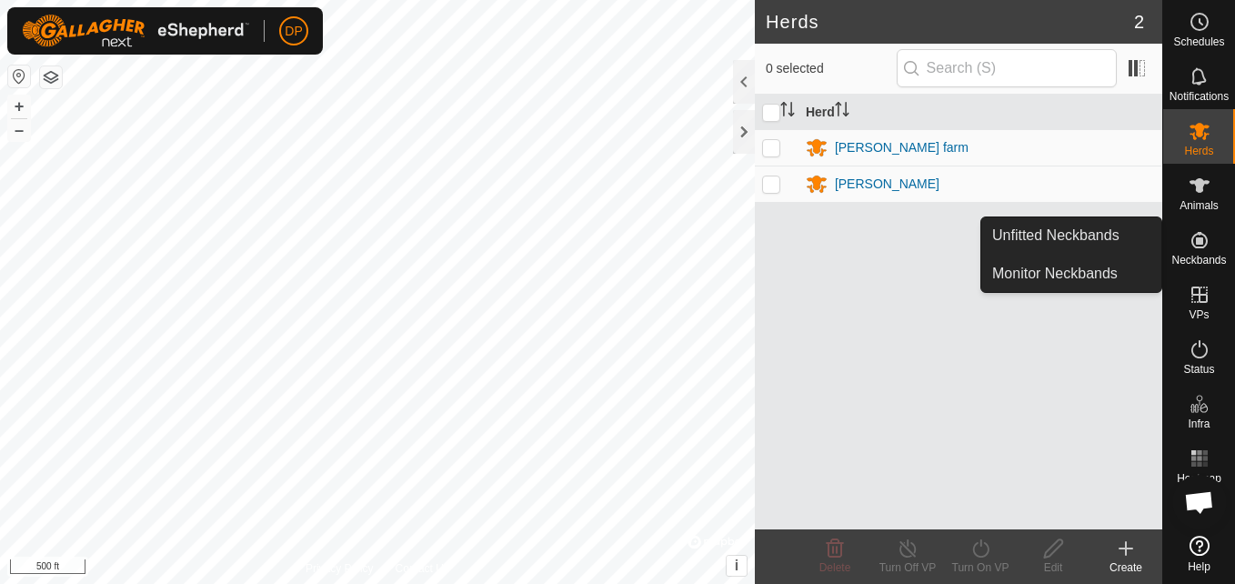
click at [1194, 234] on icon at bounding box center [1199, 240] width 22 height 22
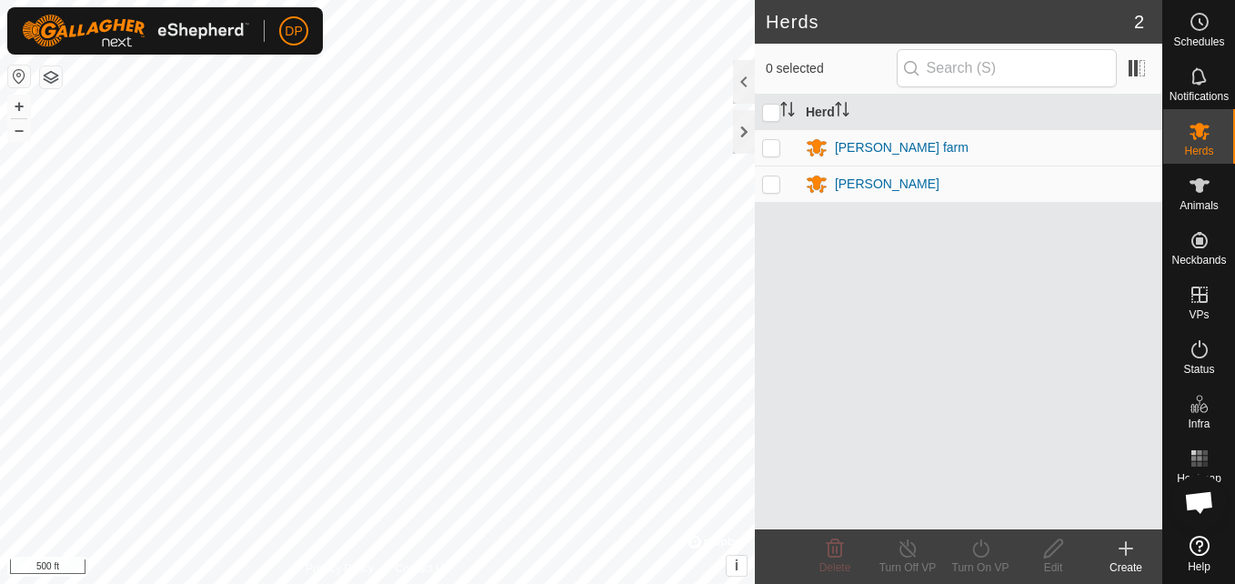
click at [775, 147] on p-checkbox at bounding box center [771, 147] width 18 height 15
checkbox input "false"
click at [0, 0] on html "DP Schedules Notifications Herds Animals Neckbands VPs Status Infra Heatmap Hel…" at bounding box center [617, 292] width 1235 height 584
click at [798, 526] on div "Herds 2 0 selected [PERSON_NAME] farm [PERSON_NAME] Delete Turn Off VP Turn On …" at bounding box center [581, 292] width 1162 height 584
